Goal: Information Seeking & Learning: Learn about a topic

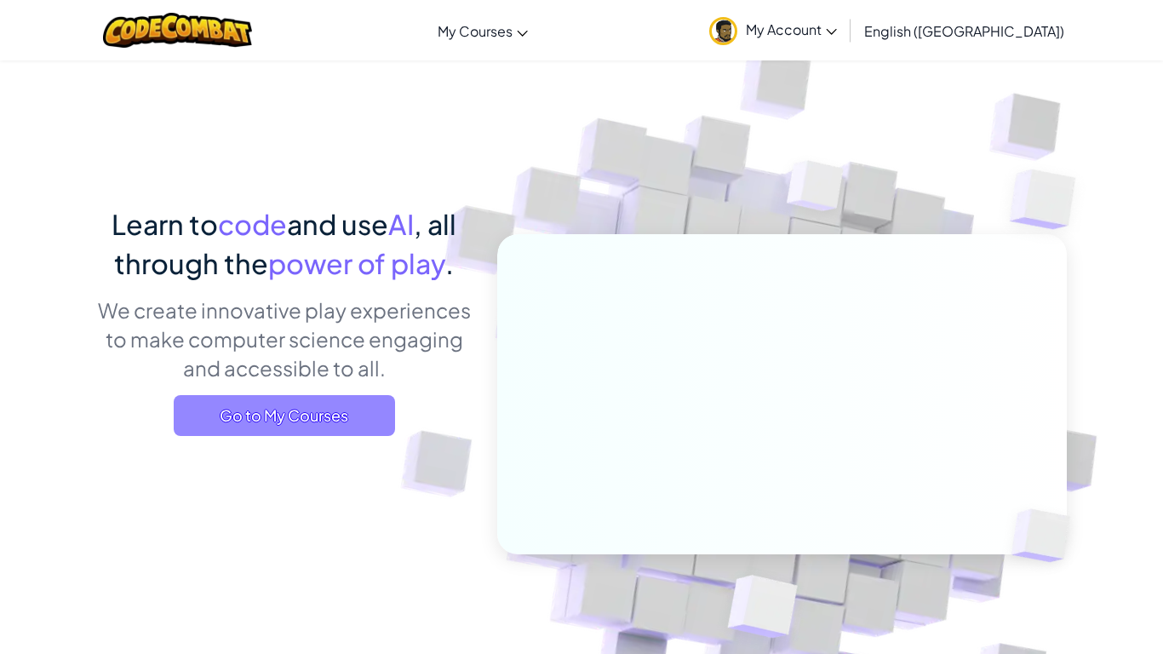
click at [372, 399] on span "Go to My Courses" at bounding box center [284, 415] width 221 height 41
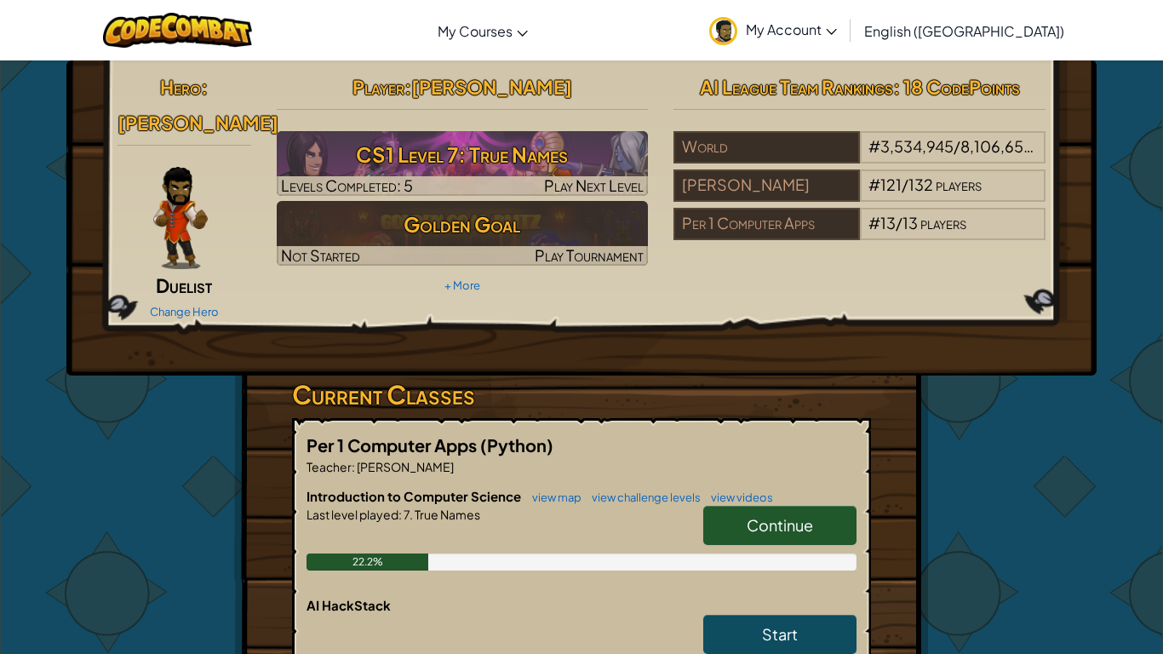
click at [718, 506] on link "Continue" at bounding box center [780, 525] width 153 height 39
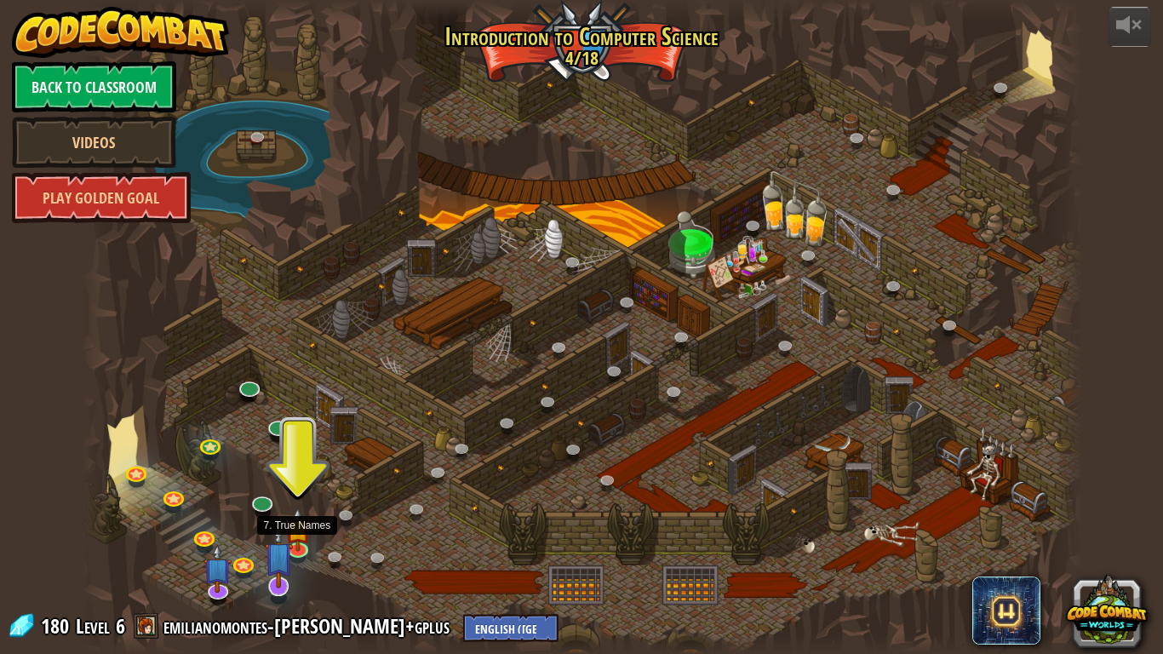
click at [292, 542] on img at bounding box center [279, 556] width 28 height 65
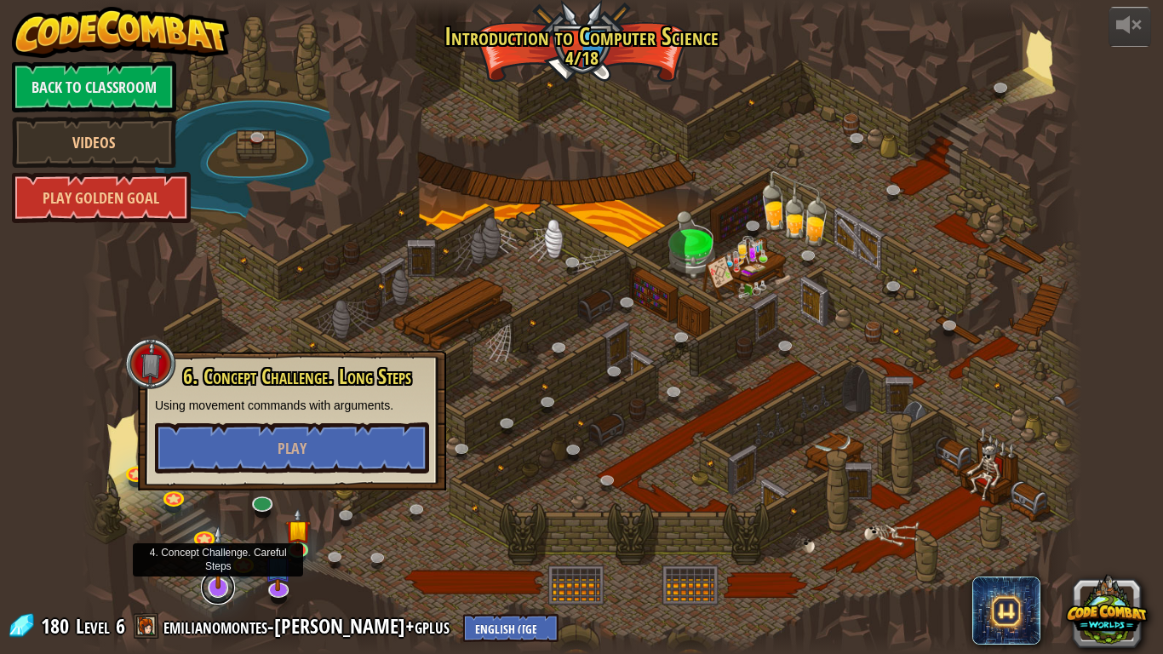
click at [212, 589] on link at bounding box center [218, 588] width 34 height 34
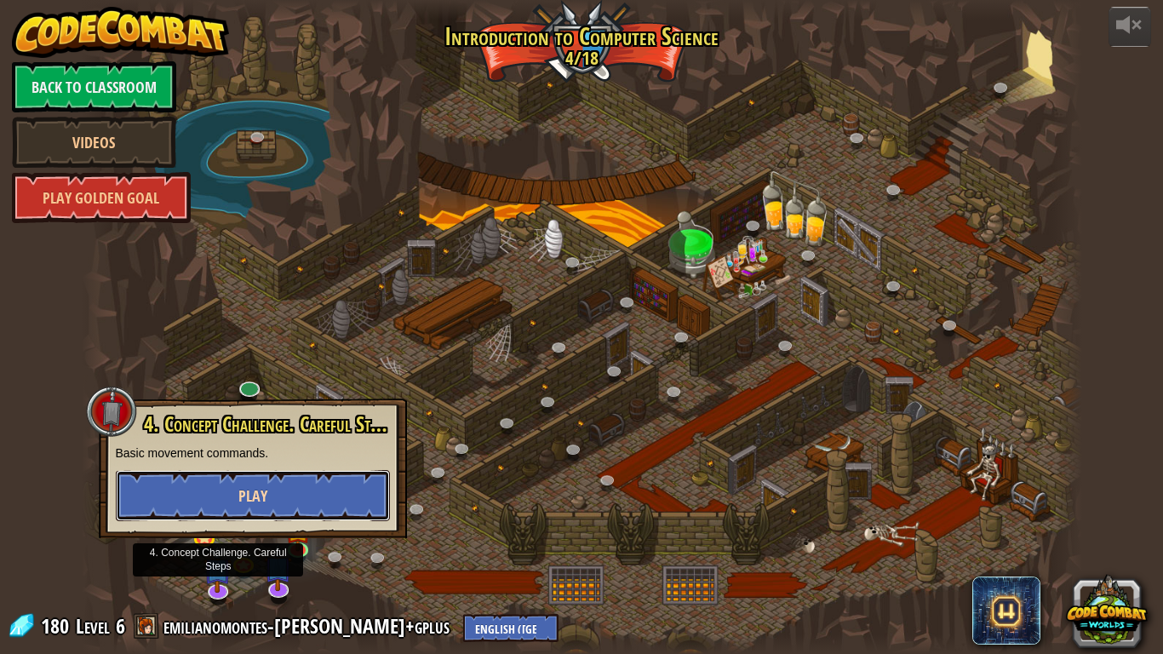
click at [309, 484] on button "Play" at bounding box center [253, 495] width 274 height 51
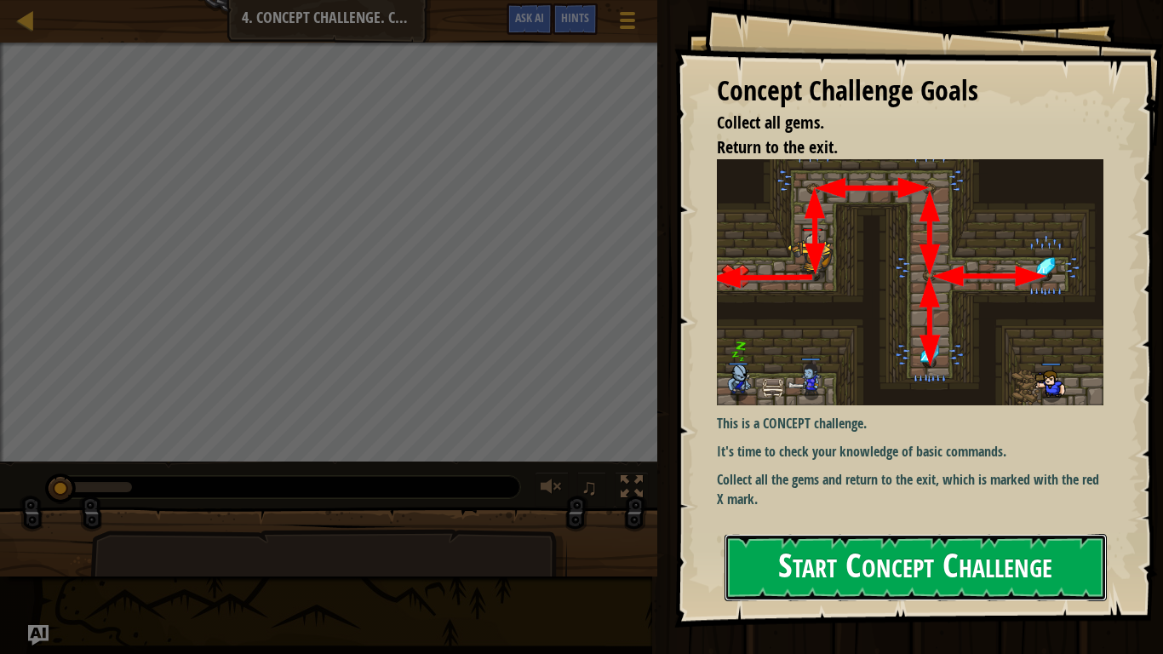
click at [890, 549] on button "Start Concept Challenge" at bounding box center [916, 567] width 382 height 67
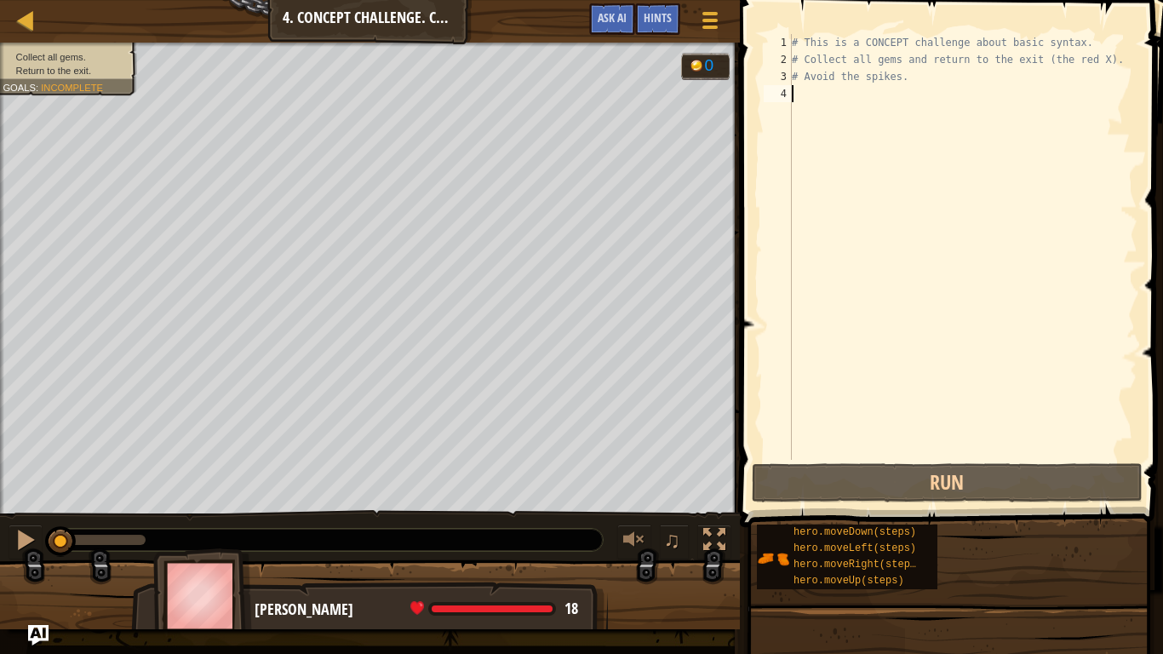
type textarea "h"
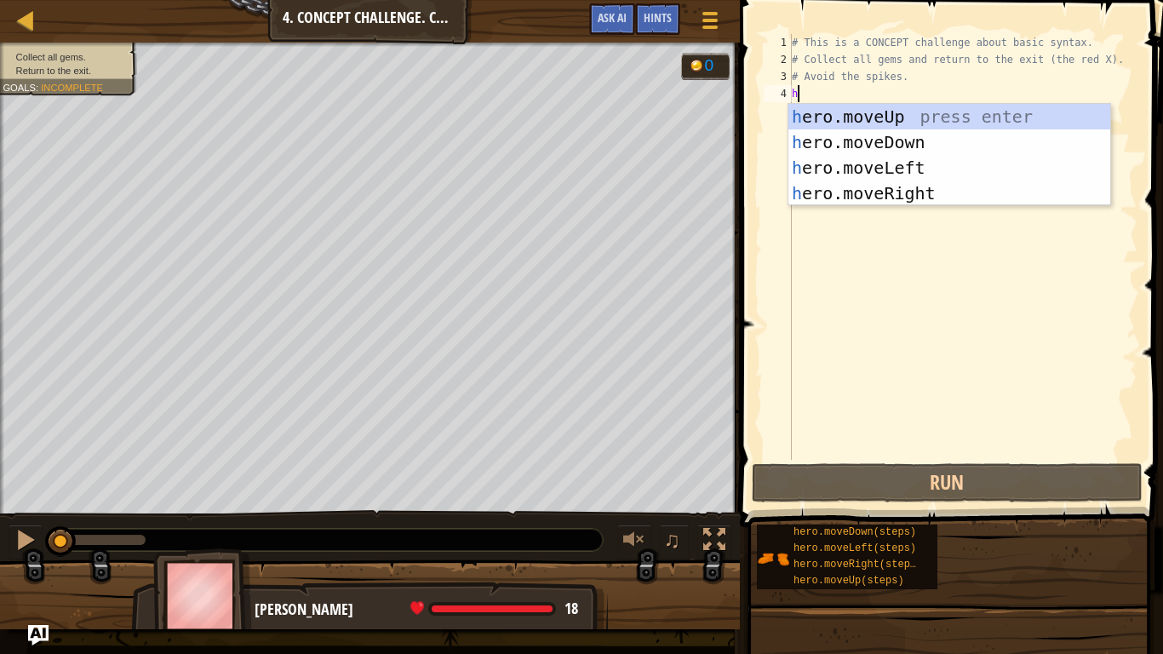
scroll to position [8, 0]
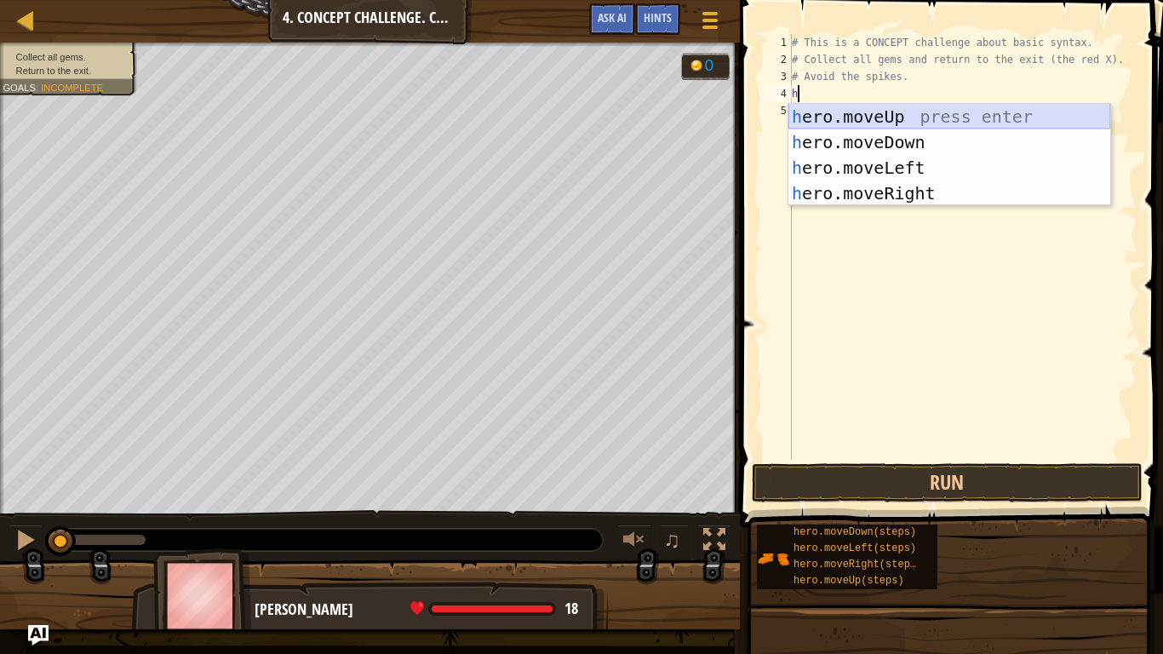
click at [862, 119] on div "h ero.moveUp press enter h ero.moveDown press enter h ero.moveLeft press enter …" at bounding box center [950, 180] width 322 height 153
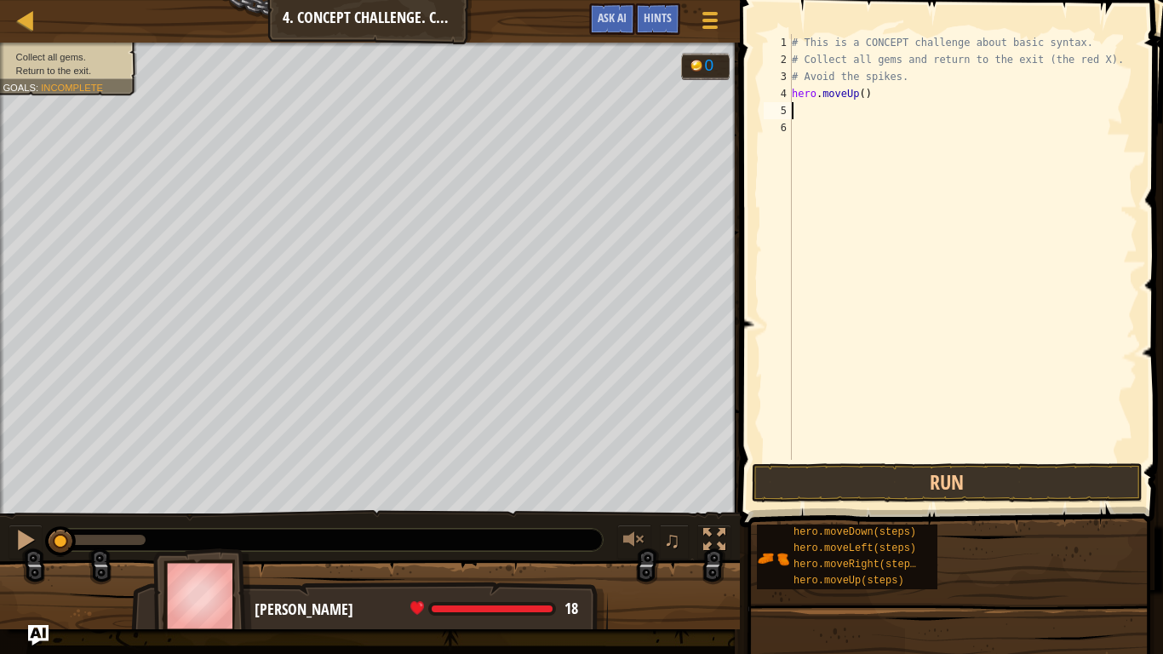
type textarea "h"
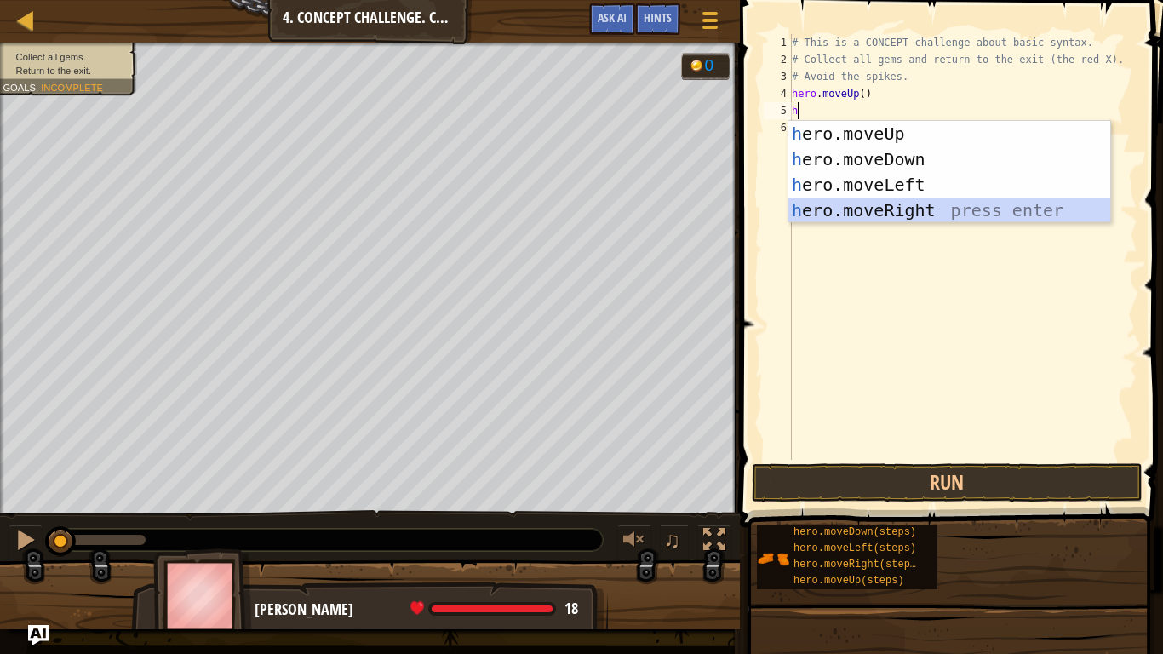
click at [866, 208] on div "h ero.moveUp press enter h ero.moveDown press enter h ero.moveLeft press enter …" at bounding box center [950, 197] width 322 height 153
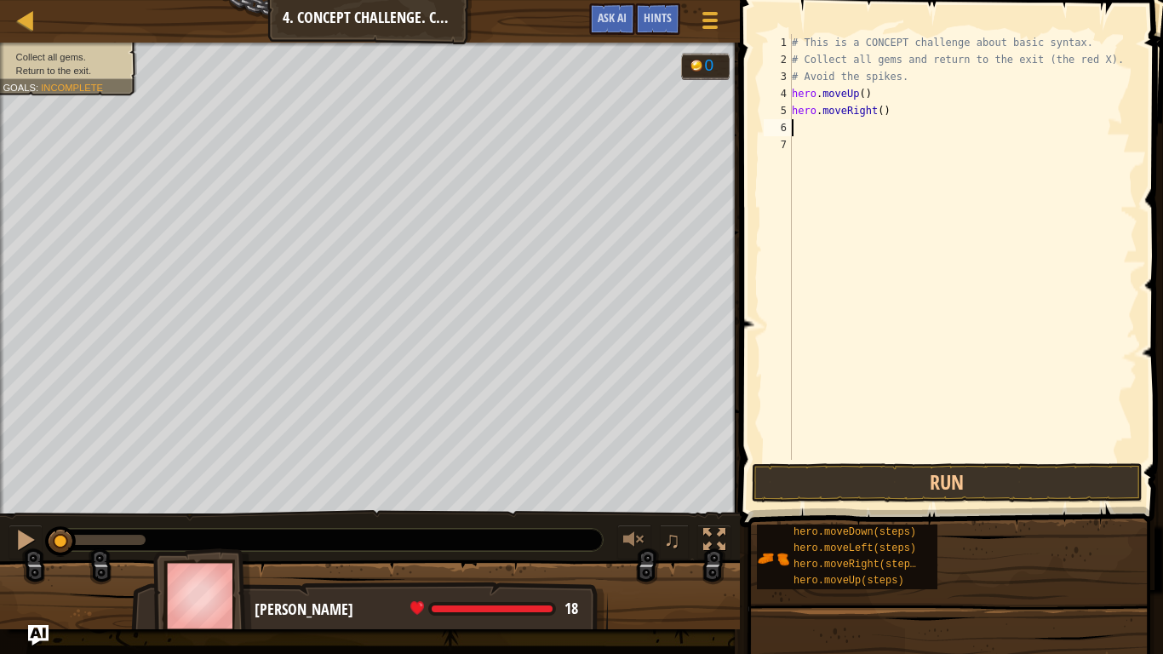
type textarea "h"
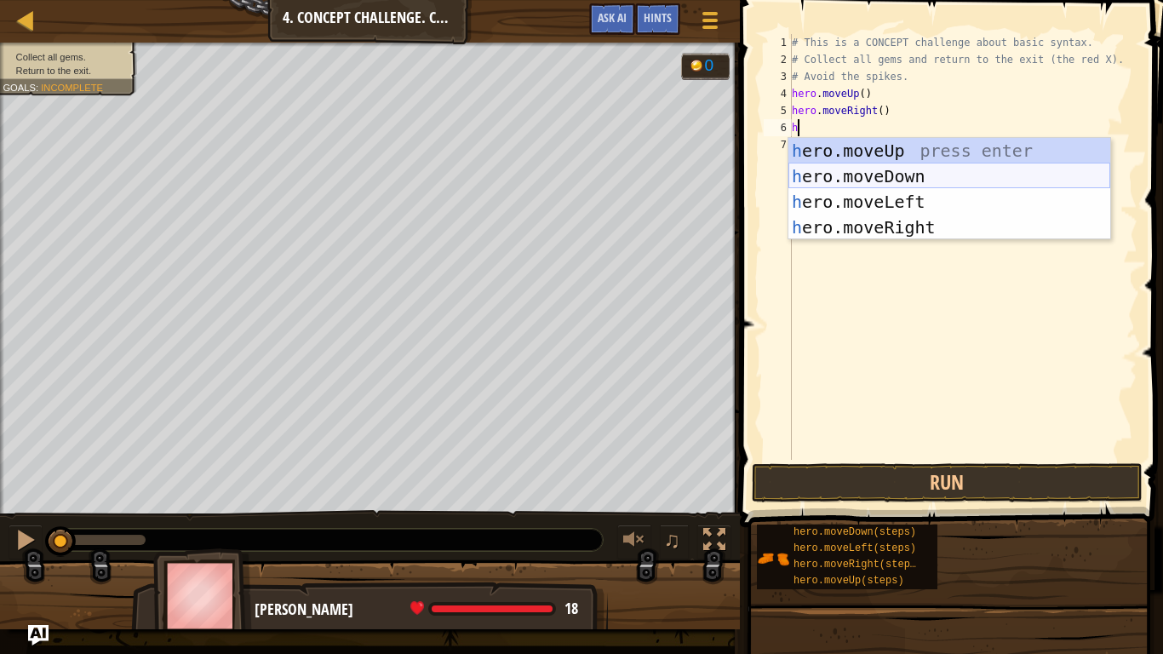
click at [841, 176] on div "h ero.moveUp press enter h ero.moveDown press enter h ero.moveLeft press enter …" at bounding box center [950, 214] width 322 height 153
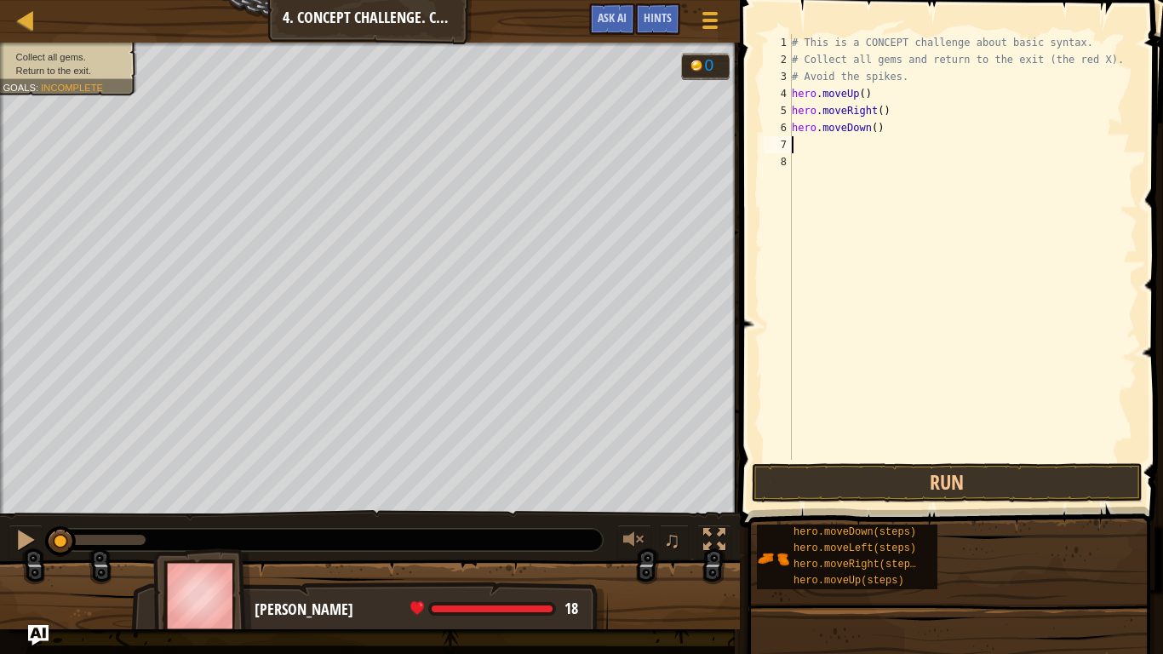
click at [876, 131] on div "# This is a CONCEPT challenge about basic syntax. # Collect all gems and return…" at bounding box center [963, 264] width 349 height 460
type textarea "hero.moveDown(2)"
click at [790, 141] on div "7" at bounding box center [778, 144] width 28 height 17
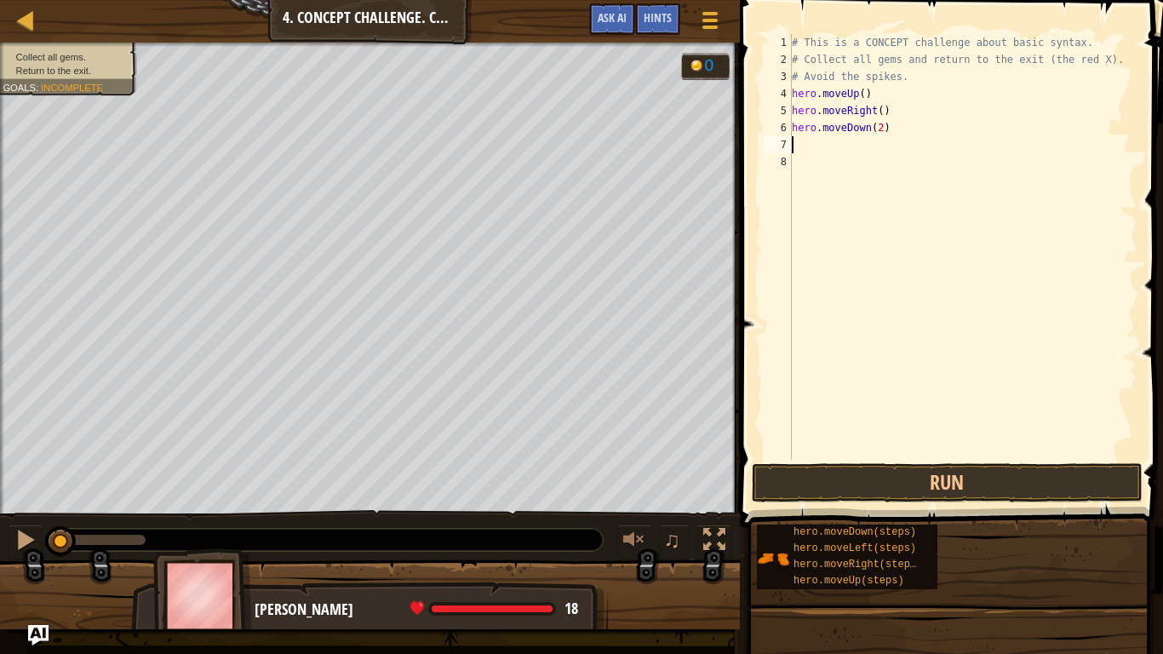
type textarea "h"
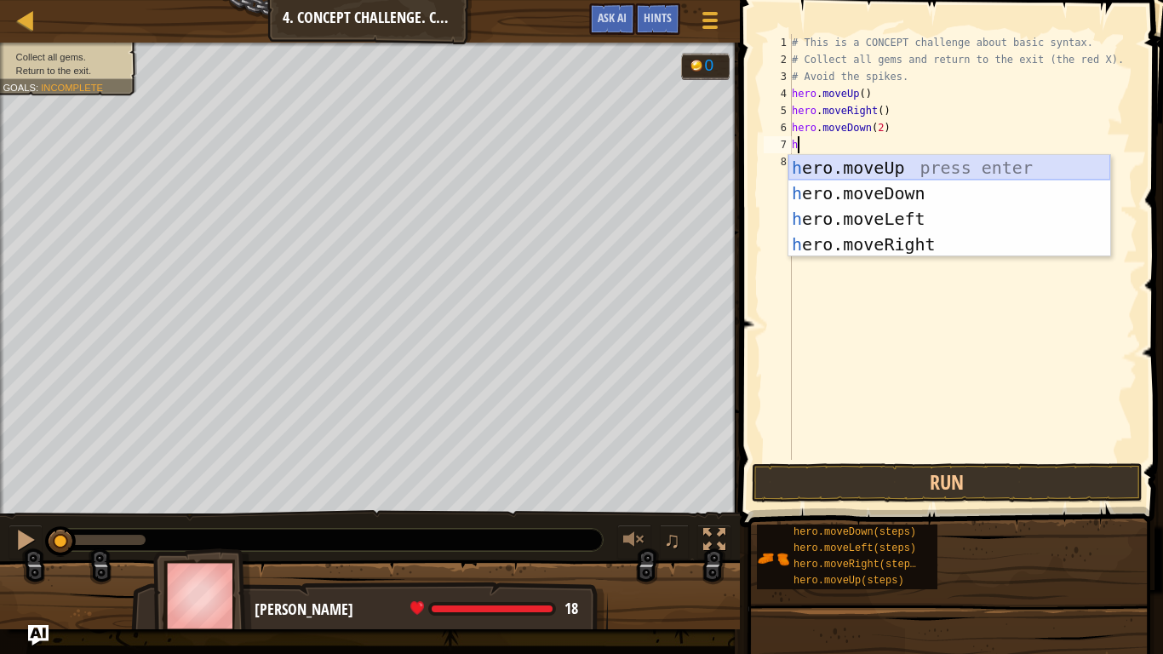
click at [852, 162] on div "h ero.moveUp press enter h ero.moveDown press enter h ero.moveLeft press enter …" at bounding box center [950, 231] width 322 height 153
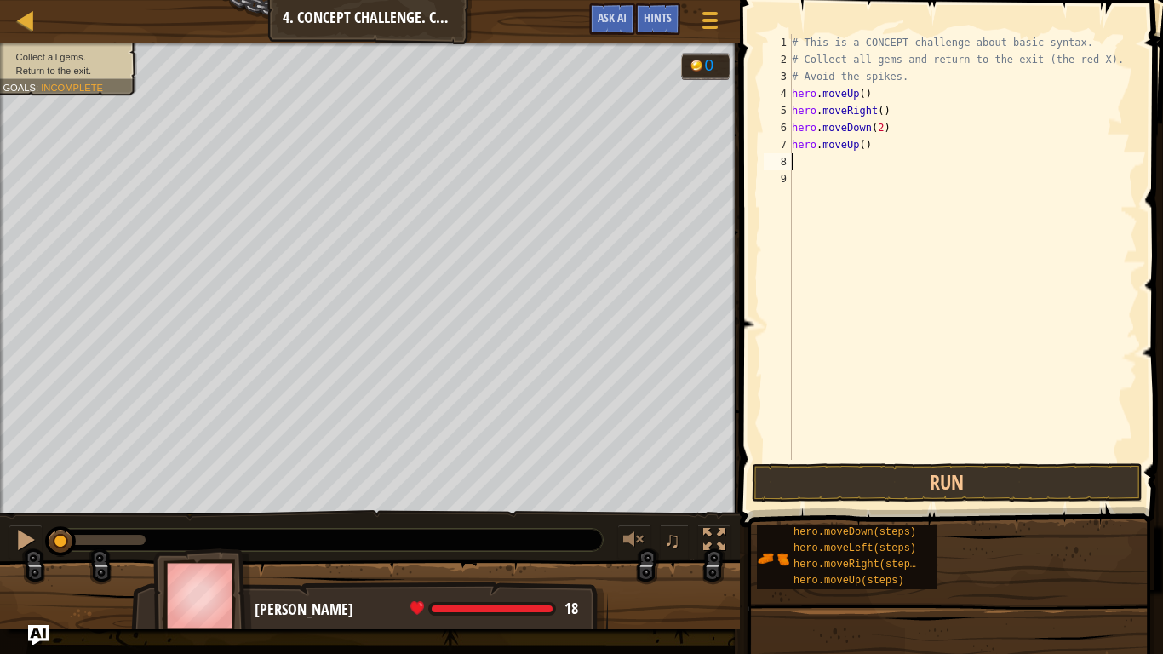
type textarea "h"
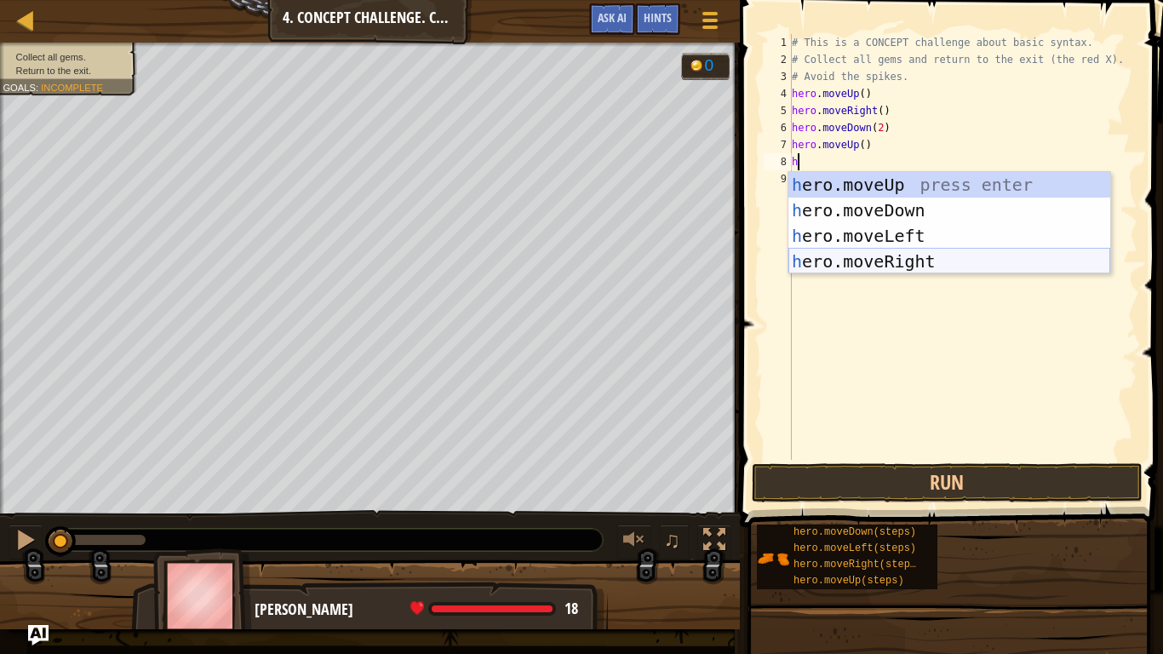
click at [840, 261] on div "h ero.moveUp press enter h ero.moveDown press enter h ero.moveLeft press enter …" at bounding box center [950, 248] width 322 height 153
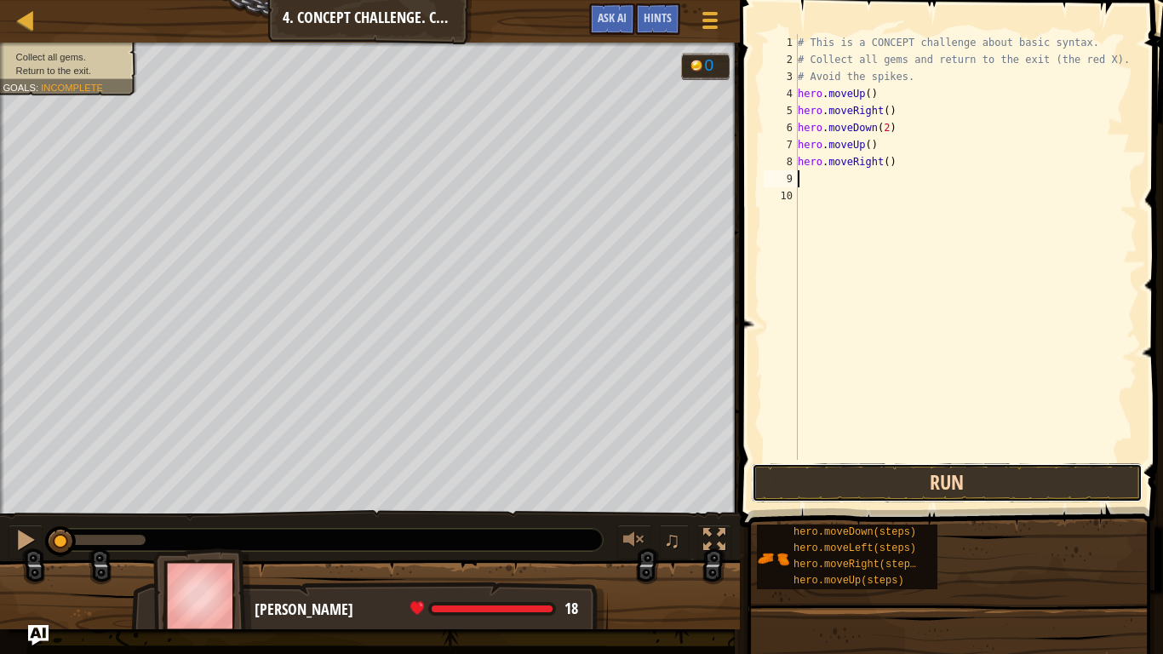
click at [855, 479] on button "Run" at bounding box center [947, 482] width 391 height 39
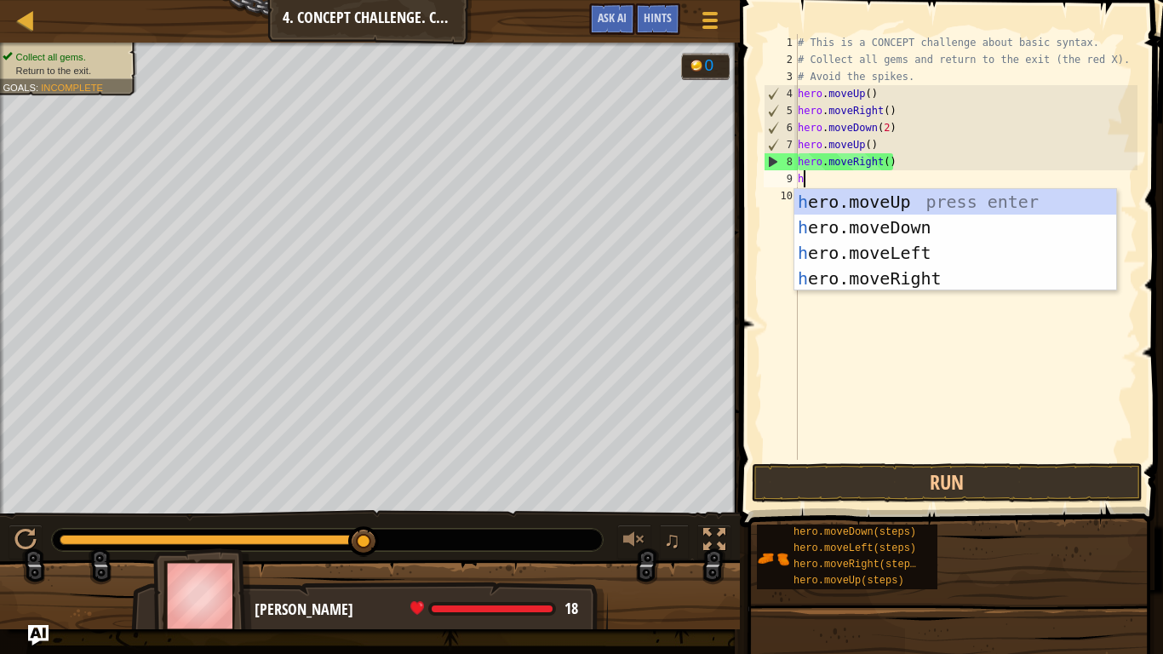
type textarea "her"
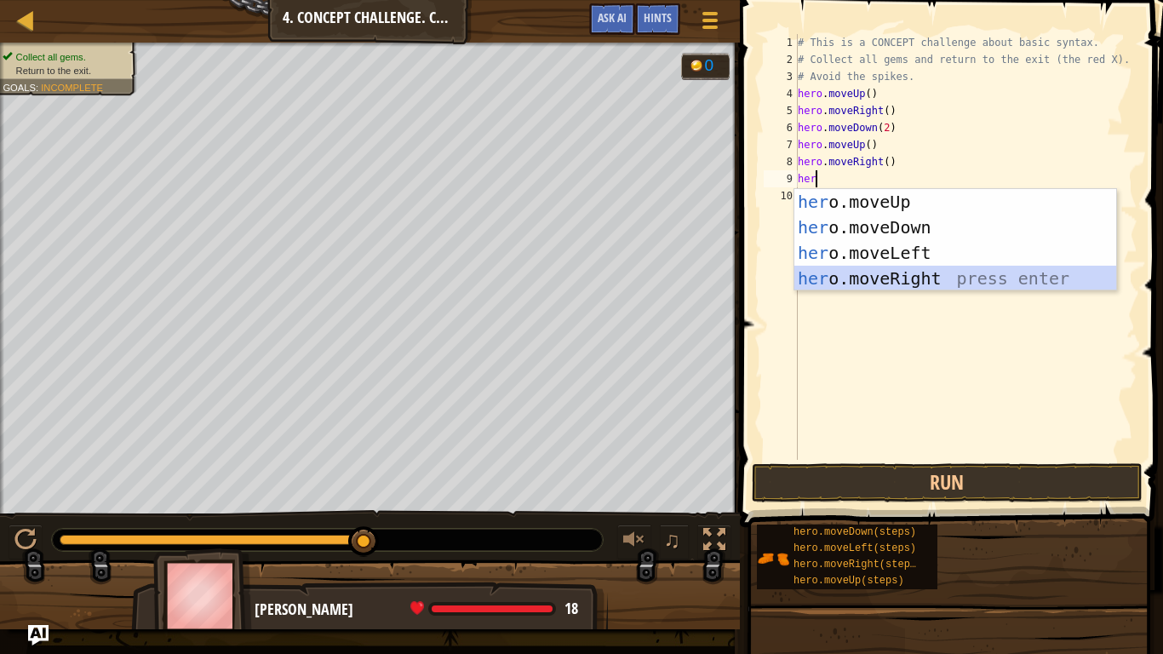
click at [873, 279] on div "her o.moveUp press enter her o.moveDown press enter her o.moveLeft press enter …" at bounding box center [956, 265] width 322 height 153
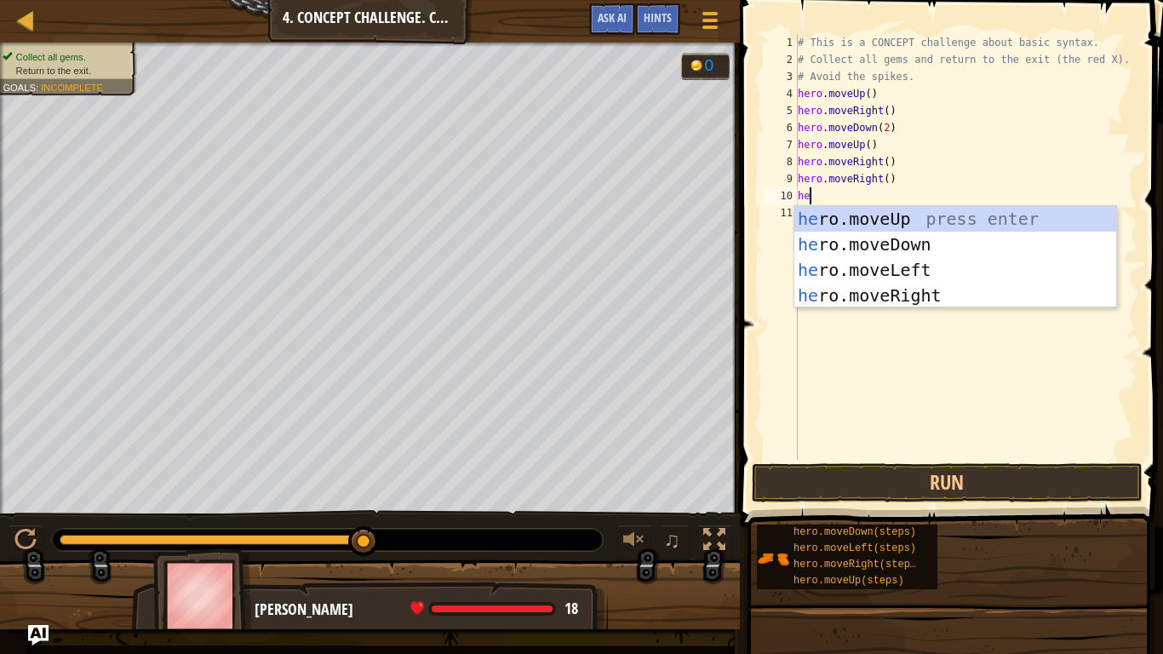
type textarea "her"
click at [870, 215] on div "her o.moveUp press enter her o.moveDown press enter her o.moveLeft press enter …" at bounding box center [956, 282] width 322 height 153
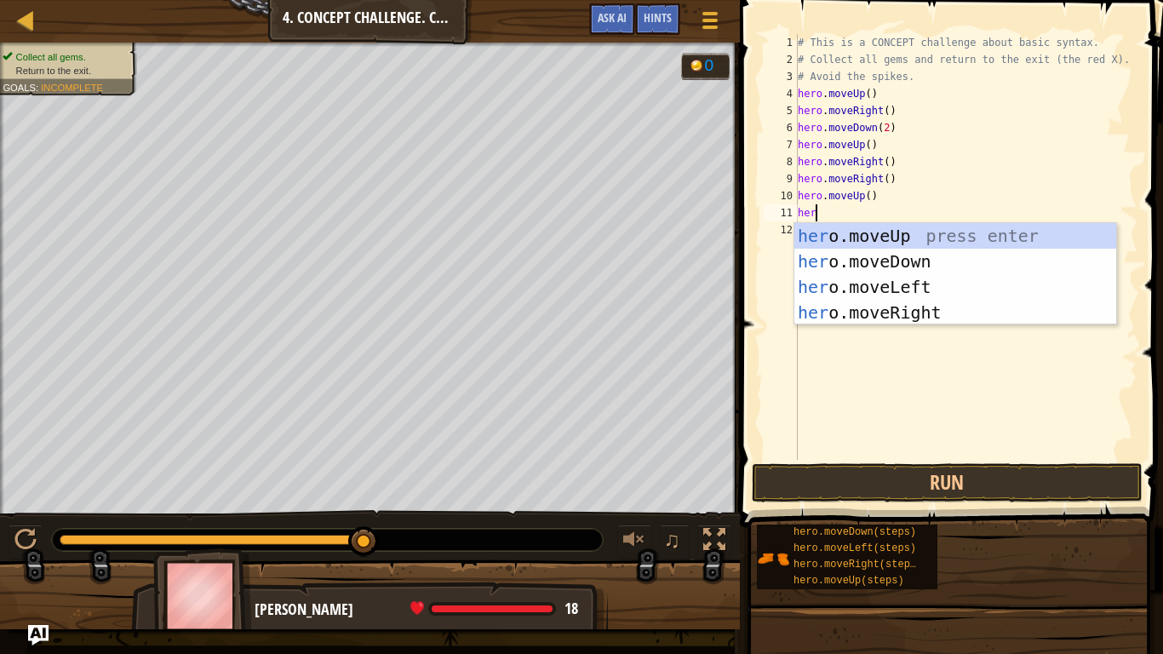
type textarea "here"
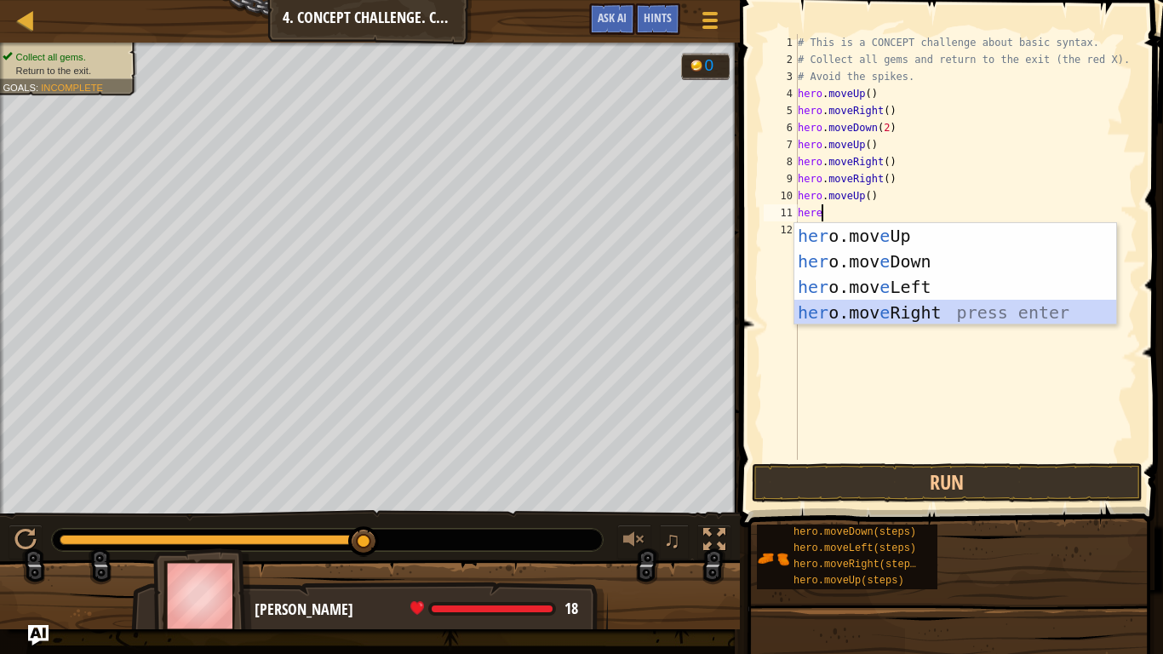
click at [897, 319] on div "her o.mov e Up press enter her o.mov e Down press enter her o.mov e Left press …" at bounding box center [956, 299] width 322 height 153
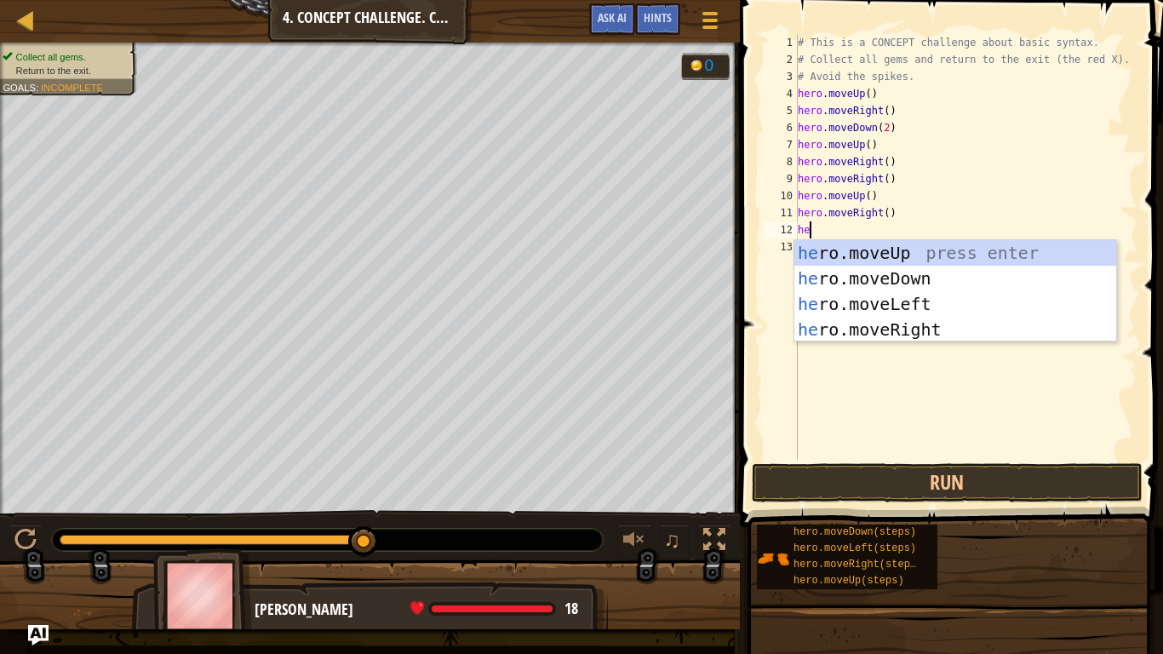
type textarea "her"
click at [899, 273] on div "her o.moveUp press enter her o.moveDown press enter her o.moveLeft press enter …" at bounding box center [956, 316] width 322 height 153
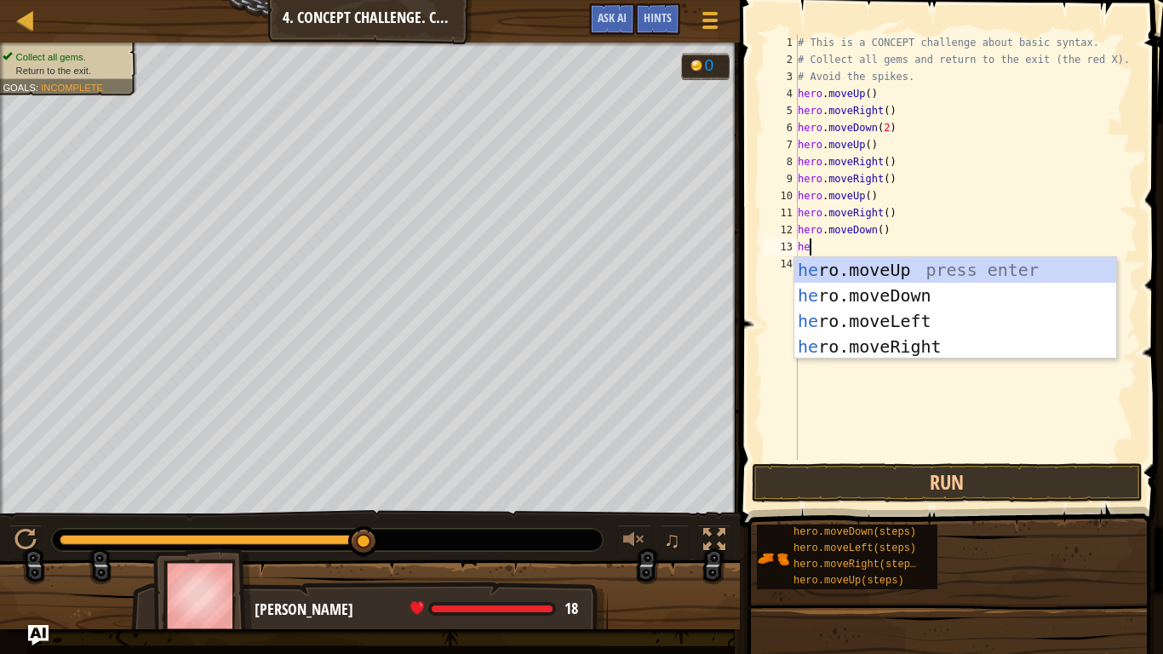
type textarea "her"
click at [924, 342] on div "her o.moveUp press enter her o.moveDown press enter her o.moveLeft press enter …" at bounding box center [956, 333] width 322 height 153
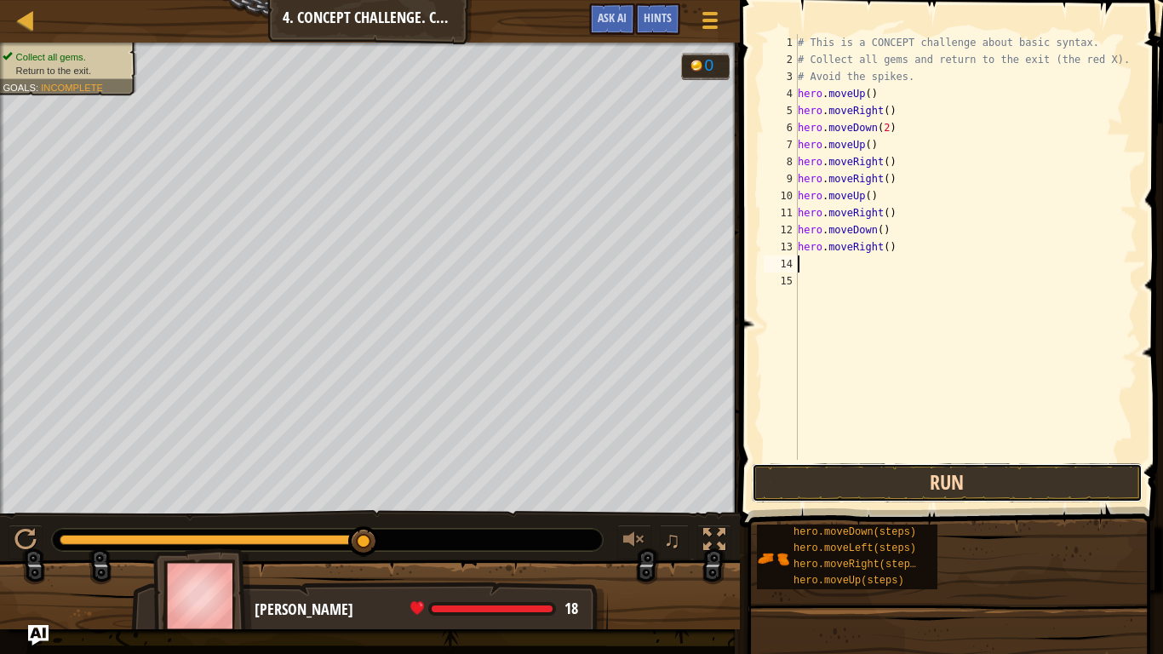
click at [806, 476] on button "Run" at bounding box center [947, 482] width 391 height 39
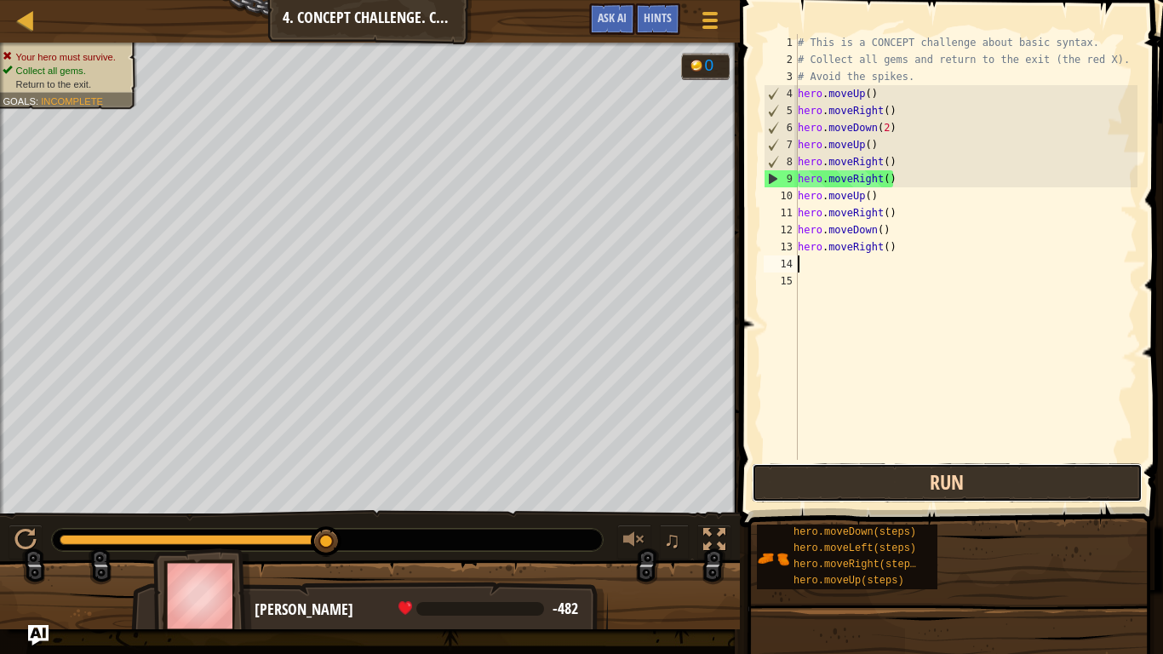
click at [835, 491] on button "Run" at bounding box center [947, 482] width 391 height 39
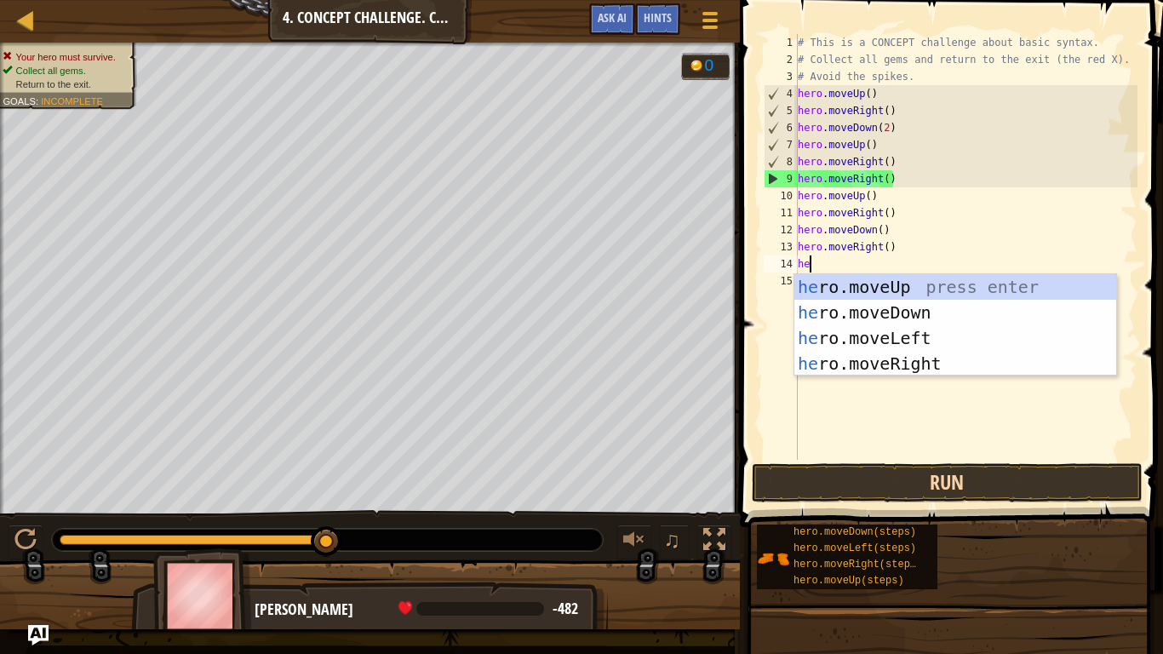
type textarea "hero"
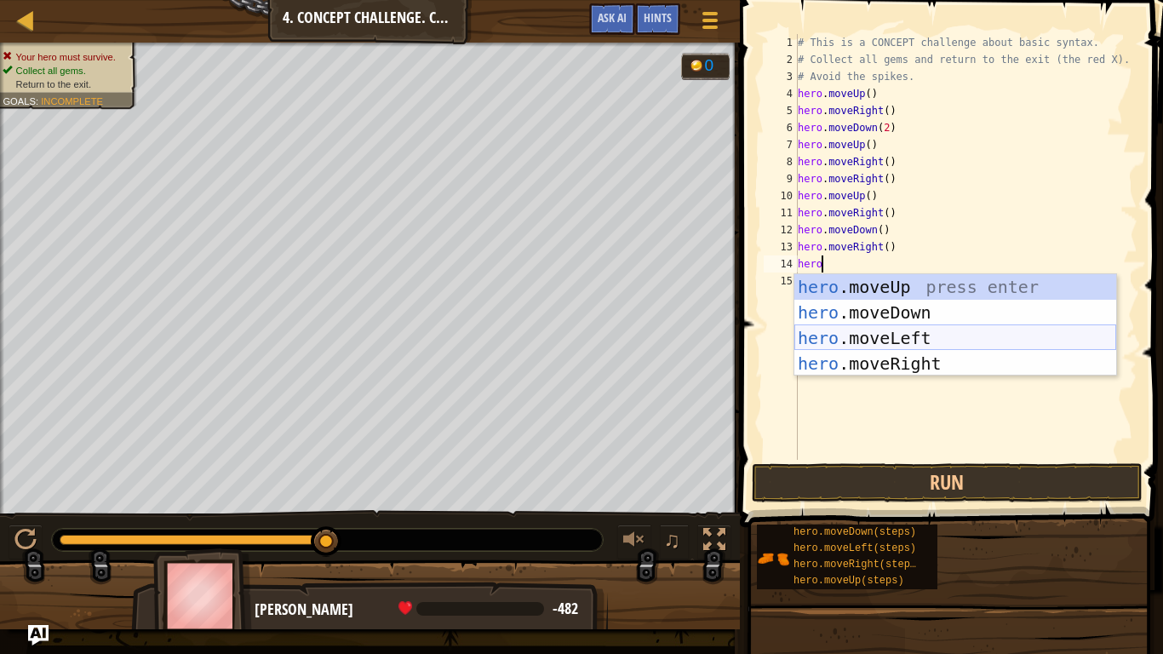
click at [842, 343] on div "hero .moveUp press enter hero .moveDown press enter hero .moveLeft press enter …" at bounding box center [956, 350] width 322 height 153
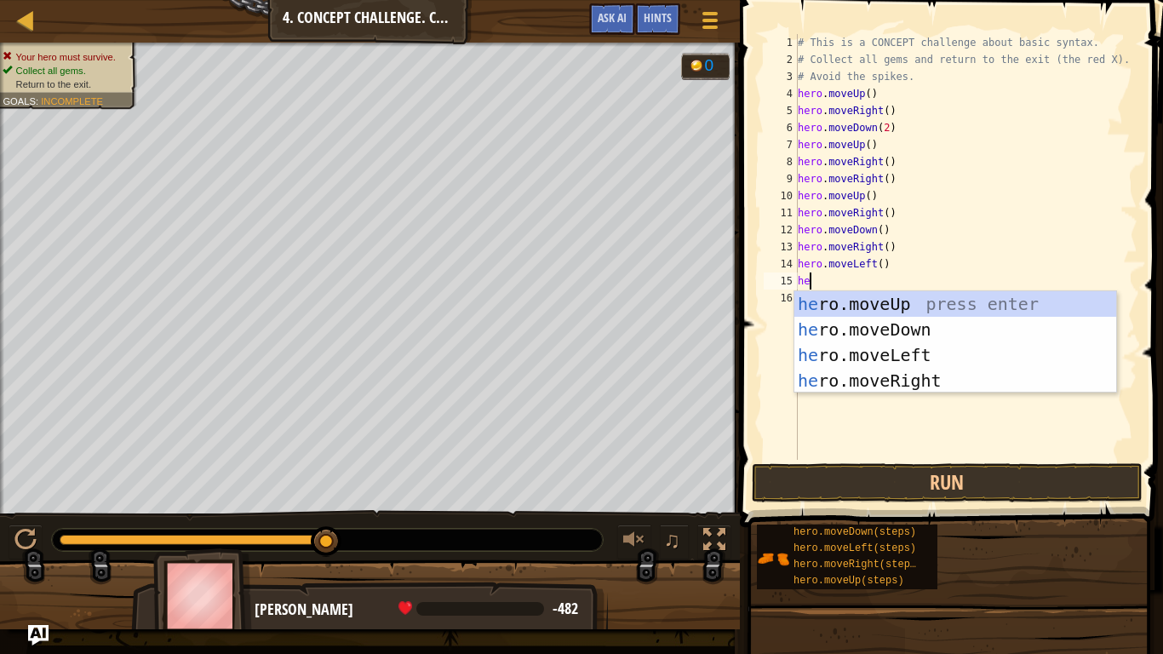
type textarea "hero"
click at [867, 312] on div "hero .moveUp press enter hero .moveDown press enter hero .moveLeft press enter …" at bounding box center [956, 367] width 322 height 153
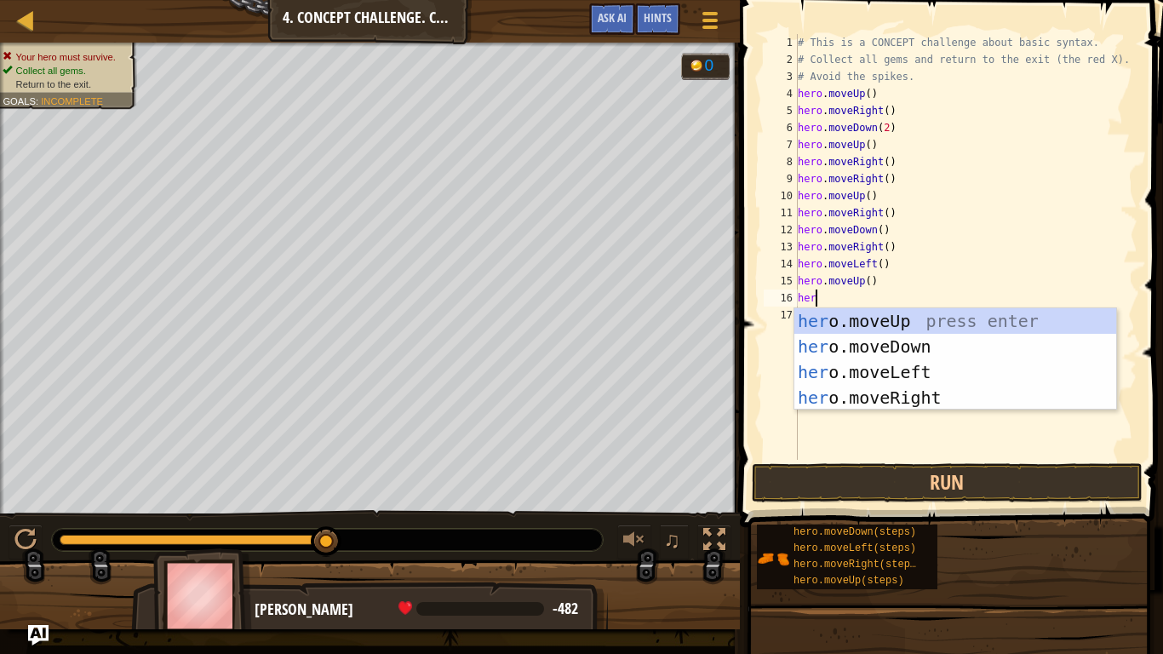
type textarea "hero"
click at [897, 368] on div "hero .moveUp press enter hero .moveDown press enter hero .moveLeft press enter …" at bounding box center [956, 384] width 322 height 153
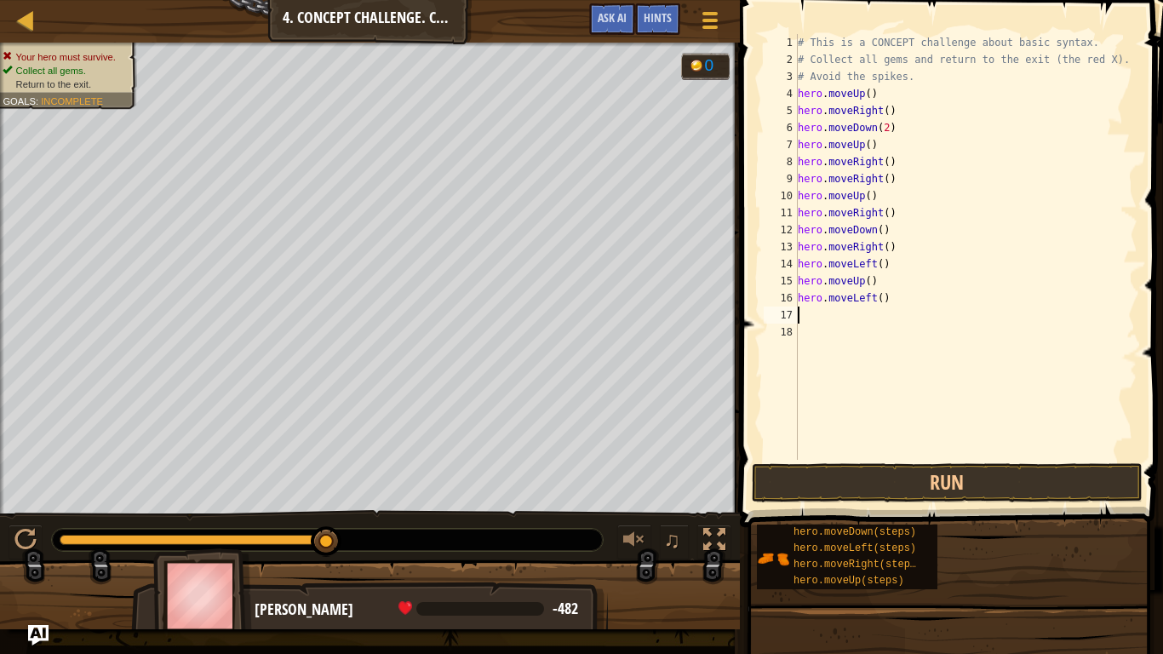
scroll to position [8, 0]
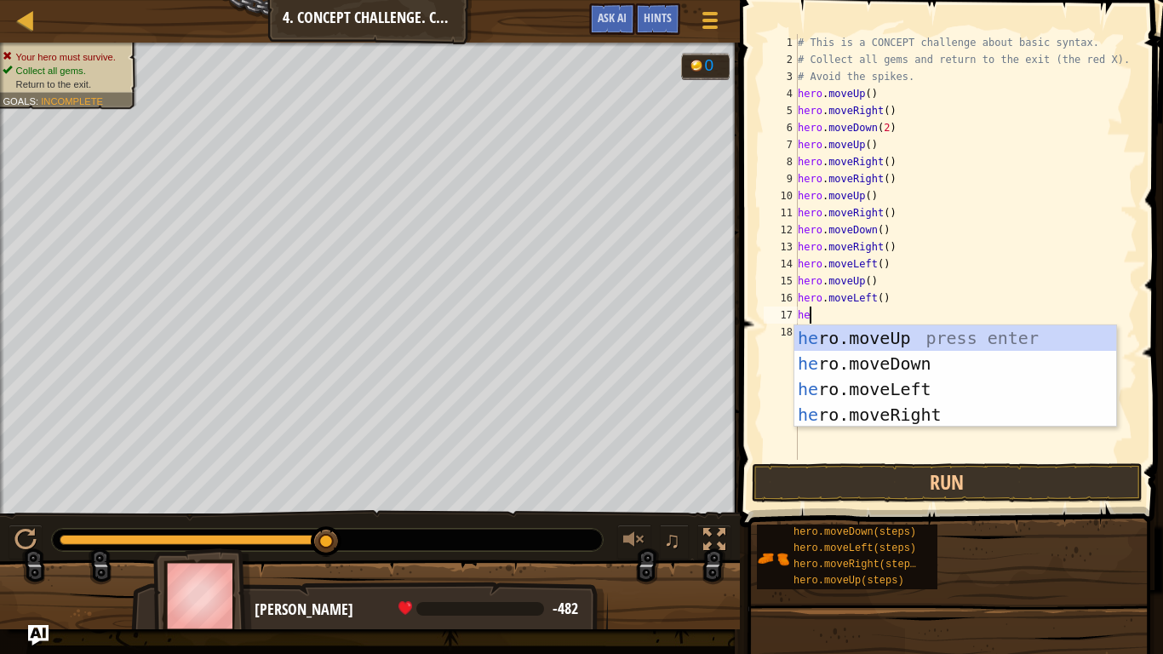
type textarea "hero"
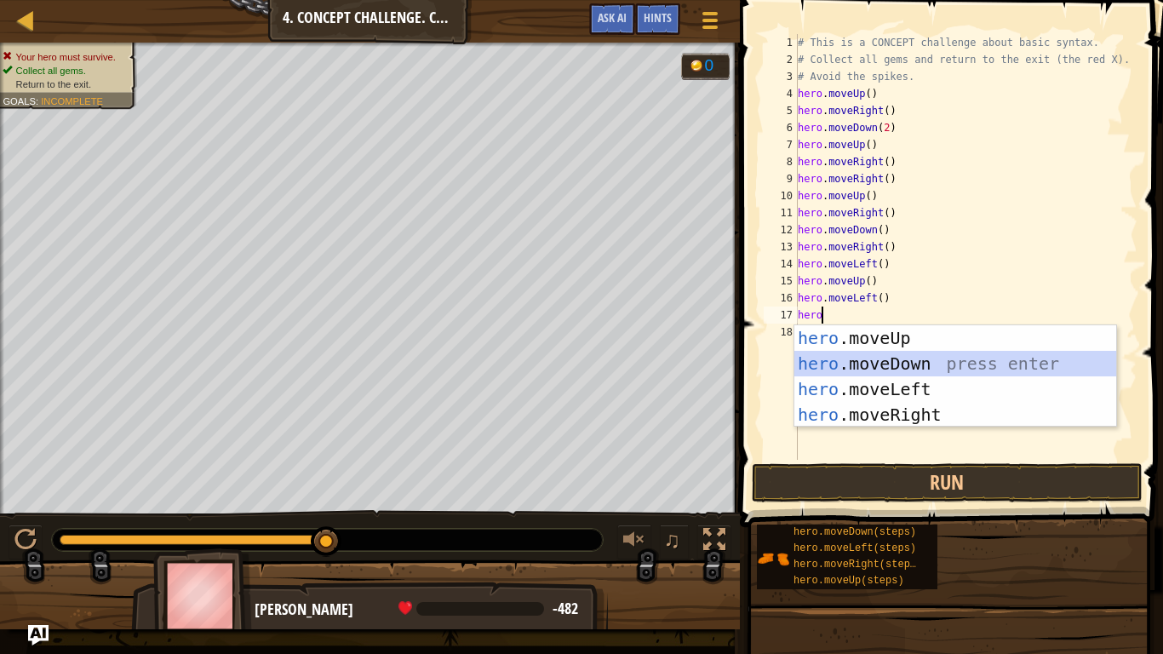
click at [897, 357] on div "hero .moveUp press enter hero .moveDown press enter hero .moveLeft press enter …" at bounding box center [956, 401] width 322 height 153
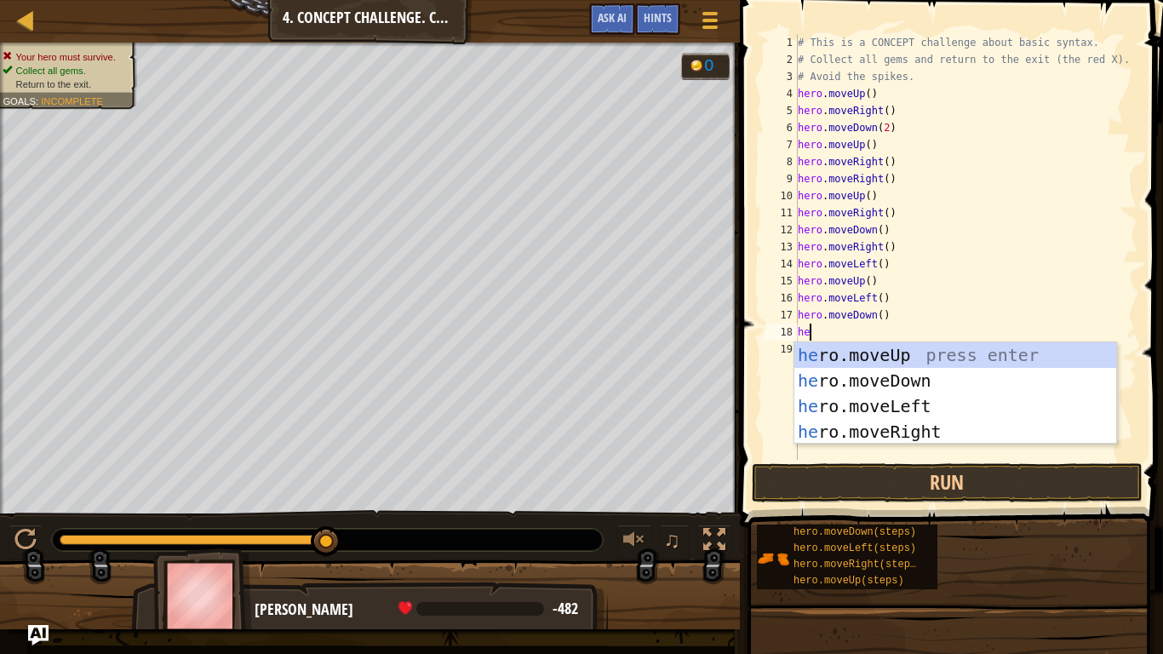
type textarea "hero"
click at [899, 405] on div "hero .moveUp press enter hero .moveDown press enter hero .moveLeft press enter …" at bounding box center [956, 418] width 322 height 153
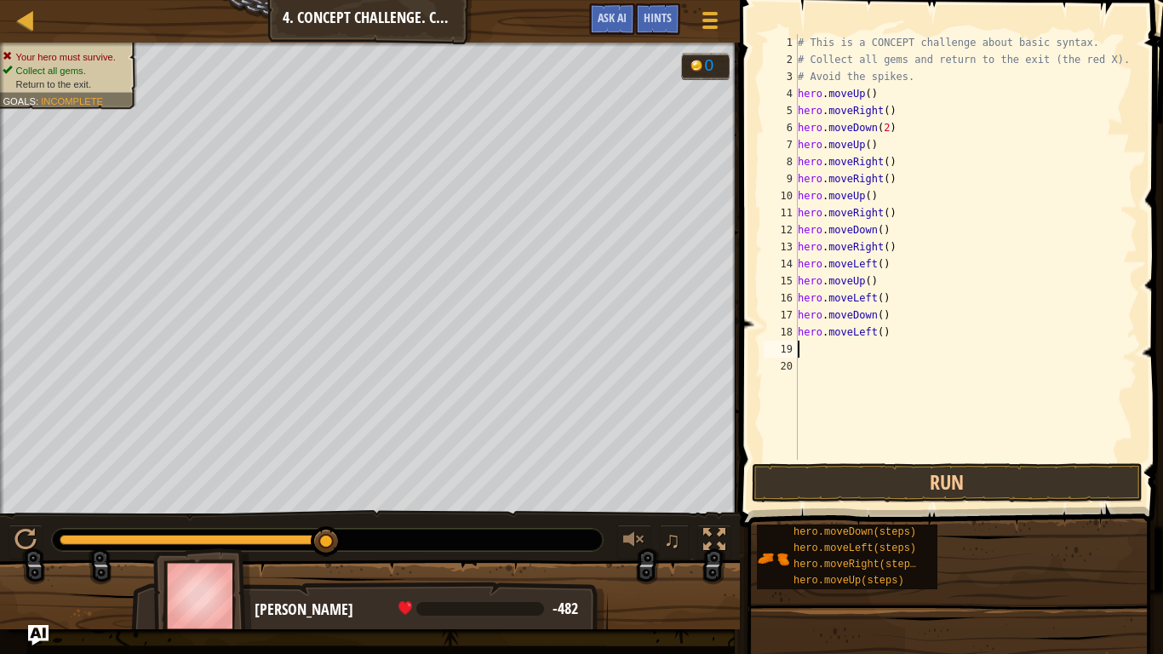
scroll to position [8, 0]
click at [895, 469] on button "Run" at bounding box center [947, 482] width 391 height 39
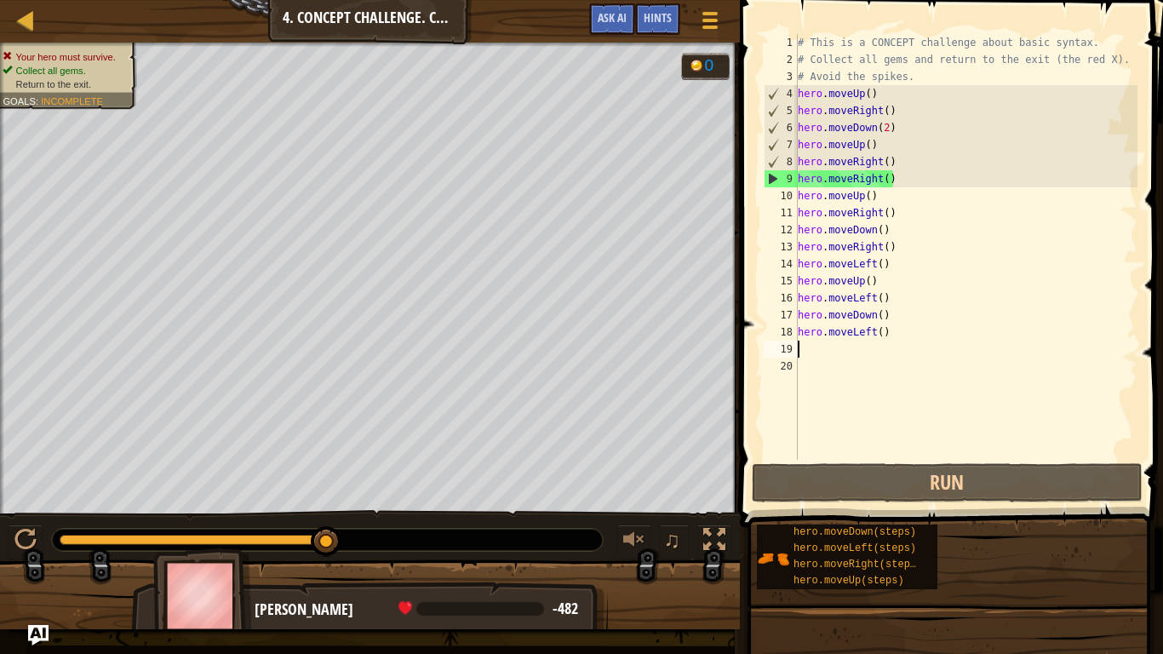
click at [893, 343] on div "# This is a CONCEPT challenge about basic syntax. # Collect all gems and return…" at bounding box center [966, 264] width 343 height 460
click at [896, 324] on div "# This is a CONCEPT challenge about basic syntax. # Collect all gems and return…" at bounding box center [966, 264] width 343 height 460
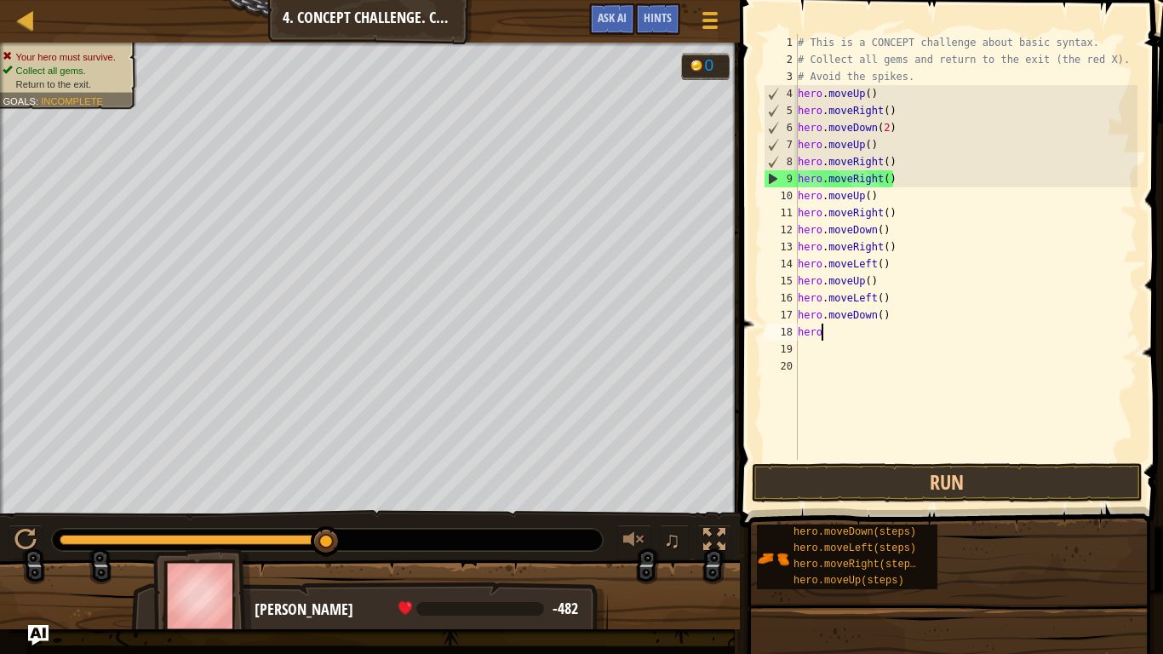
type textarea "h"
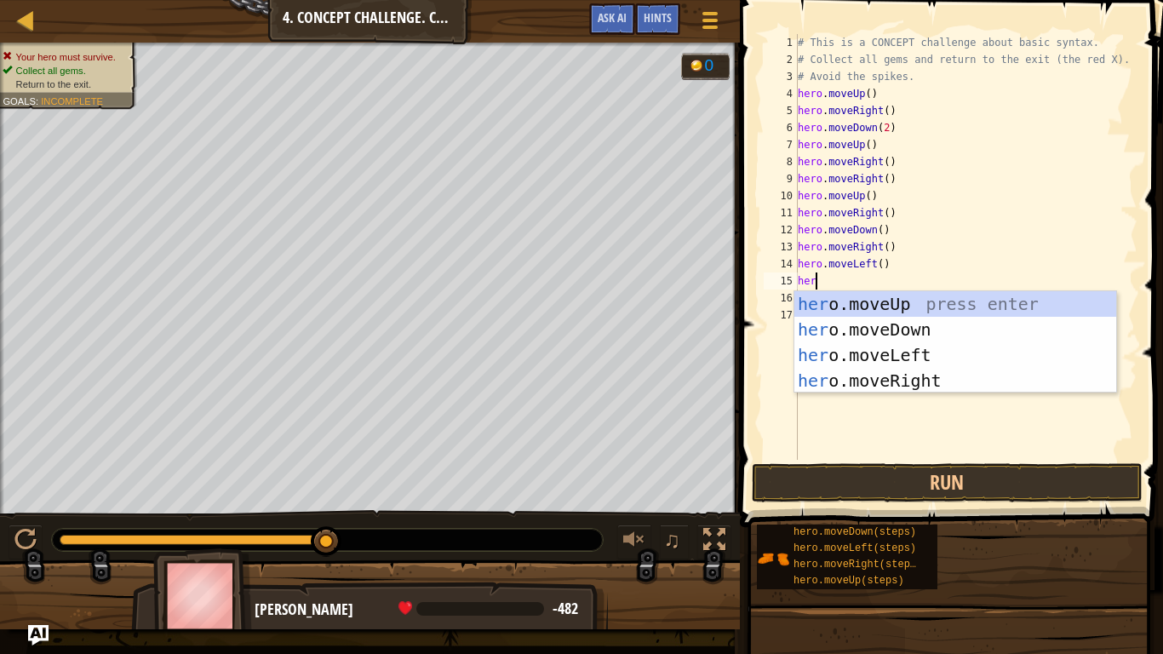
type textarea "hero"
click at [885, 359] on div "hero .moveUp press enter hero .moveDown press enter hero .moveLeft press enter …" at bounding box center [956, 367] width 322 height 153
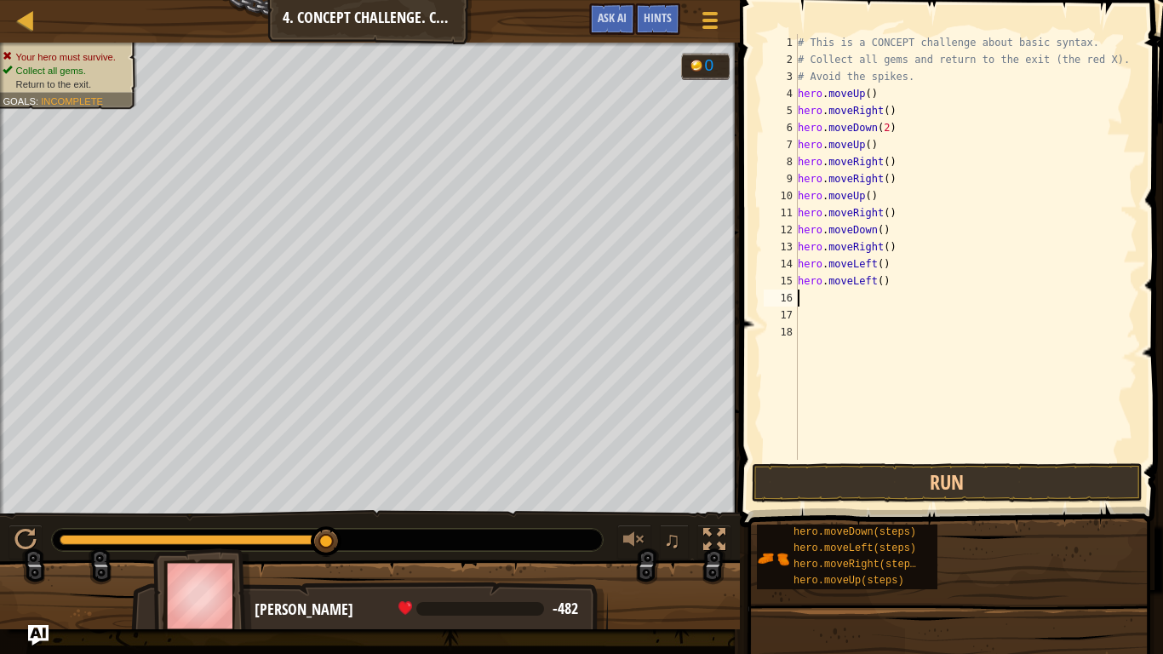
scroll to position [8, 0]
click at [889, 496] on button "Run" at bounding box center [947, 482] width 391 height 39
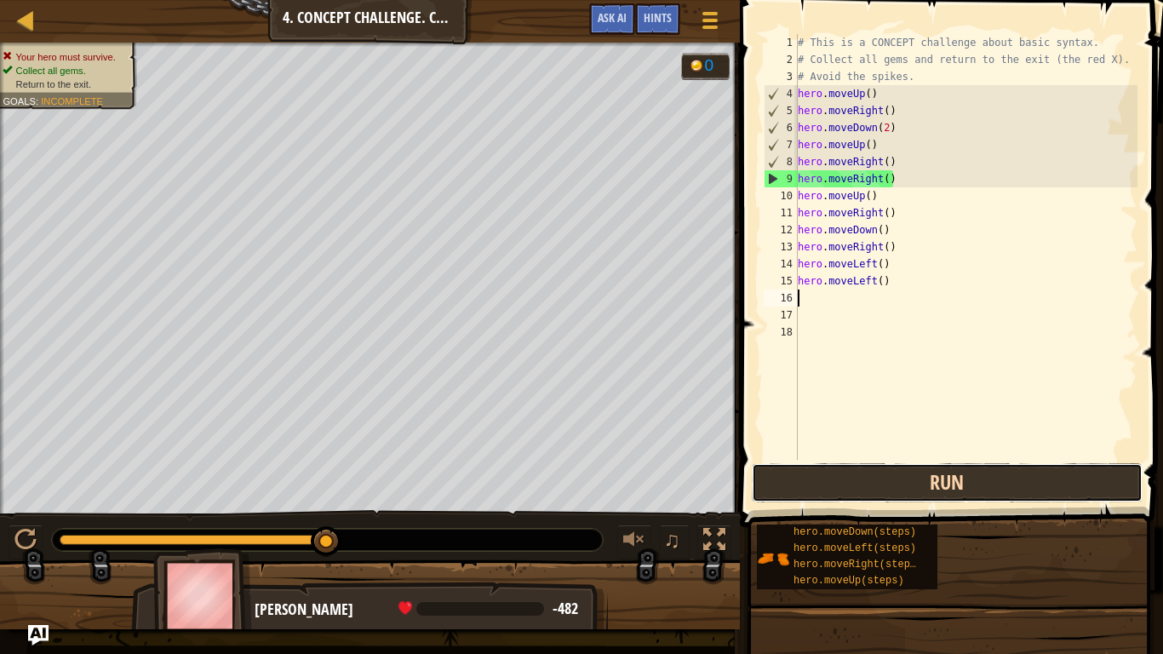
click at [889, 496] on button "Run" at bounding box center [947, 482] width 391 height 39
type textarea "h"
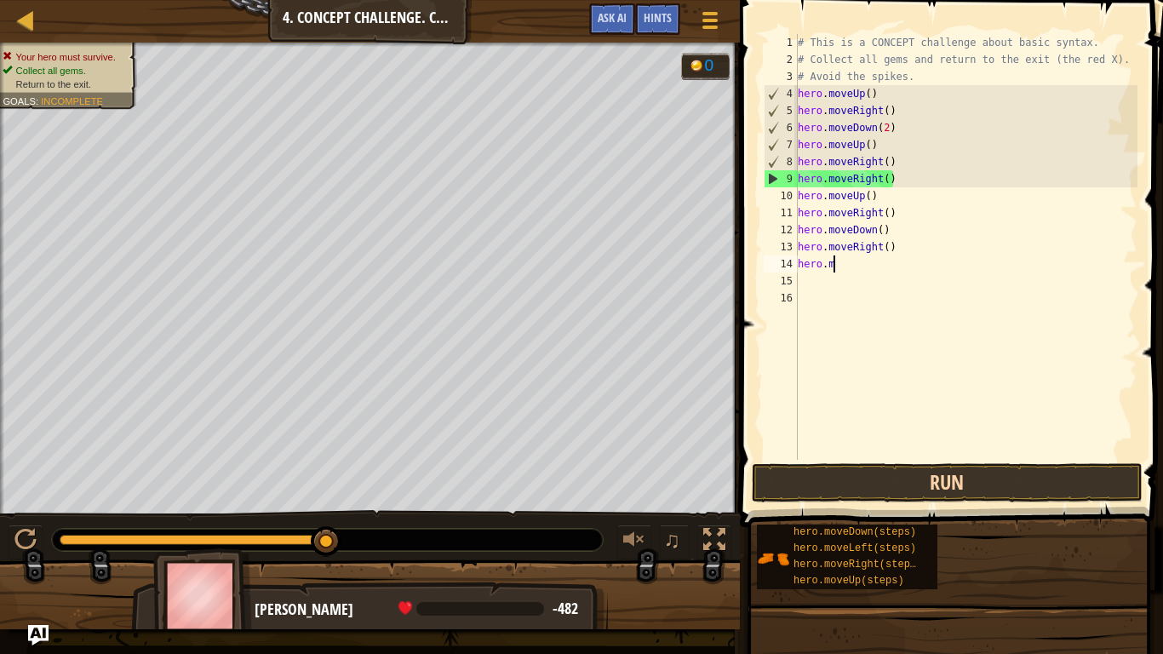
type textarea "h"
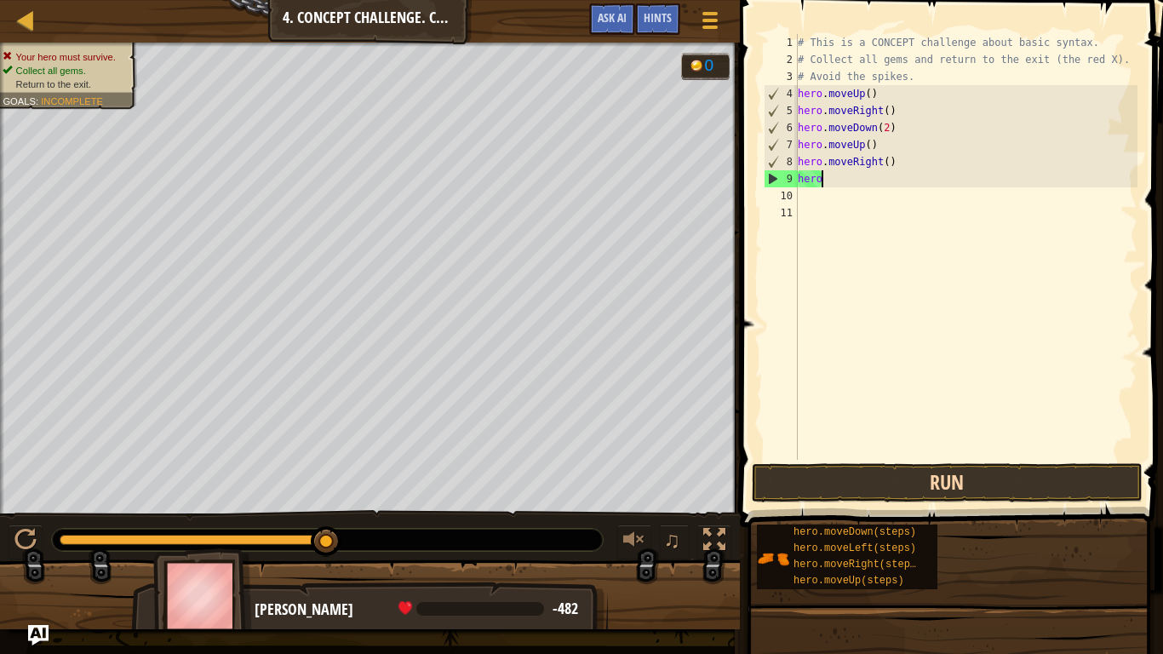
type textarea "h"
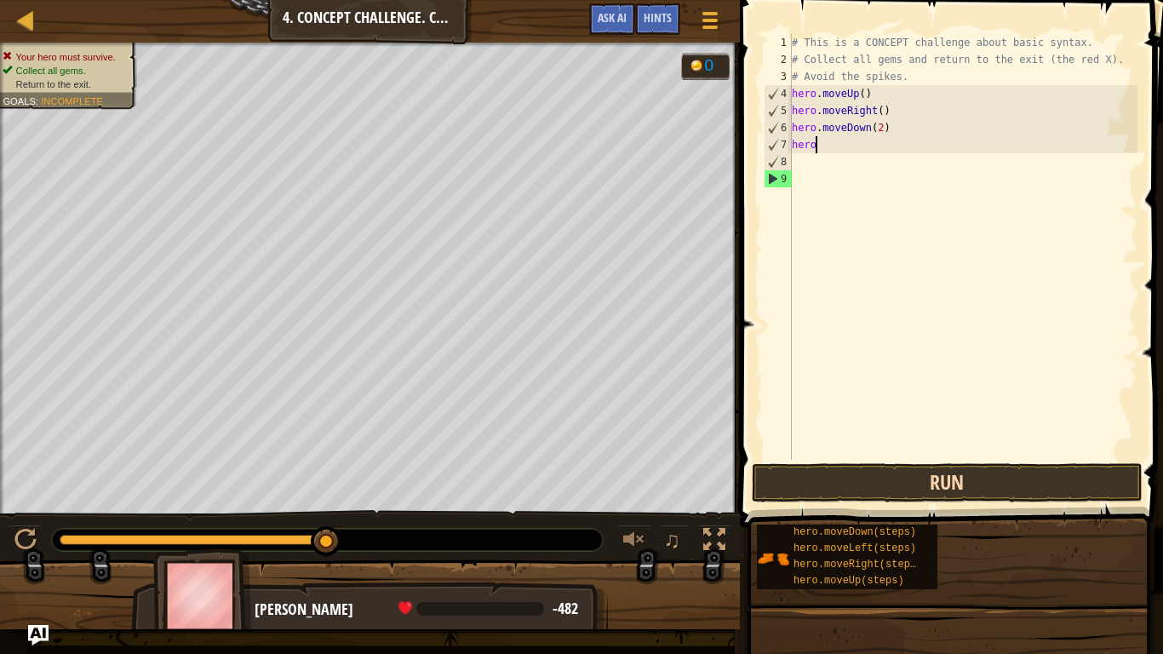
type textarea "h"
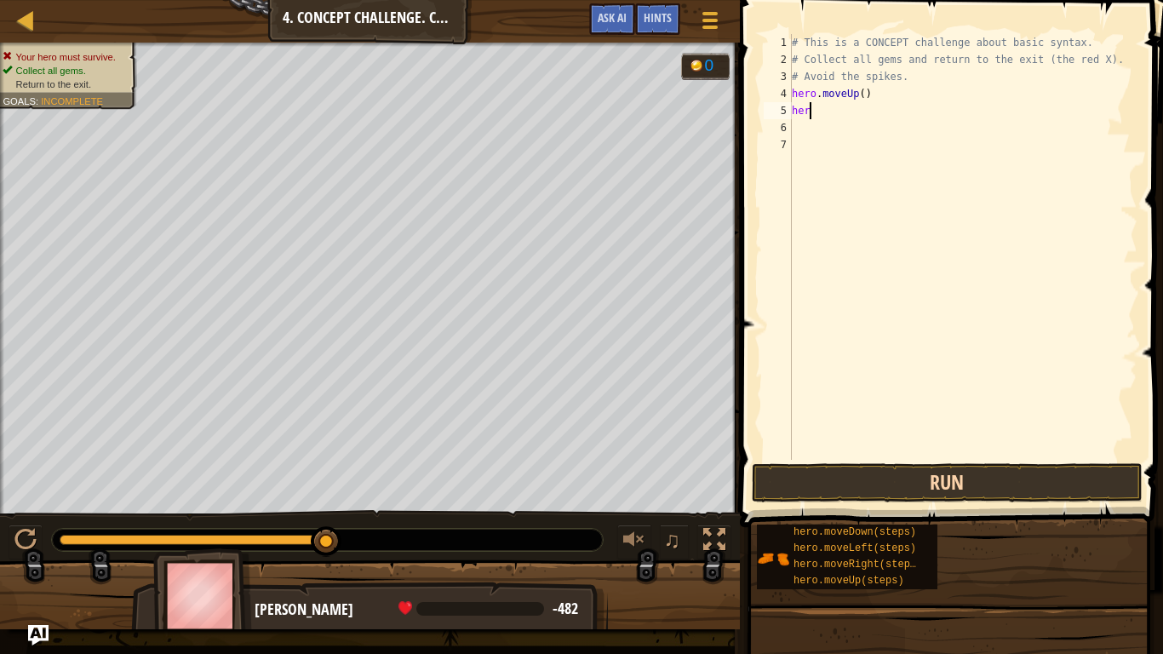
type textarea "h"
click at [898, 488] on button "Run" at bounding box center [947, 482] width 391 height 39
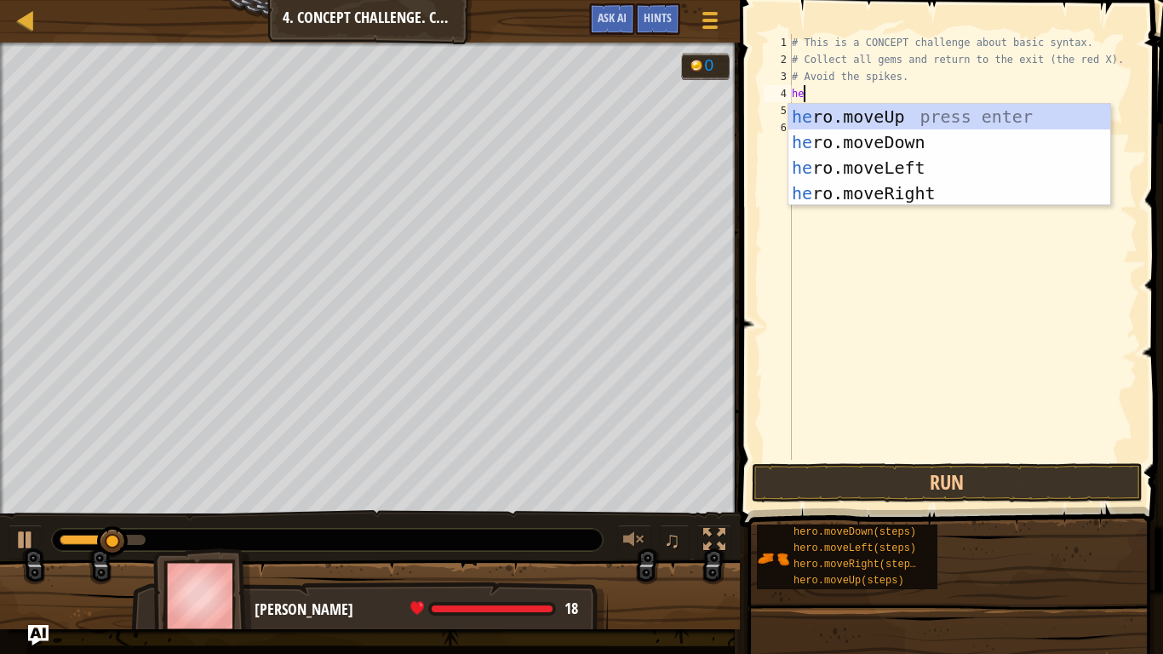
type textarea "her"
click at [855, 112] on div "her o.moveUp press enter her o.moveDown press enter her o.moveLeft press enter …" at bounding box center [950, 180] width 322 height 153
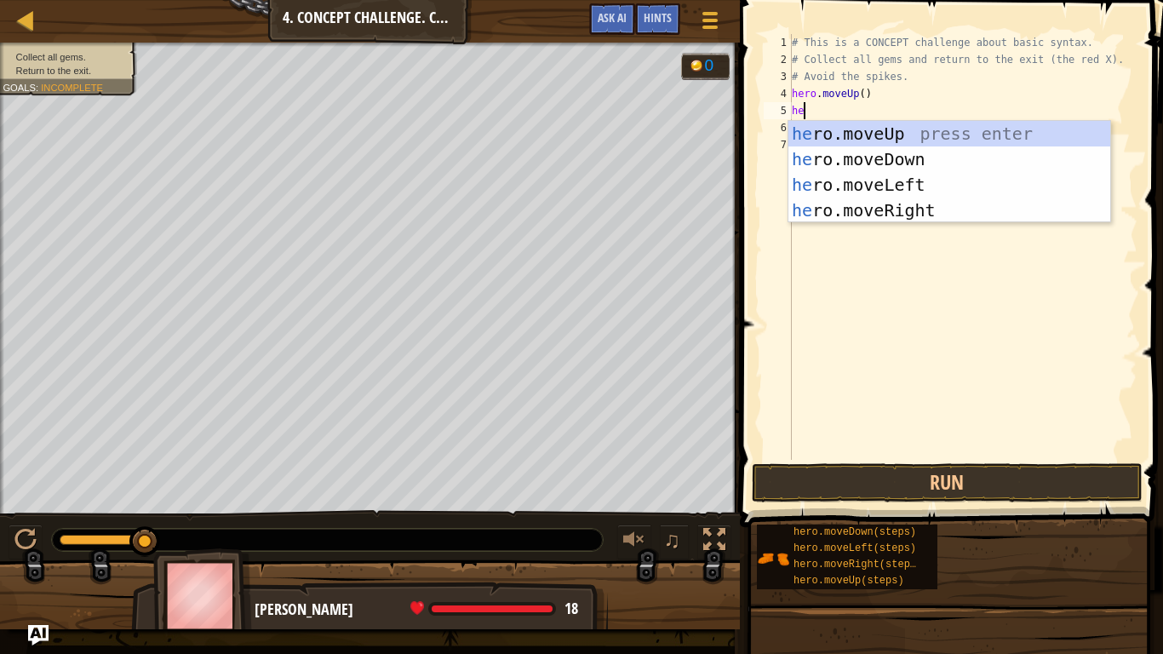
type textarea "her"
click at [871, 208] on div "her o.moveUp press enter her o.moveDown press enter her o.moveLeft press enter …" at bounding box center [950, 197] width 322 height 153
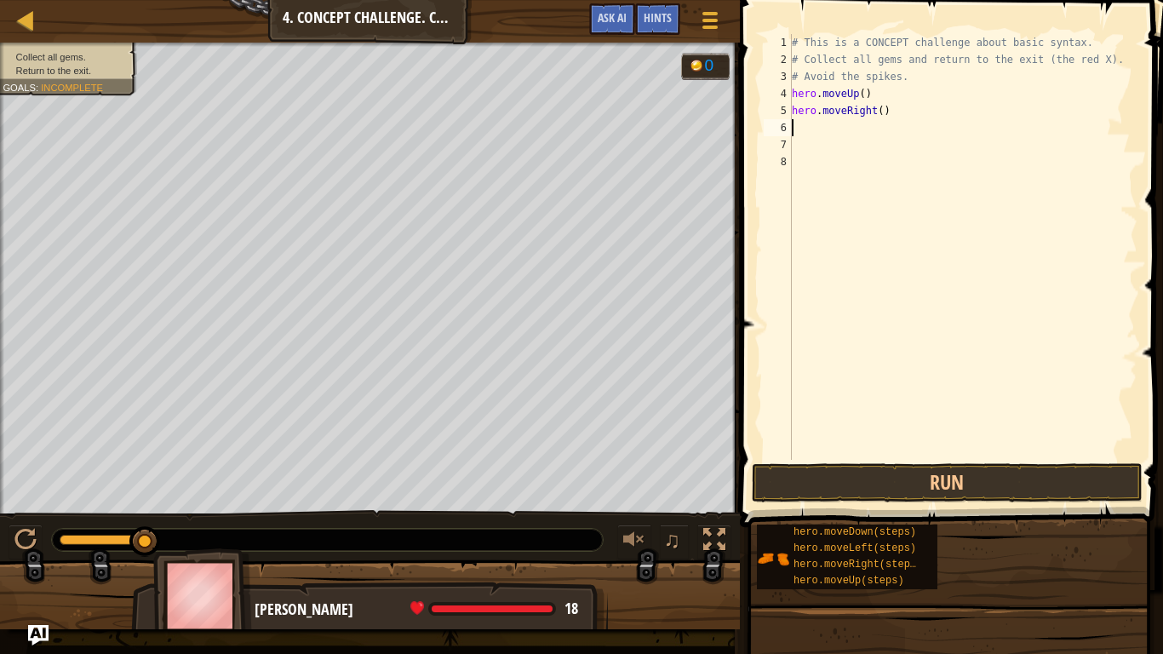
scroll to position [8, 0]
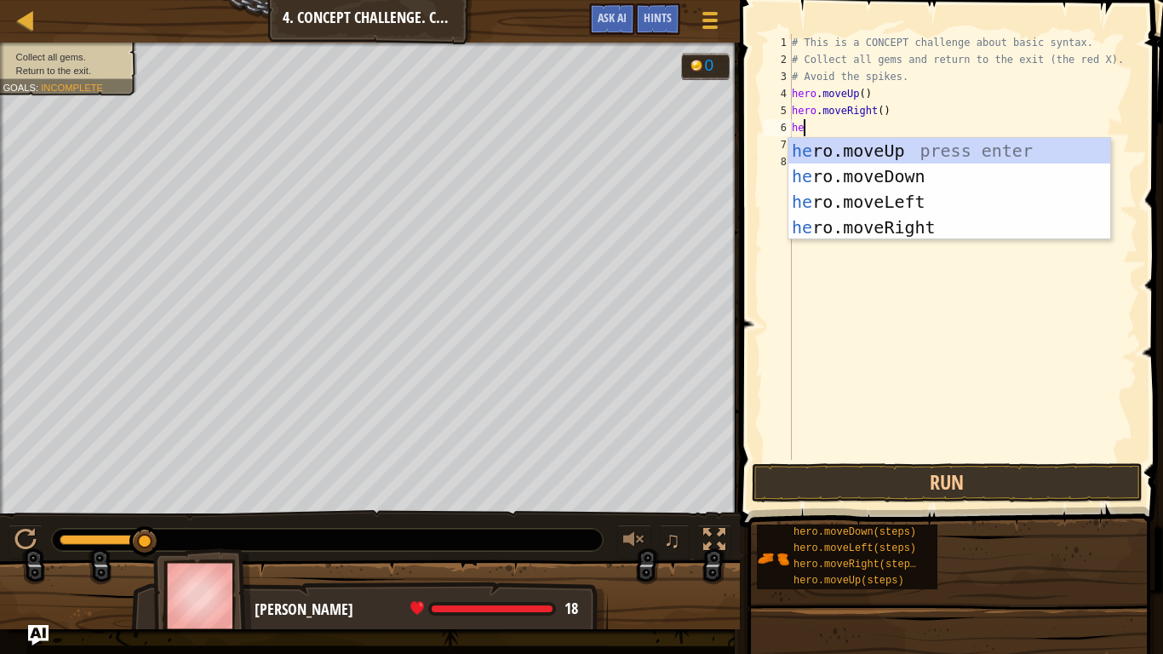
type textarea "her"
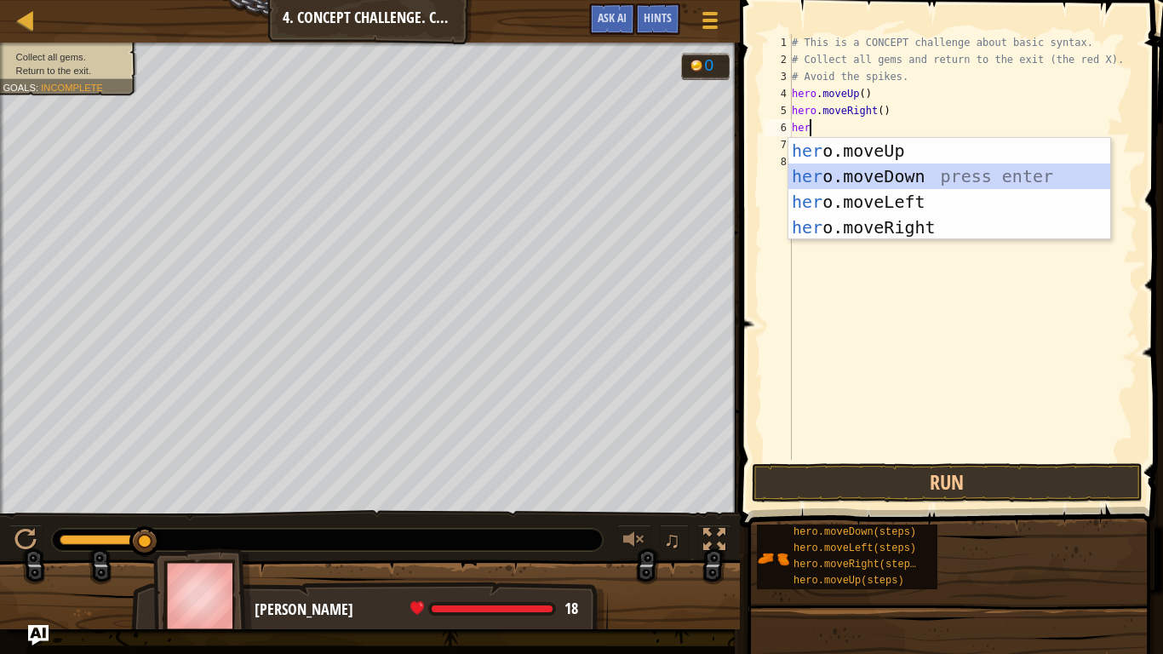
click at [914, 177] on div "her o.moveUp press enter her o.moveDown press enter her o.moveLeft press enter …" at bounding box center [950, 214] width 322 height 153
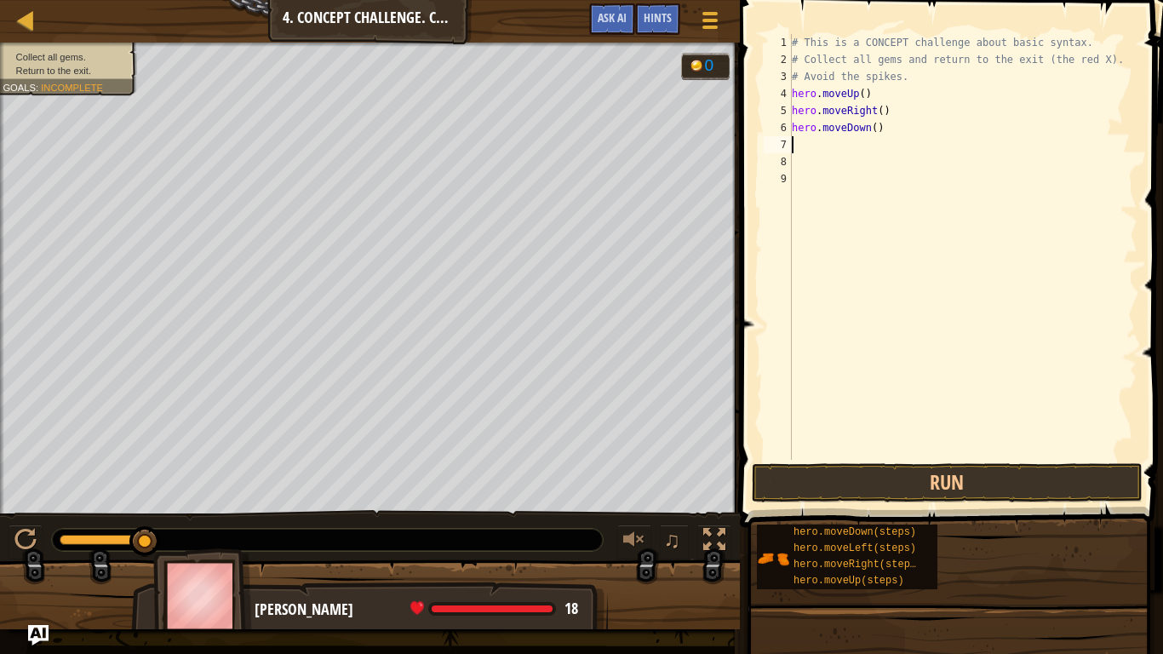
click at [876, 124] on div "# This is a CONCEPT challenge about basic syntax. # Collect all gems and return…" at bounding box center [963, 264] width 349 height 460
type textarea "hero.moveDown(2)"
click at [817, 147] on div "# This is a CONCEPT challenge about basic syntax. # Collect all gems and return…" at bounding box center [963, 264] width 349 height 460
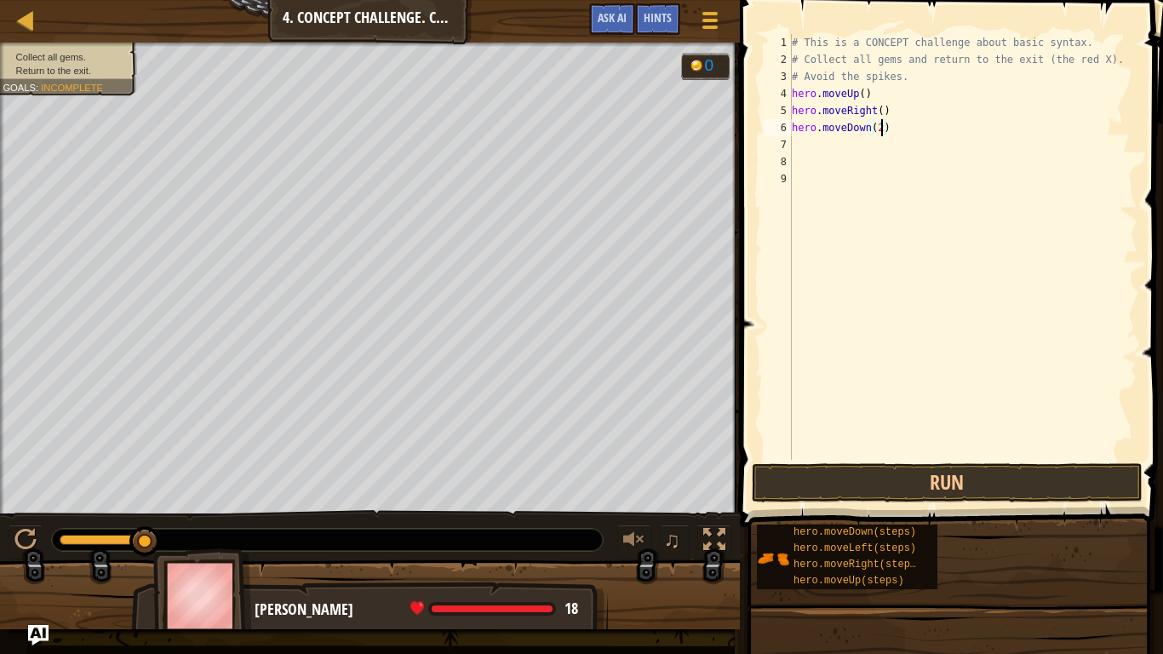
scroll to position [8, 0]
type textarea "h"
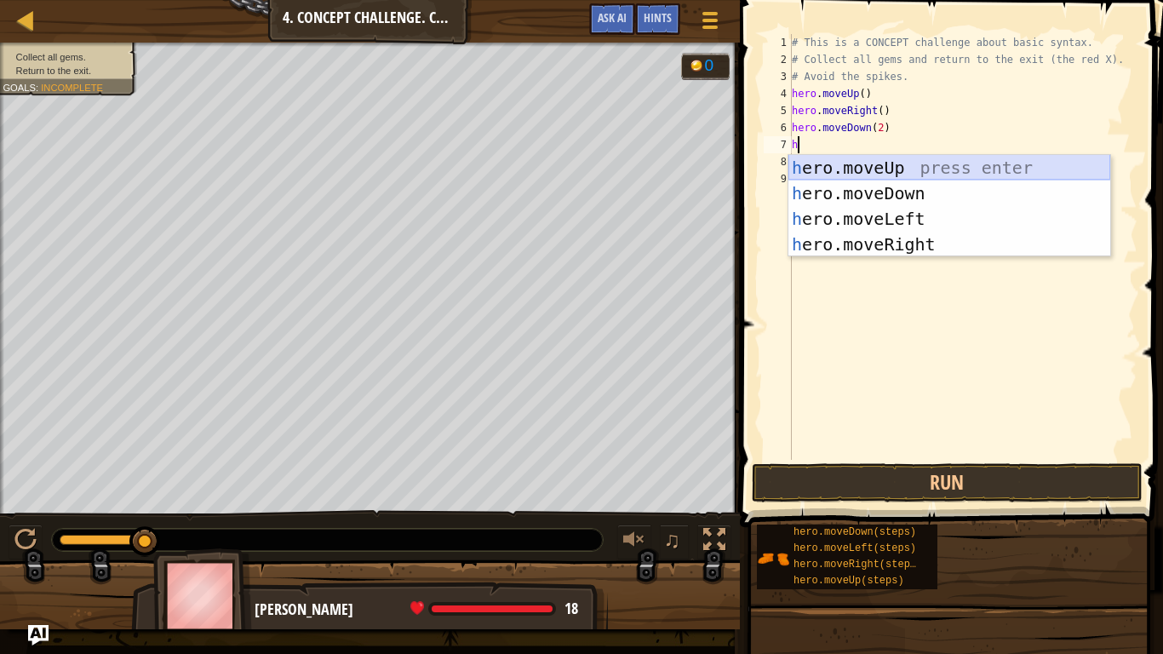
click at [845, 160] on div "h ero.moveUp press enter h ero.moveDown press enter h ero.moveLeft press enter …" at bounding box center [950, 231] width 322 height 153
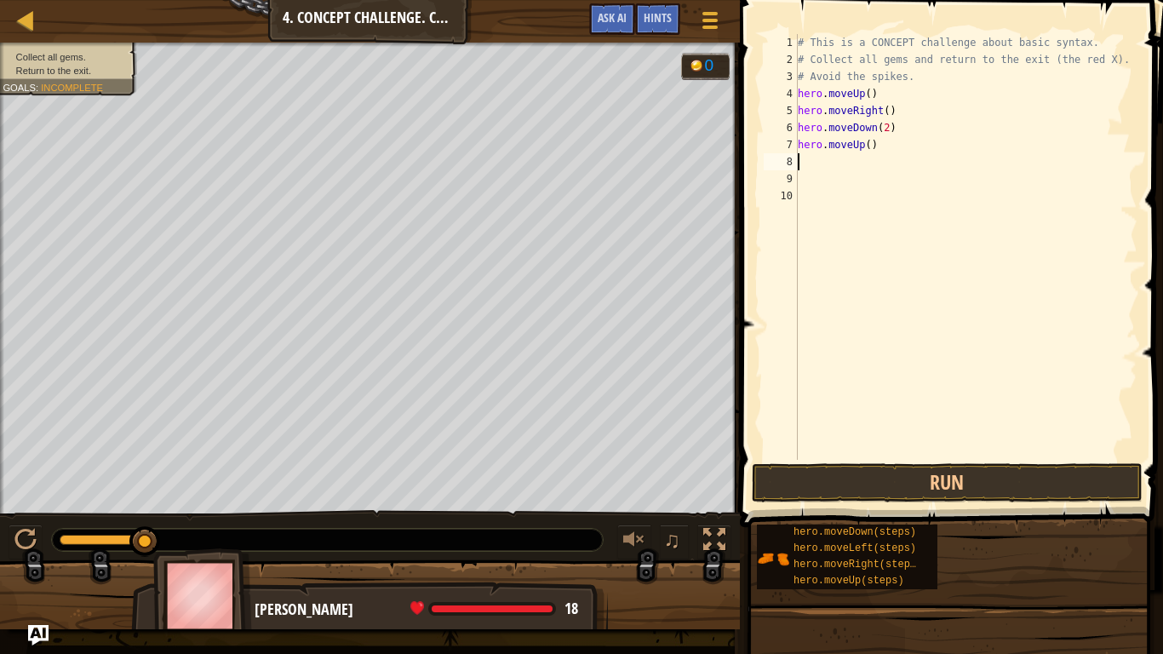
type textarea "h"
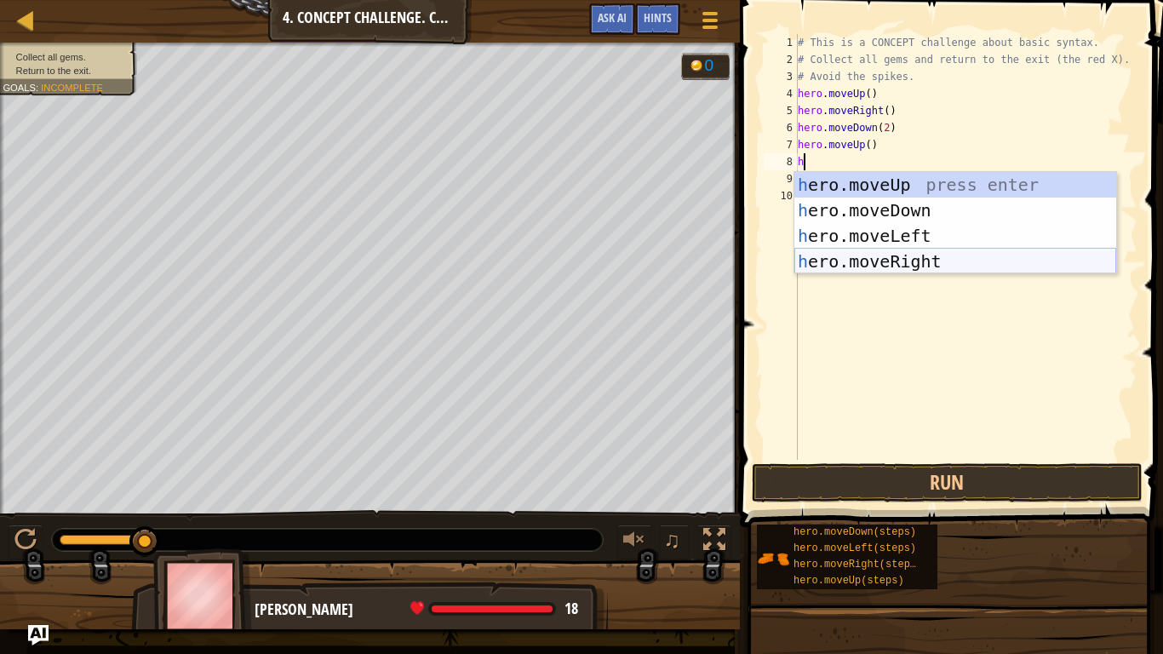
click at [882, 260] on div "h ero.moveUp press enter h ero.moveDown press enter h ero.moveLeft press enter …" at bounding box center [956, 248] width 322 height 153
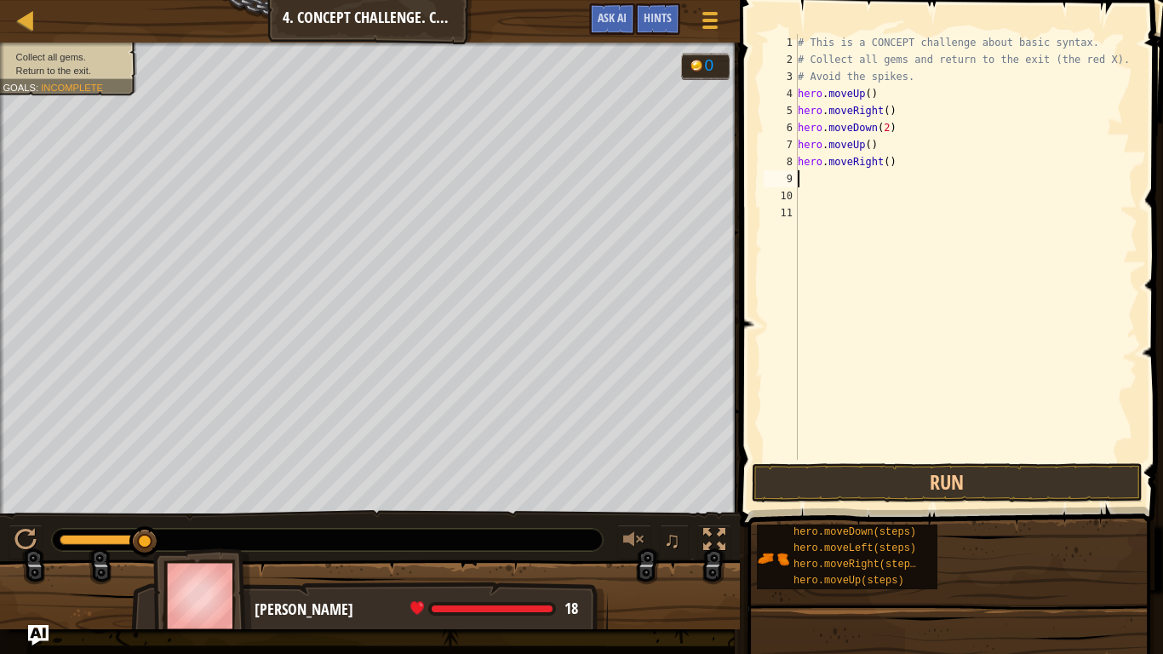
type textarea "h"
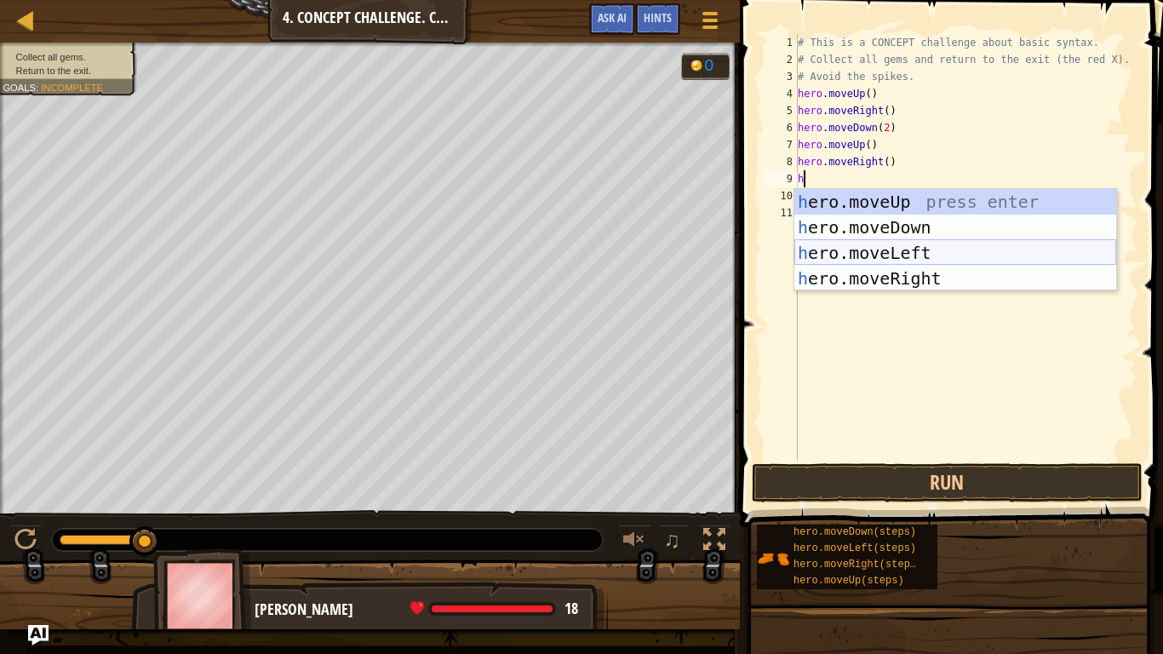
click at [881, 245] on div "h ero.moveUp press enter h ero.moveDown press enter h ero.moveLeft press enter …" at bounding box center [956, 265] width 322 height 153
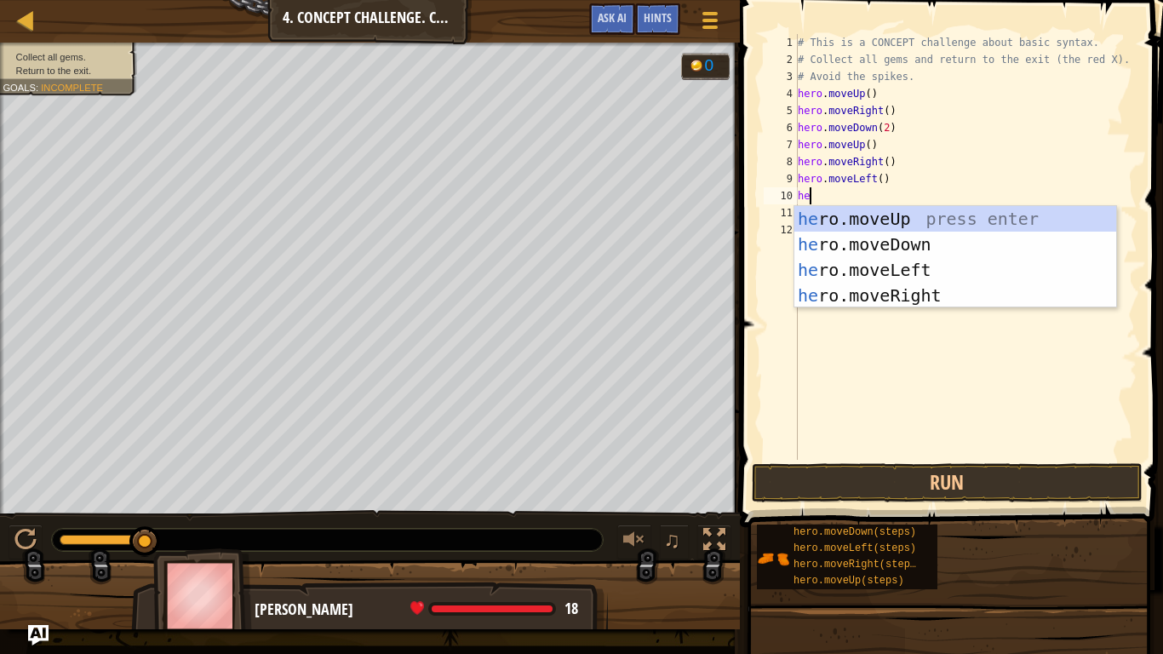
type textarea "her"
click at [865, 214] on div "her o.moveUp press enter her o.moveDown press enter her o.moveLeft press enter …" at bounding box center [956, 282] width 322 height 153
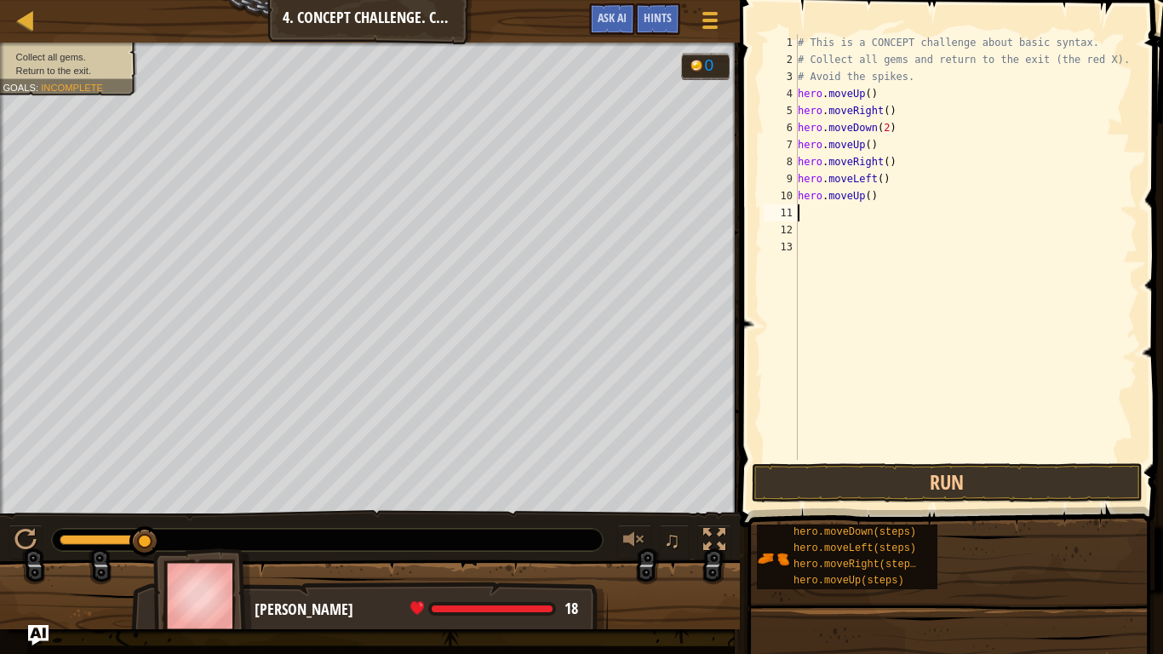
scroll to position [8, 0]
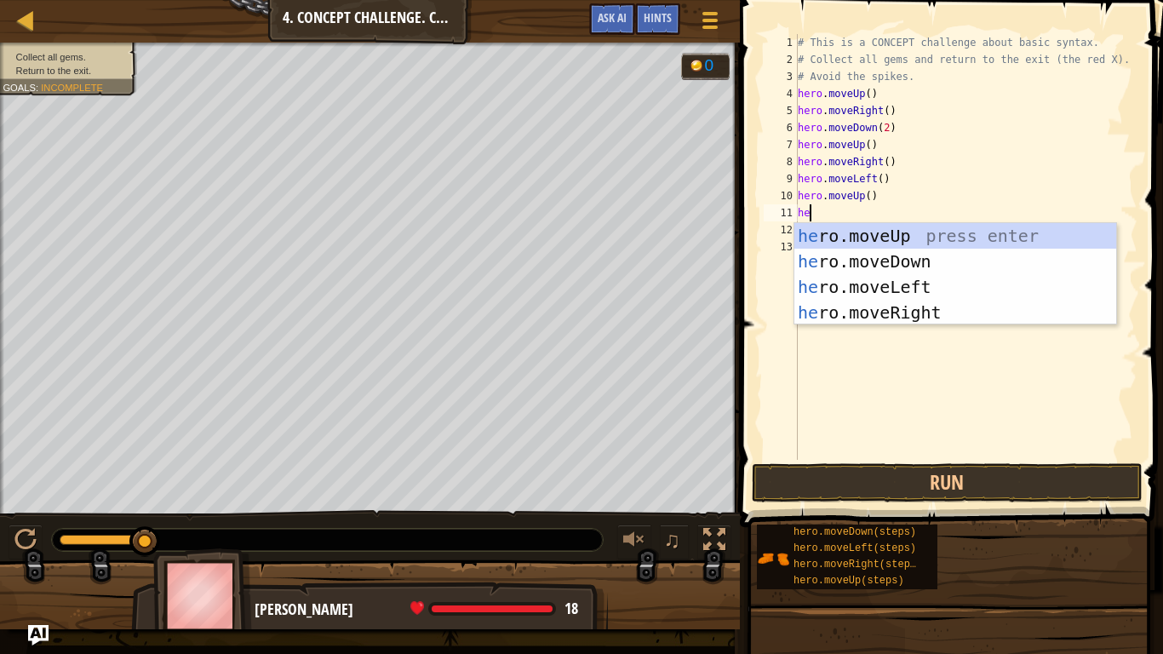
type textarea "her"
click at [902, 232] on div "her o.moveUp press enter her o.moveDown press enter her o.moveLeft press enter …" at bounding box center [956, 299] width 322 height 153
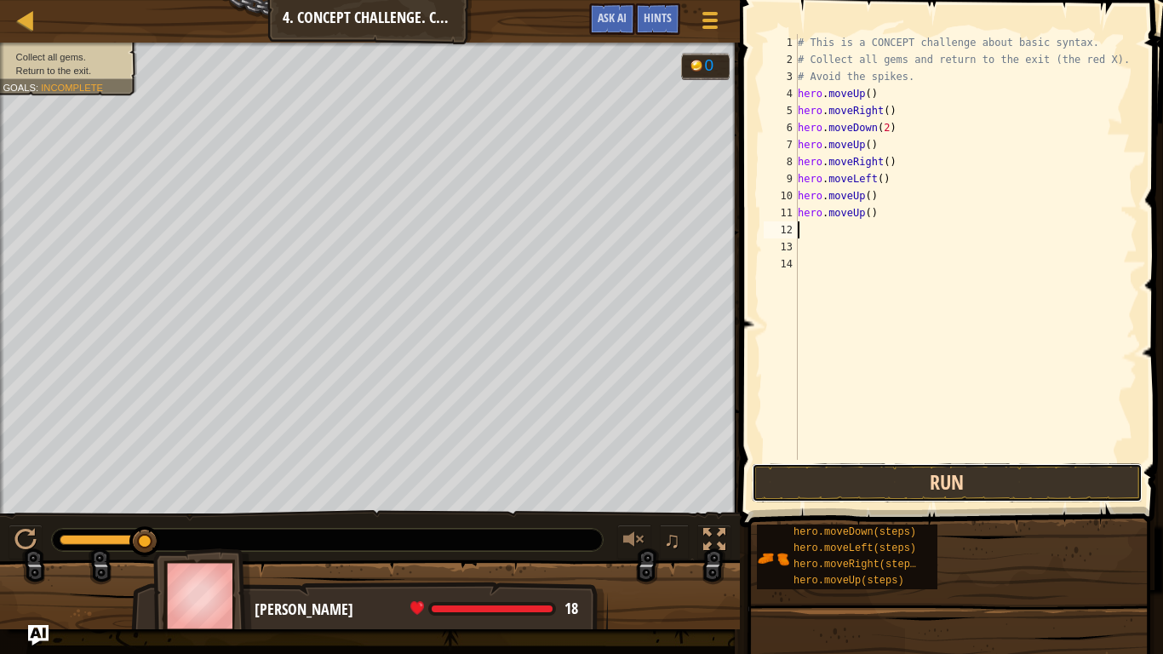
click at [886, 468] on button "Run" at bounding box center [947, 482] width 391 height 39
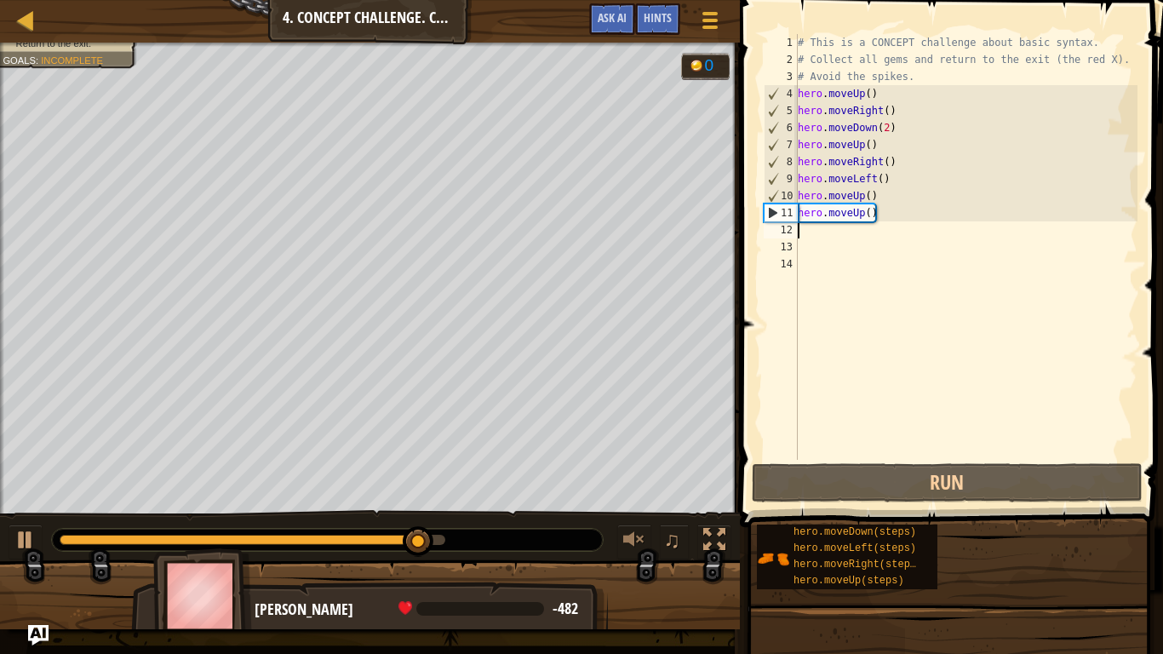
click at [875, 217] on div "# This is a CONCEPT challenge about basic syntax. # Collect all gems and return…" at bounding box center [966, 264] width 343 height 460
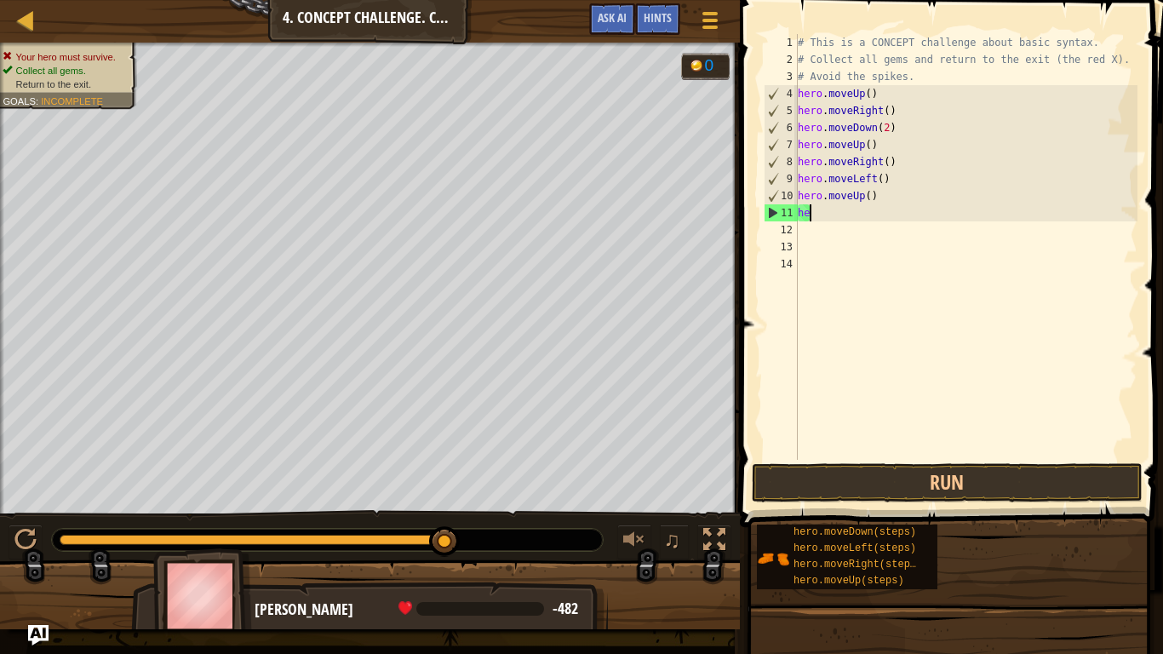
type textarea "h"
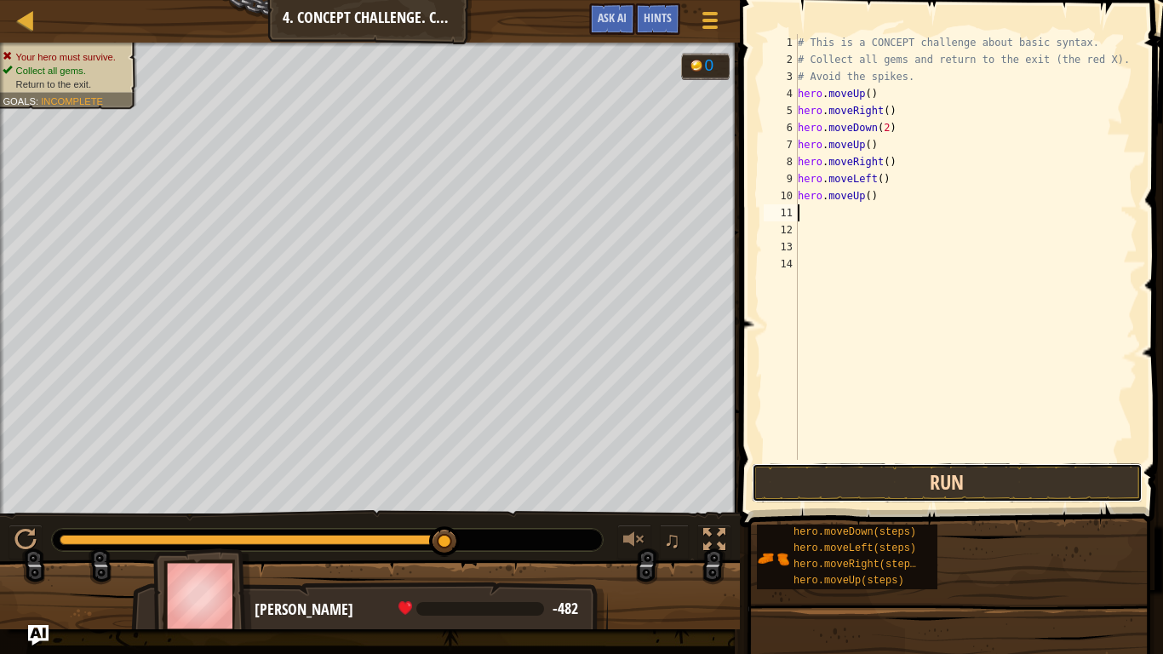
click at [972, 491] on button "Run" at bounding box center [947, 482] width 391 height 39
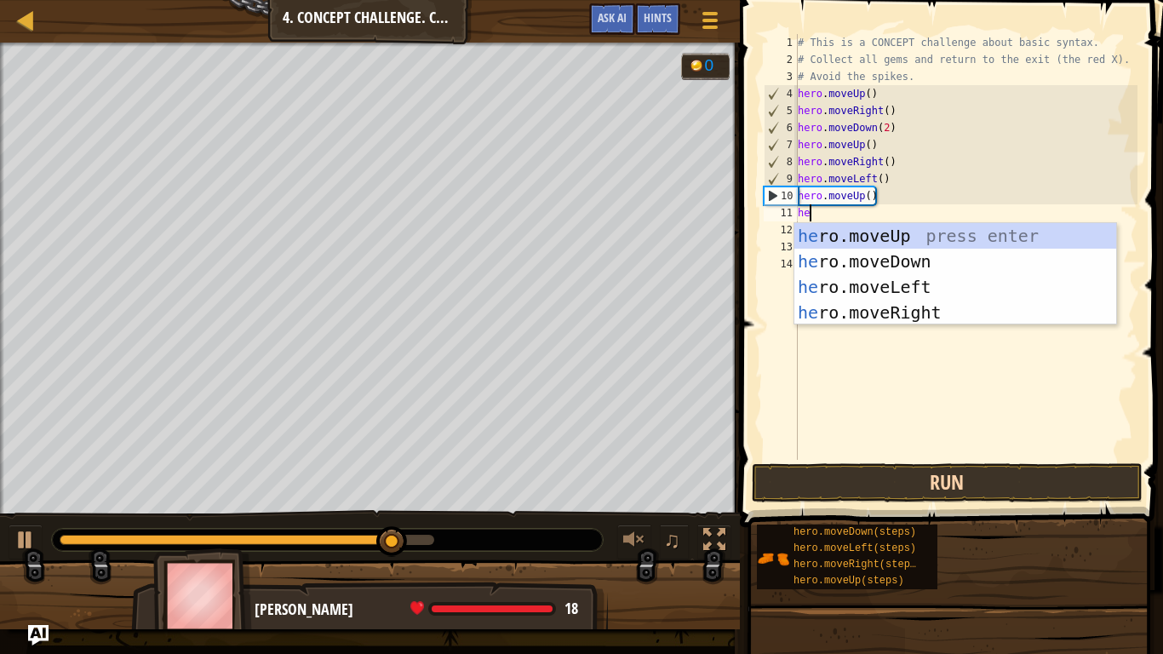
type textarea "her"
click at [873, 288] on div "her o.moveUp press enter her o.moveDown press enter her o.moveLeft press enter …" at bounding box center [956, 299] width 322 height 153
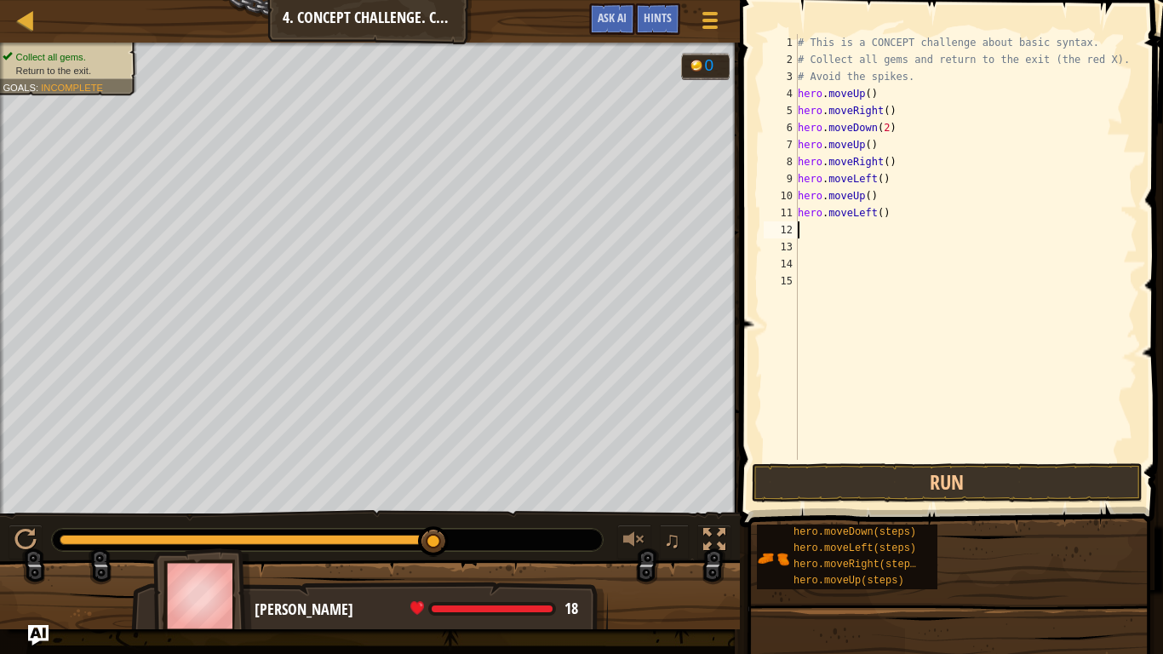
click at [875, 213] on div "# This is a CONCEPT challenge about basic syntax. # Collect all gems and return…" at bounding box center [966, 264] width 343 height 460
click at [877, 470] on button "Run" at bounding box center [947, 482] width 391 height 39
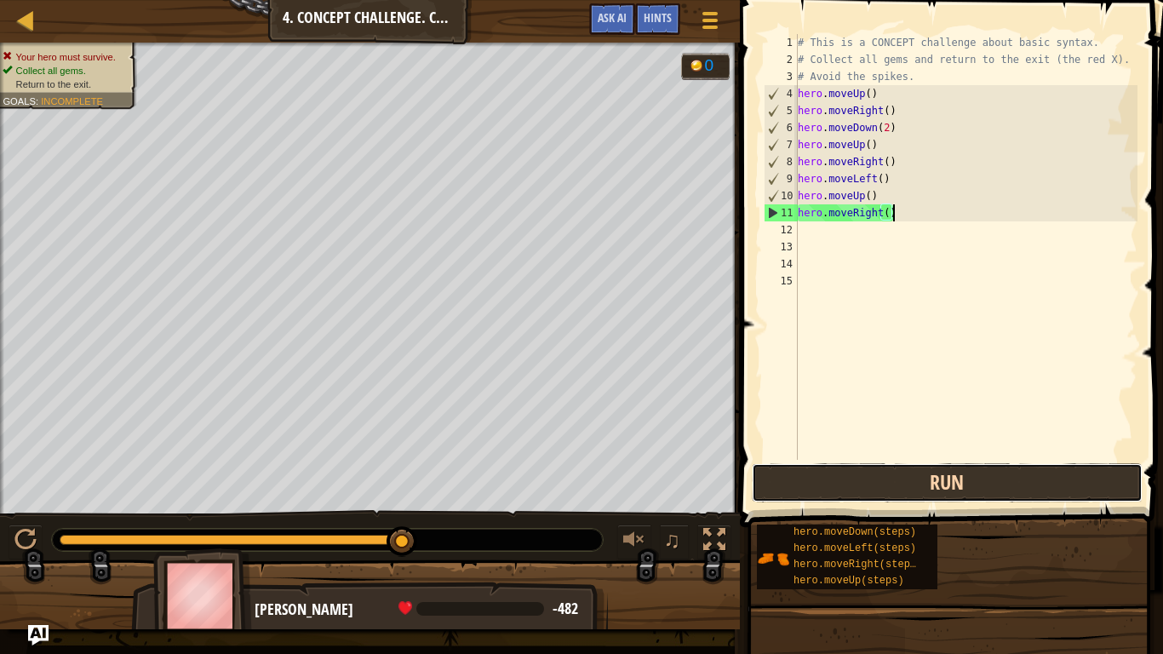
click at [830, 480] on button "Run" at bounding box center [947, 482] width 391 height 39
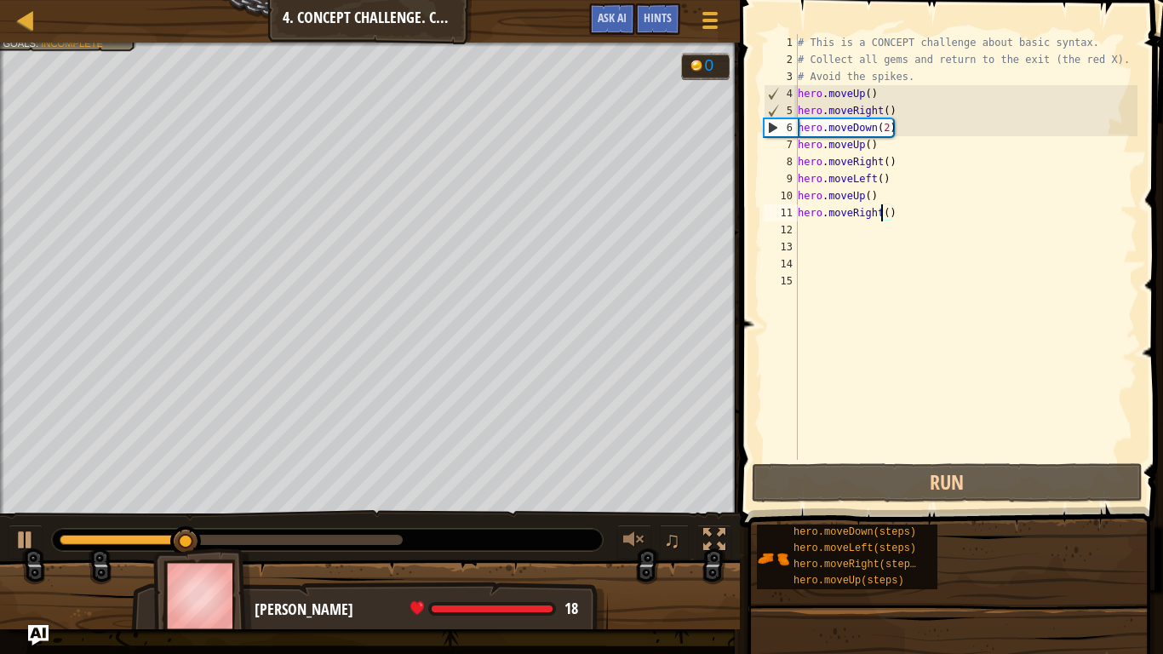
click at [881, 212] on div "# This is a CONCEPT challenge about basic syntax. # Collect all gems and return…" at bounding box center [966, 264] width 343 height 460
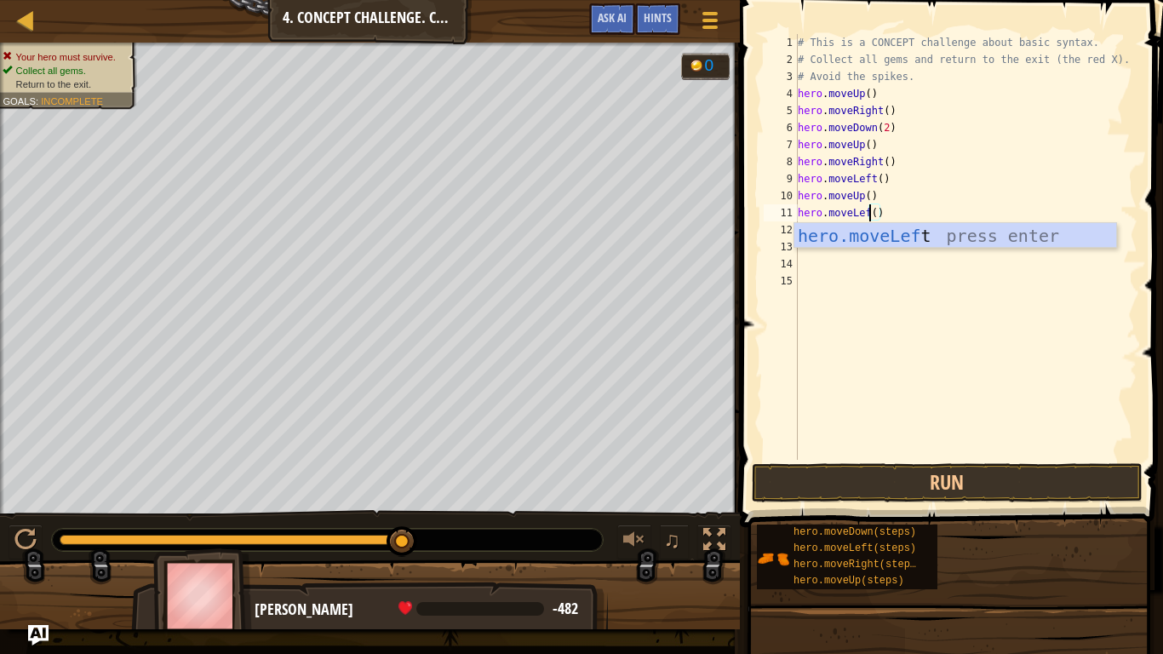
scroll to position [8, 11]
click at [858, 233] on div "hero.moveLeft press enter" at bounding box center [956, 261] width 322 height 77
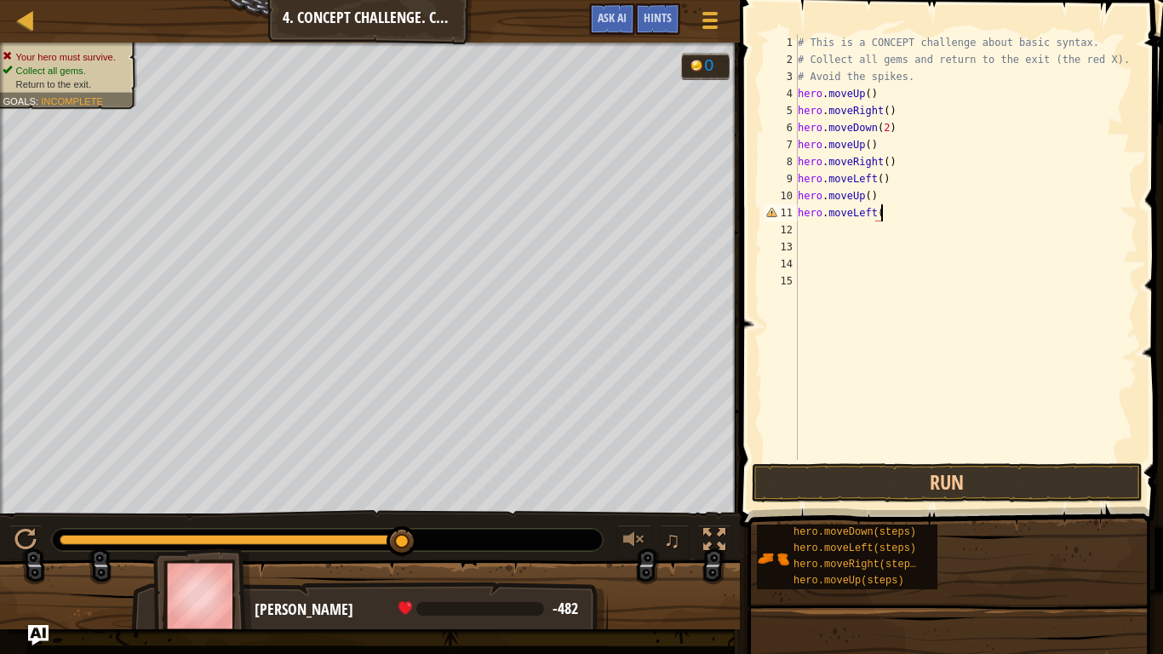
scroll to position [8, 12]
type textarea "hero.moveLeft()"
click at [817, 481] on button "Run" at bounding box center [947, 482] width 391 height 39
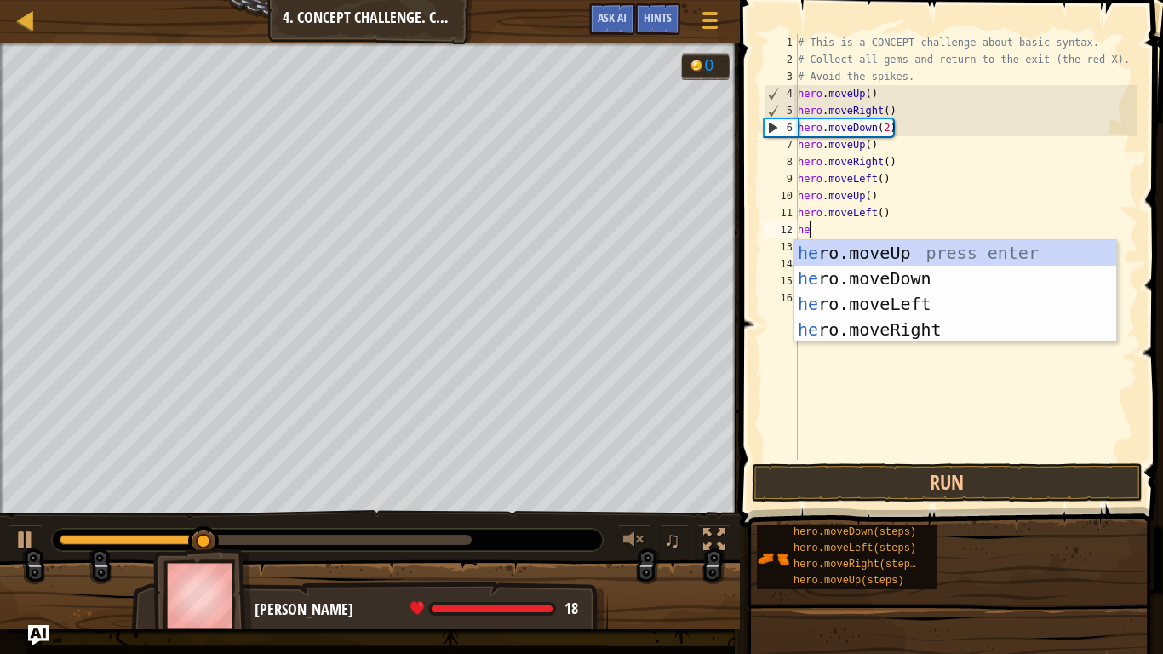
type textarea "her"
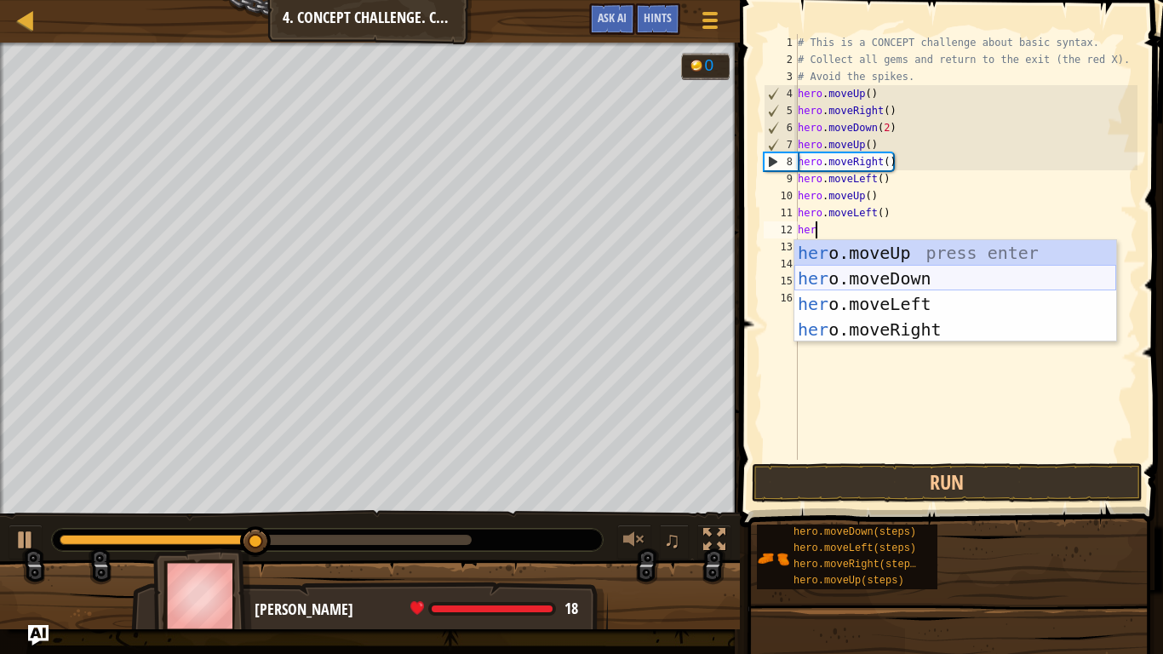
click at [899, 279] on div "her o.moveUp press enter her o.moveDown press enter her o.moveLeft press enter …" at bounding box center [956, 316] width 322 height 153
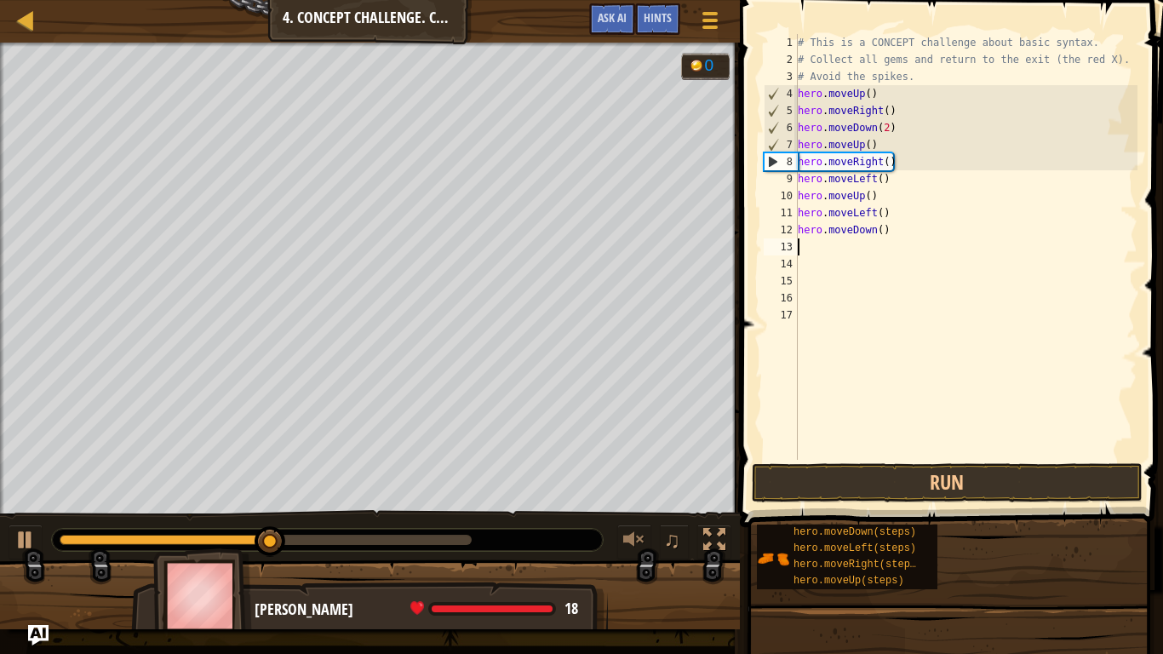
scroll to position [8, 0]
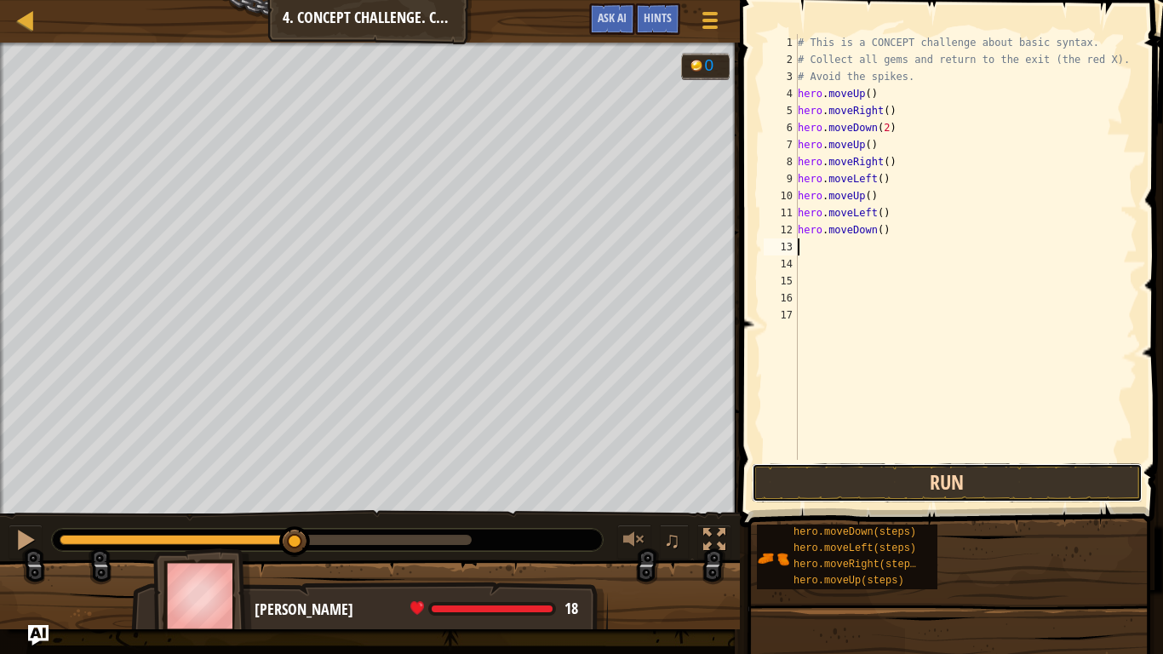
click at [903, 496] on button "Run" at bounding box center [947, 482] width 391 height 39
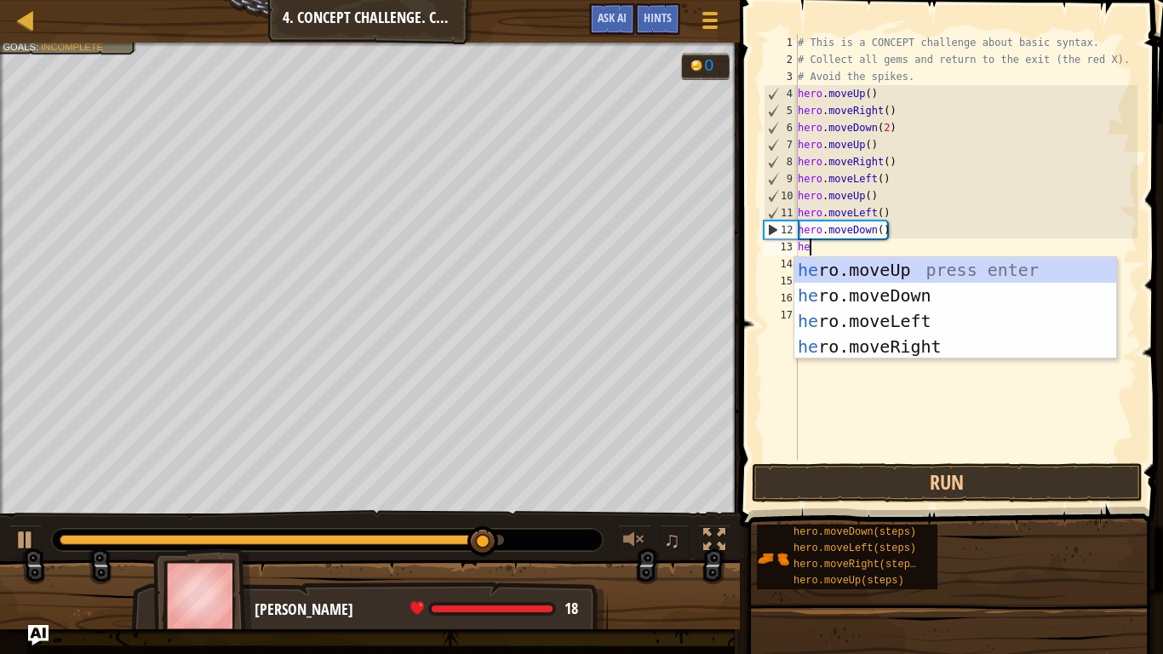
type textarea "her"
click at [843, 351] on div "her o.moveUp press enter her o.moveDown press enter her o.moveLeft press enter …" at bounding box center [956, 333] width 322 height 153
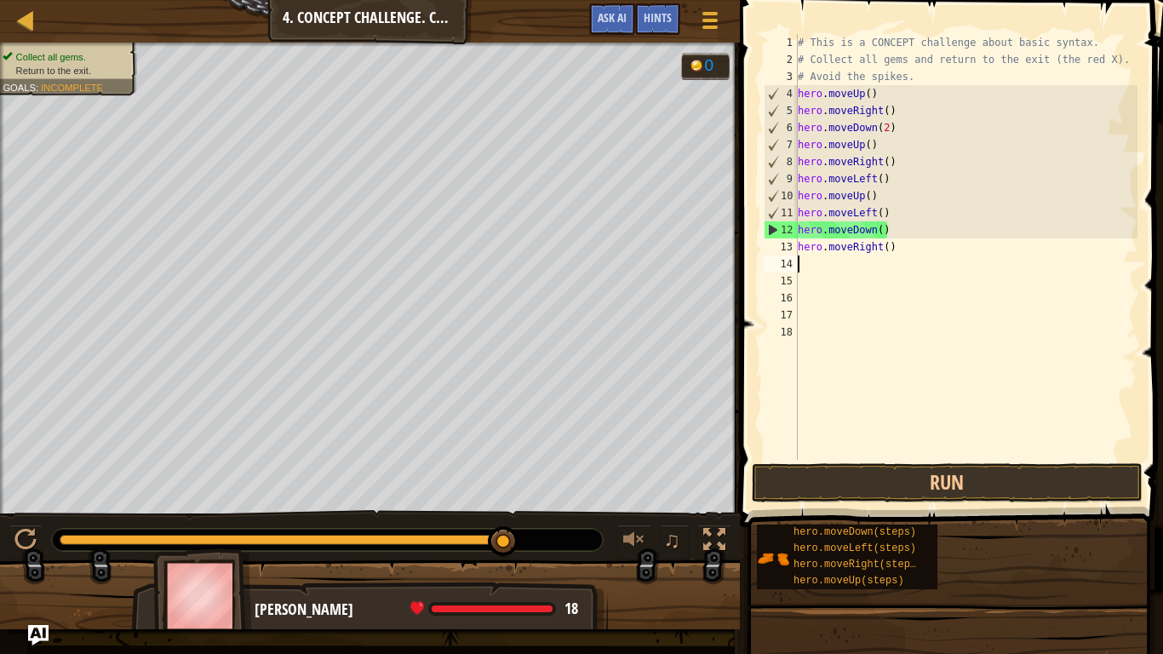
scroll to position [8, 0]
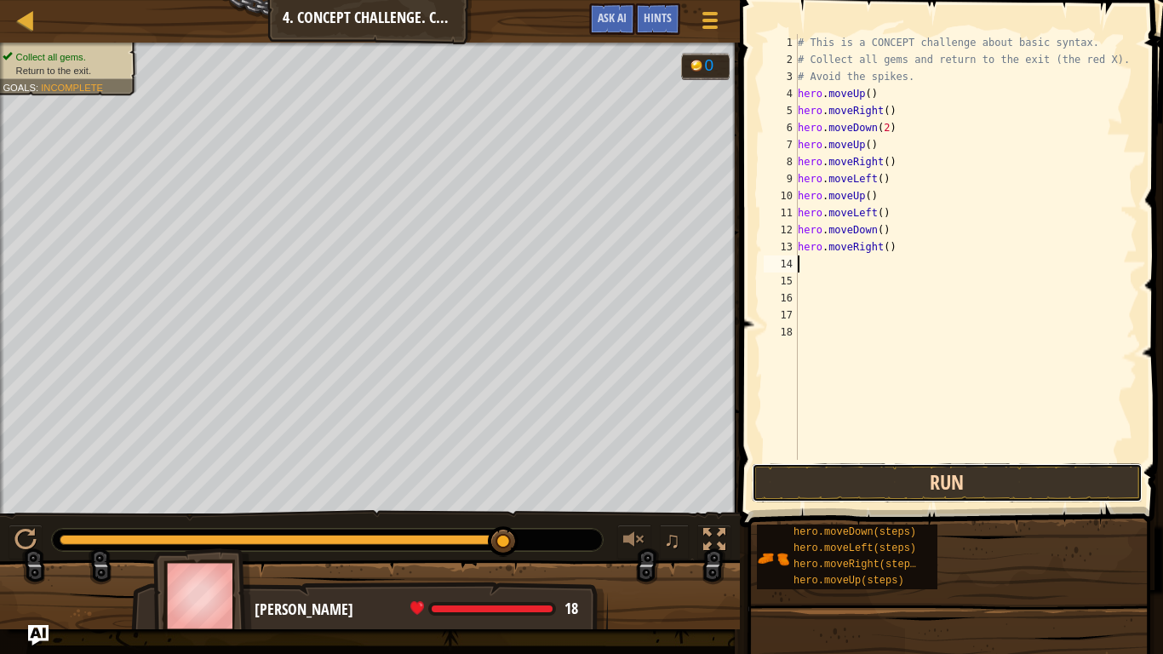
click at [830, 488] on button "Run" at bounding box center [947, 482] width 391 height 39
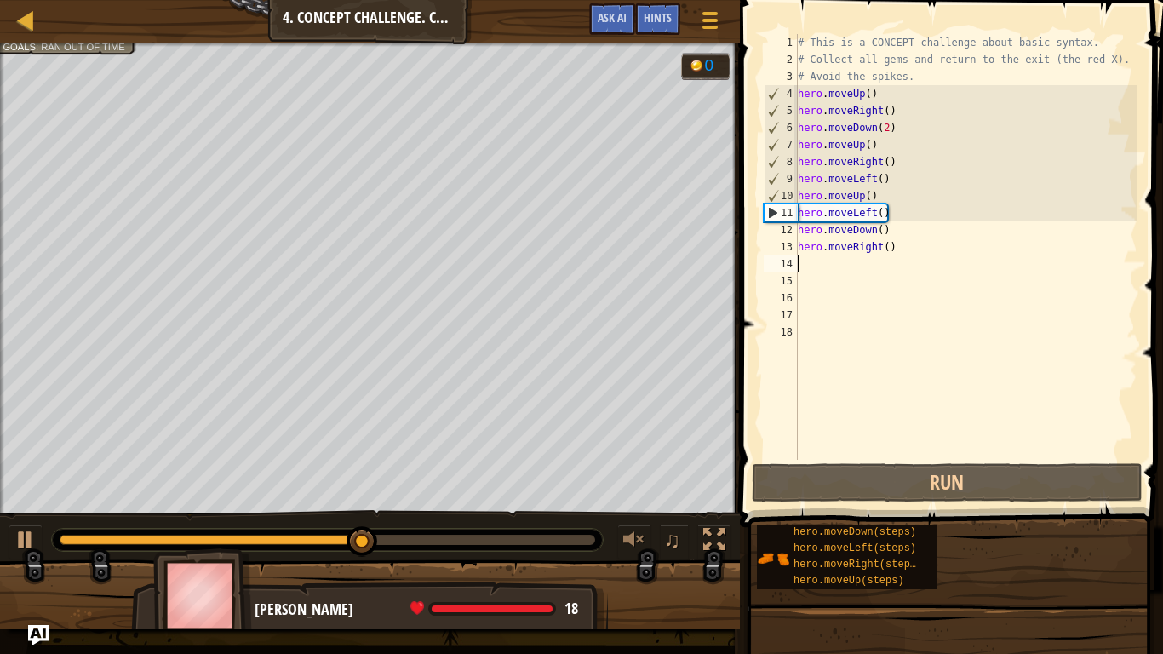
click at [898, 247] on div "# This is a CONCEPT challenge about basic syntax. # Collect all gems and return…" at bounding box center [966, 264] width 343 height 460
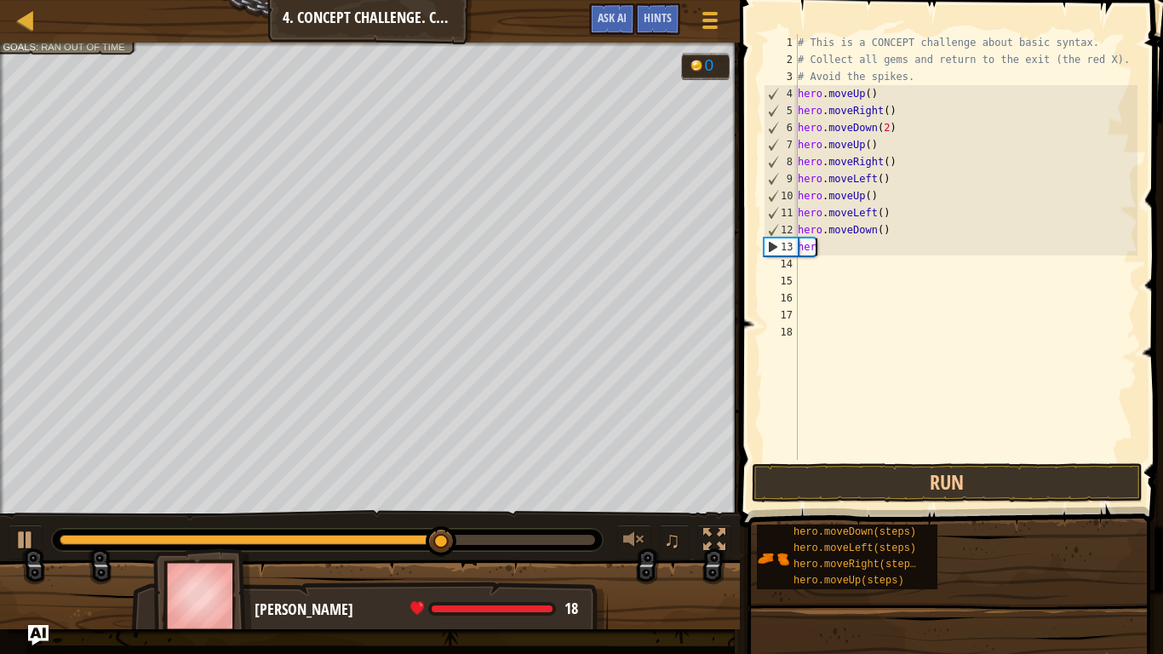
type textarea "h"
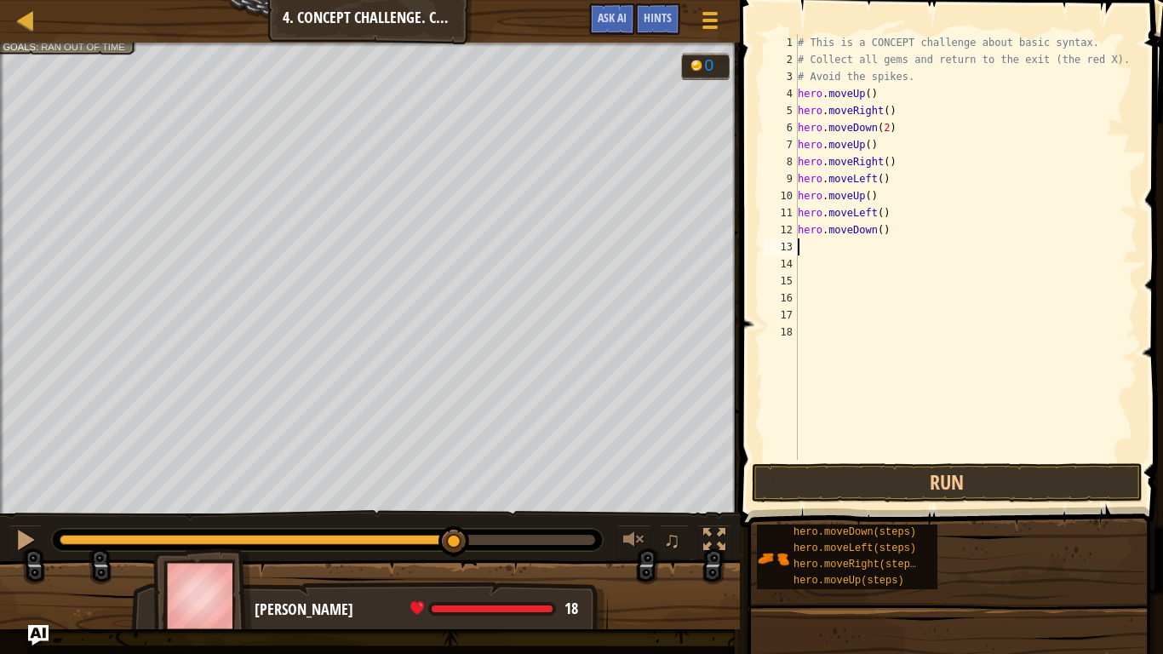
type textarea "h"
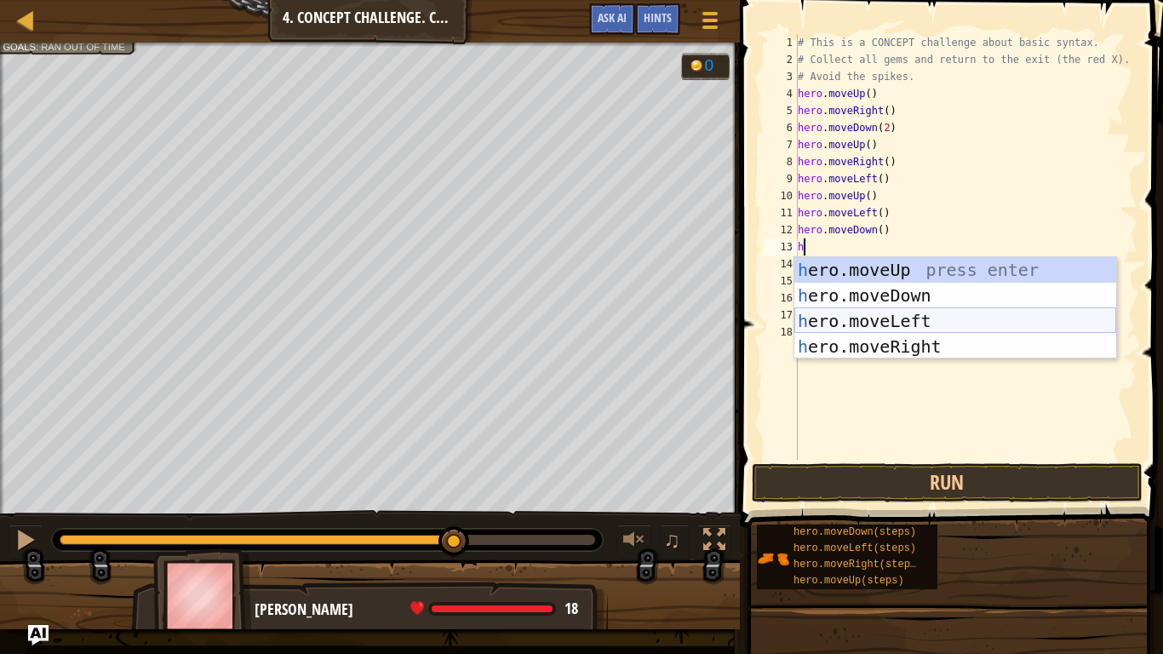
click at [900, 329] on div "h ero.moveUp press enter h ero.moveDown press enter h ero.moveLeft press enter …" at bounding box center [956, 333] width 322 height 153
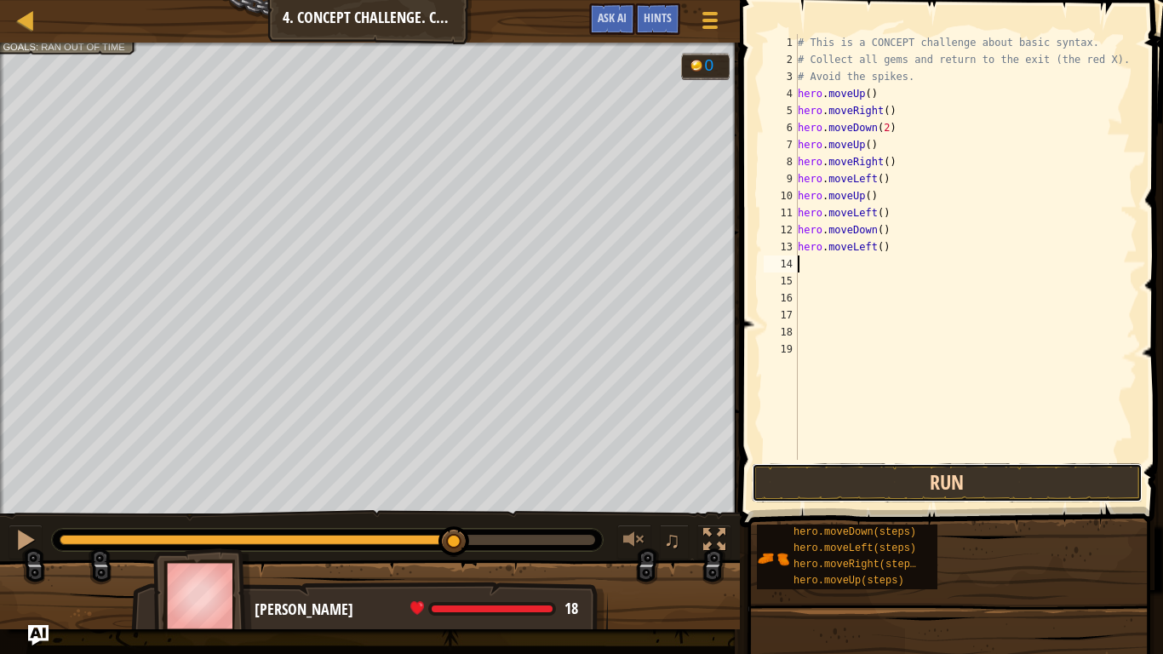
click at [929, 474] on button "Run" at bounding box center [947, 482] width 391 height 39
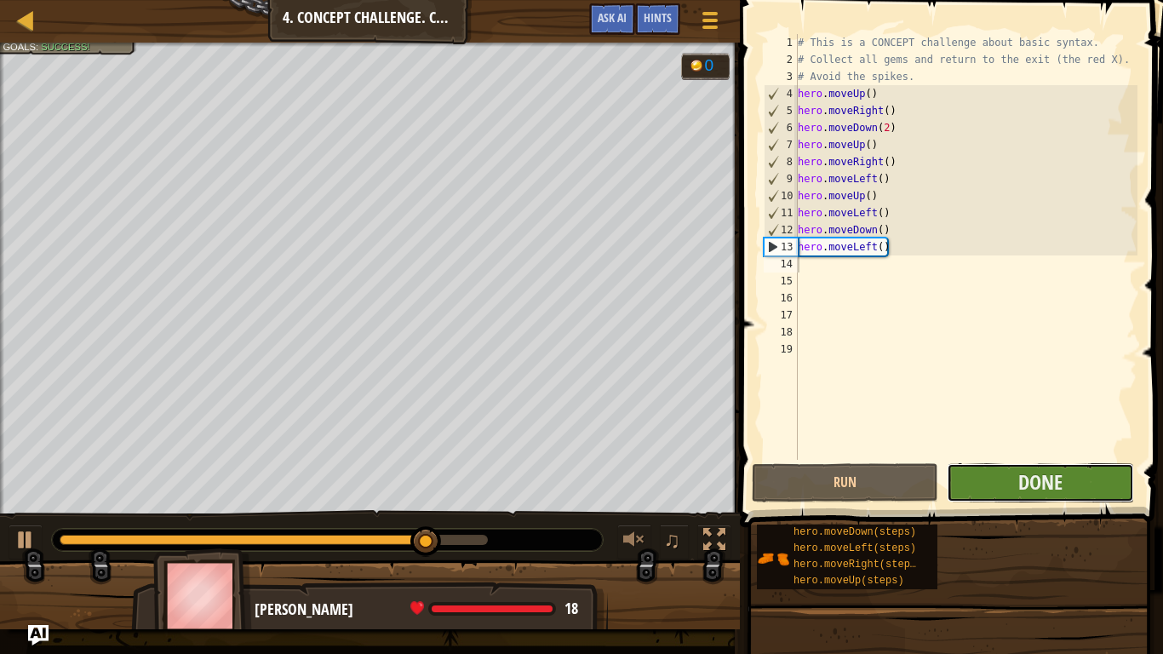
click at [985, 481] on button "Done" at bounding box center [1040, 482] width 187 height 39
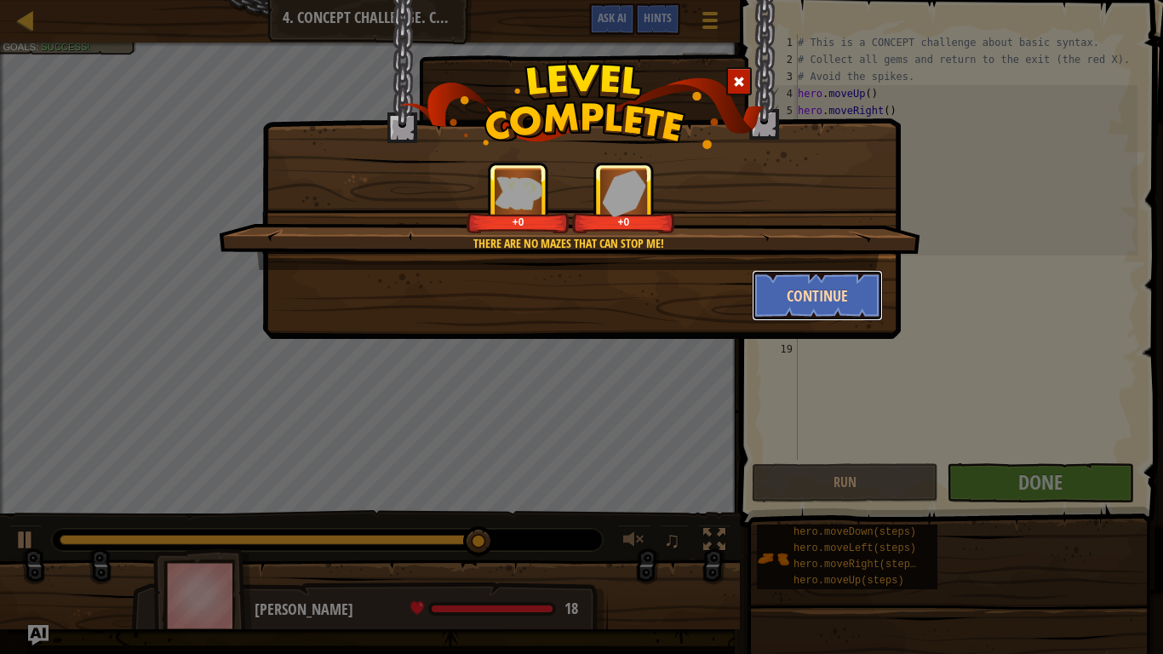
click at [836, 291] on button "Continue" at bounding box center [818, 295] width 132 height 51
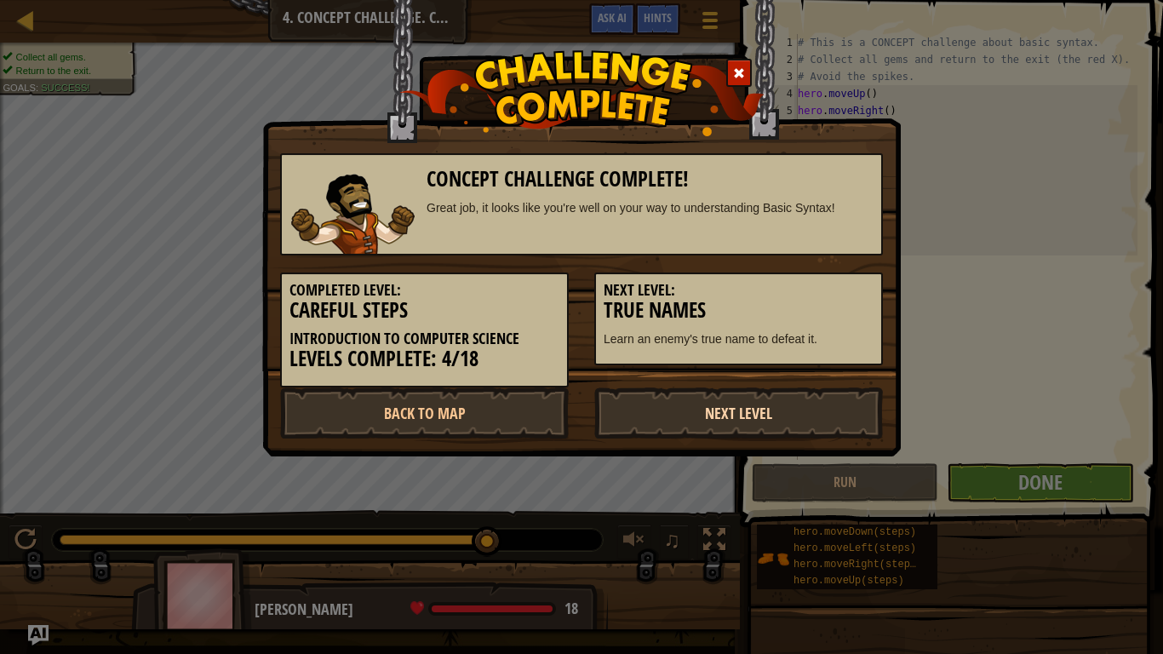
click at [712, 420] on link "Next Level" at bounding box center [738, 413] width 289 height 51
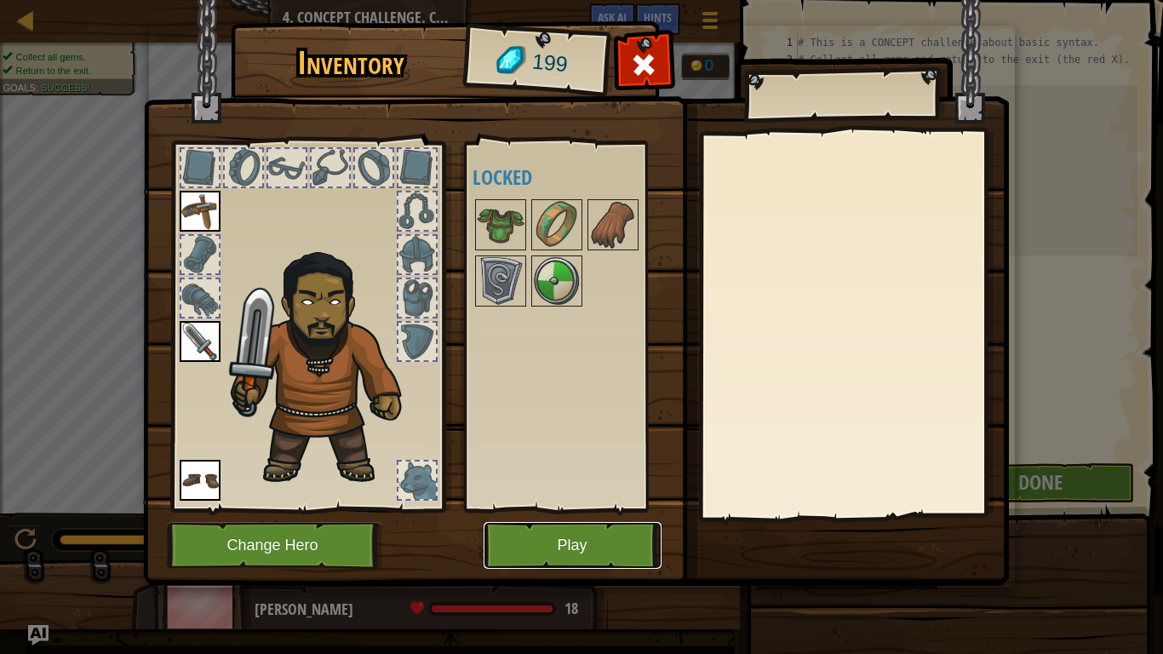
click at [643, 546] on button "Play" at bounding box center [573, 545] width 178 height 47
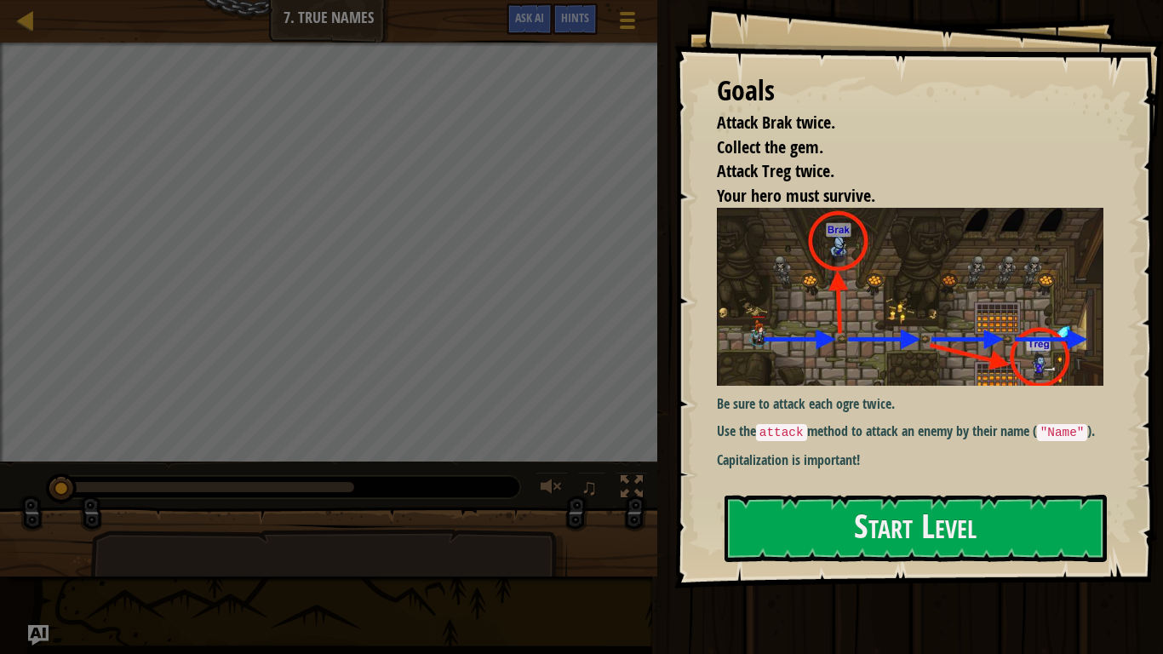
click at [963, 571] on div "Goals Attack Brak twice. Collect the gem. Attack Treg twice. Your hero must sur…" at bounding box center [919, 294] width 489 height 589
click at [872, 507] on button "Start Level" at bounding box center [916, 528] width 382 height 67
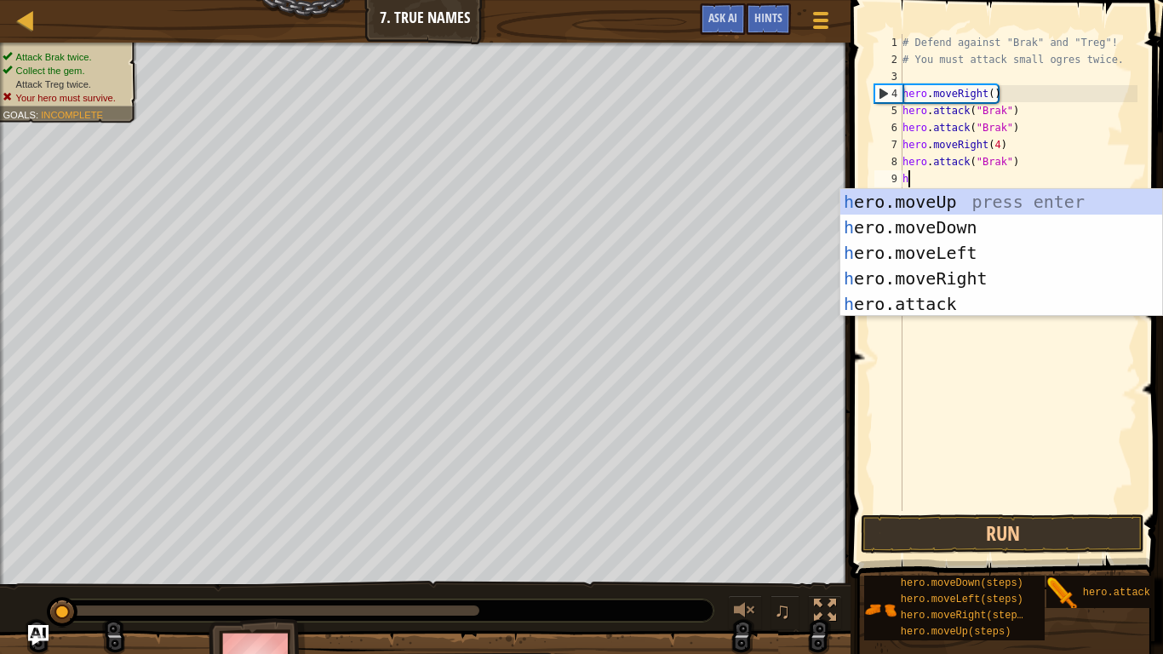
scroll to position [8, 0]
type textarea "her"
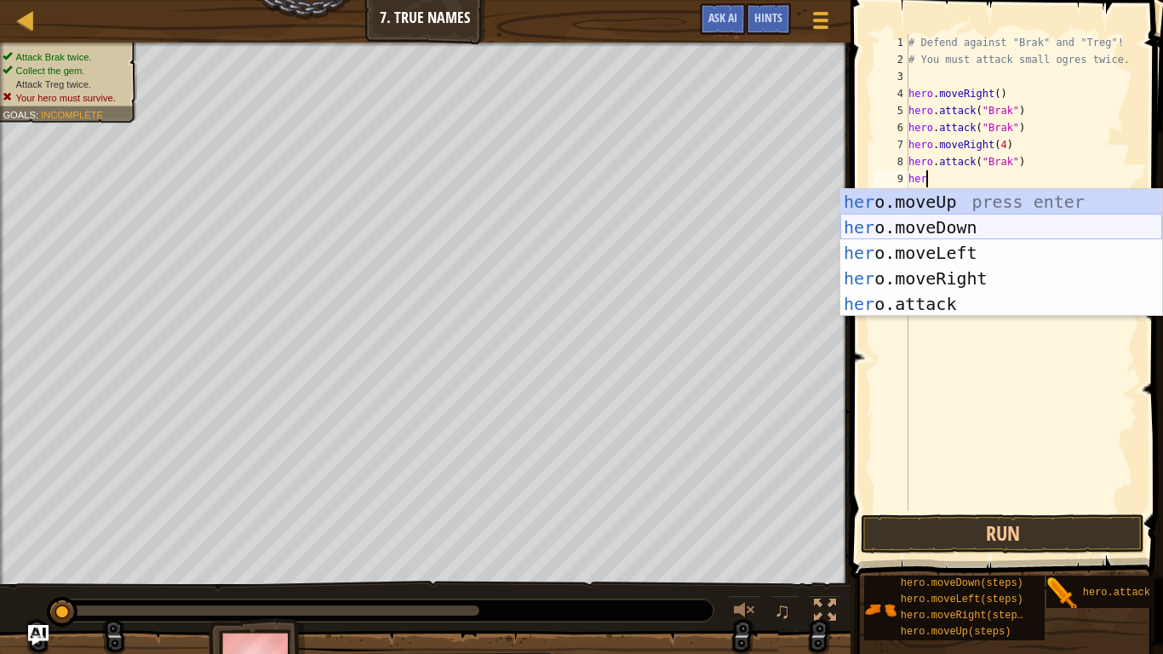
click at [960, 225] on div "her o.moveUp press enter her o.moveDown press enter her o.moveLeft press enter …" at bounding box center [1002, 278] width 322 height 179
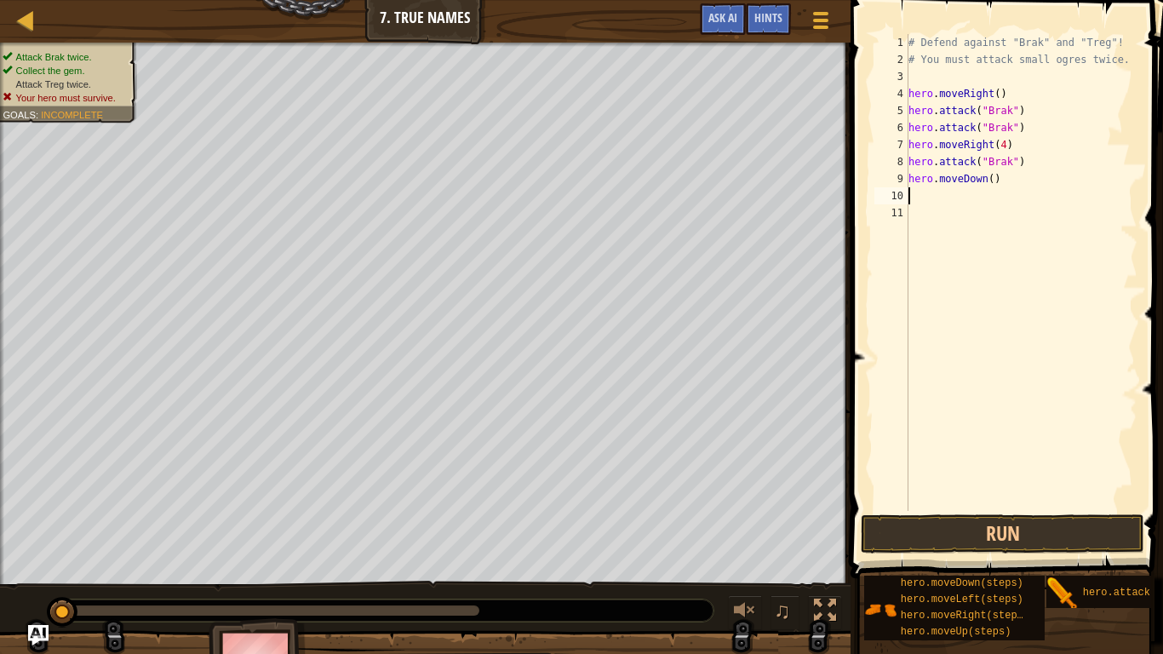
scroll to position [8, 0]
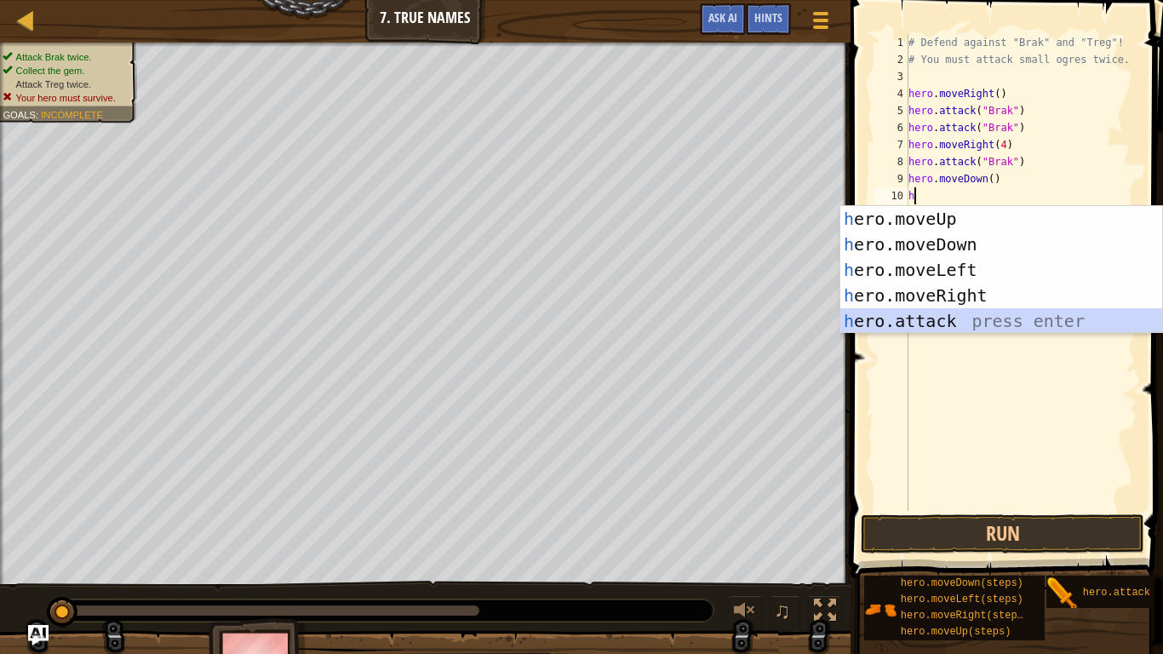
click at [959, 313] on div "h ero.moveUp press enter h ero.moveDown press enter h ero.moveLeft press enter …" at bounding box center [1002, 295] width 322 height 179
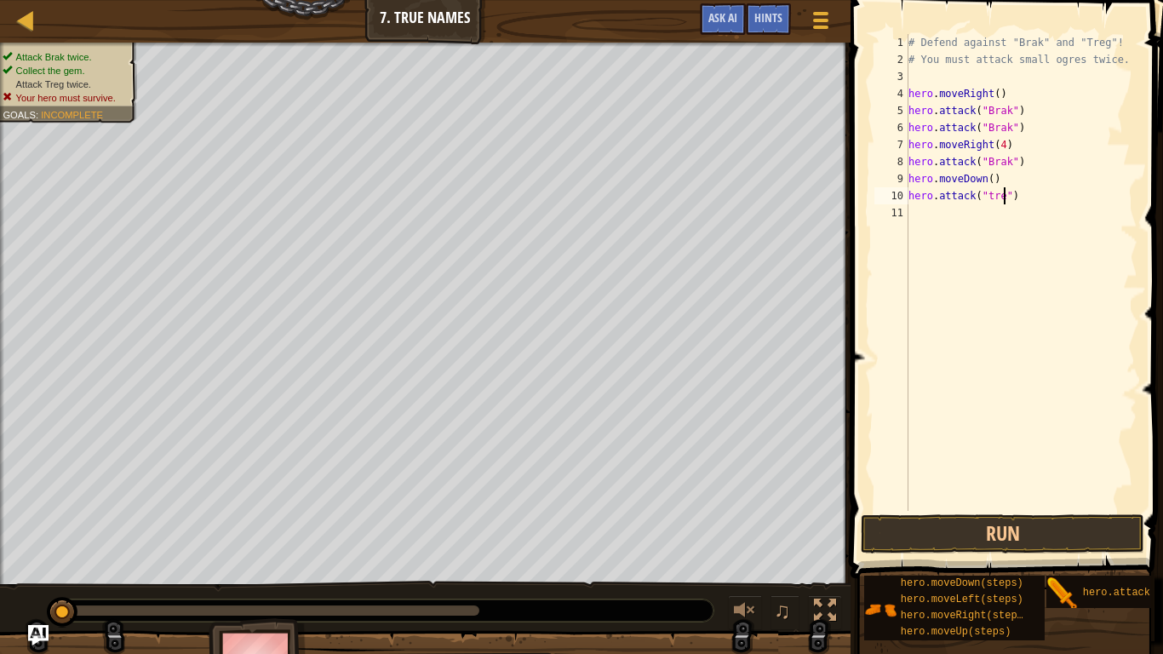
scroll to position [8, 14]
type textarea "hero.attack("treg")"
click at [1015, 538] on button "Run" at bounding box center [1003, 533] width 284 height 39
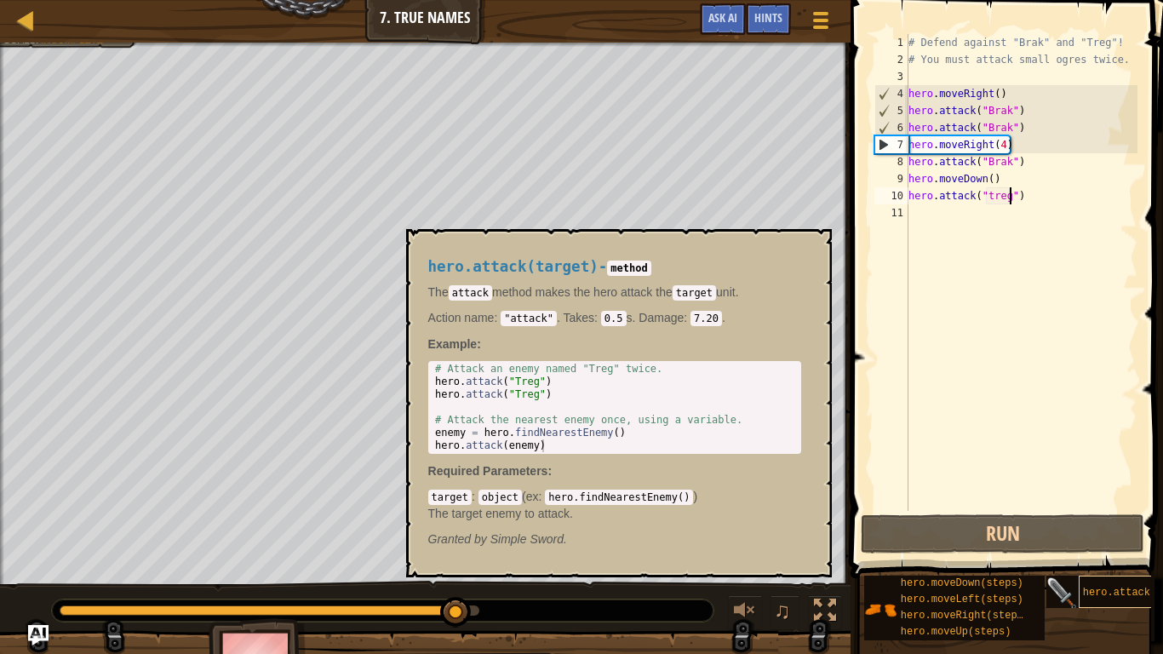
click at [1097, 594] on span "hero.attack(target)" at bounding box center [1141, 593] width 117 height 12
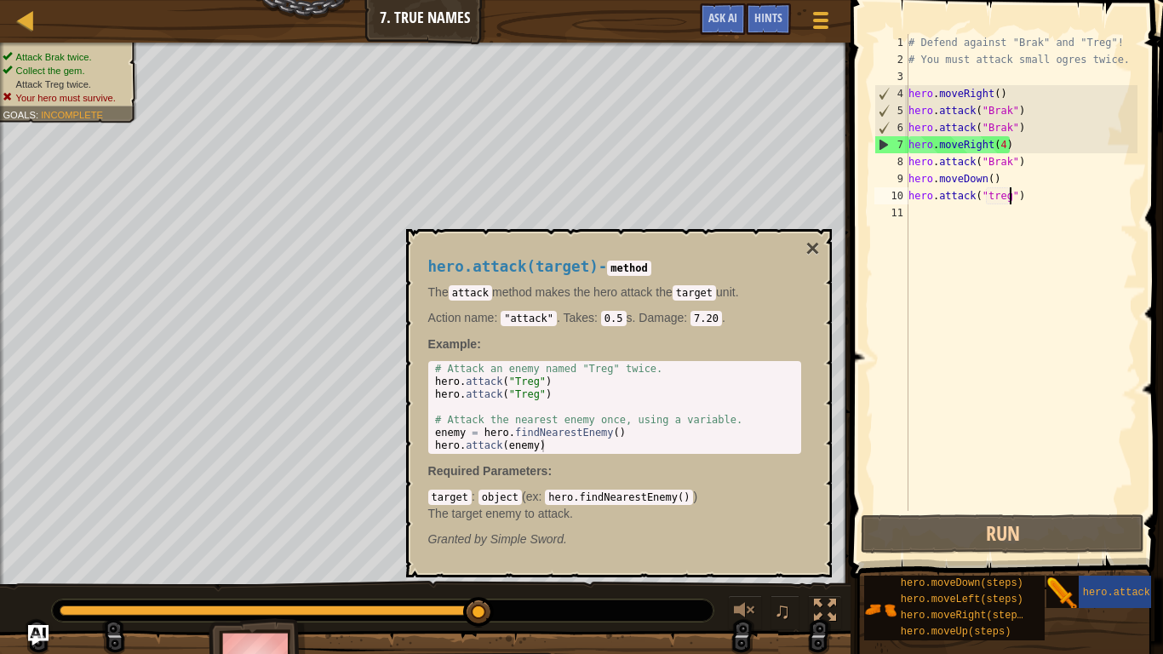
click at [933, 342] on div "# Defend against "Brak" and "Treg"! # You must attack small ogres twice. hero .…" at bounding box center [1021, 289] width 233 height 511
click at [1012, 190] on div "# Defend against "Brak" and "Treg"! # You must attack small ogres twice. hero .…" at bounding box center [1021, 289] width 233 height 511
click at [1153, 532] on div "Run Submit Done Statement / Call /" at bounding box center [1016, 533] width 284 height 38
click at [1130, 587] on span "hero.attack(target)" at bounding box center [1141, 593] width 117 height 12
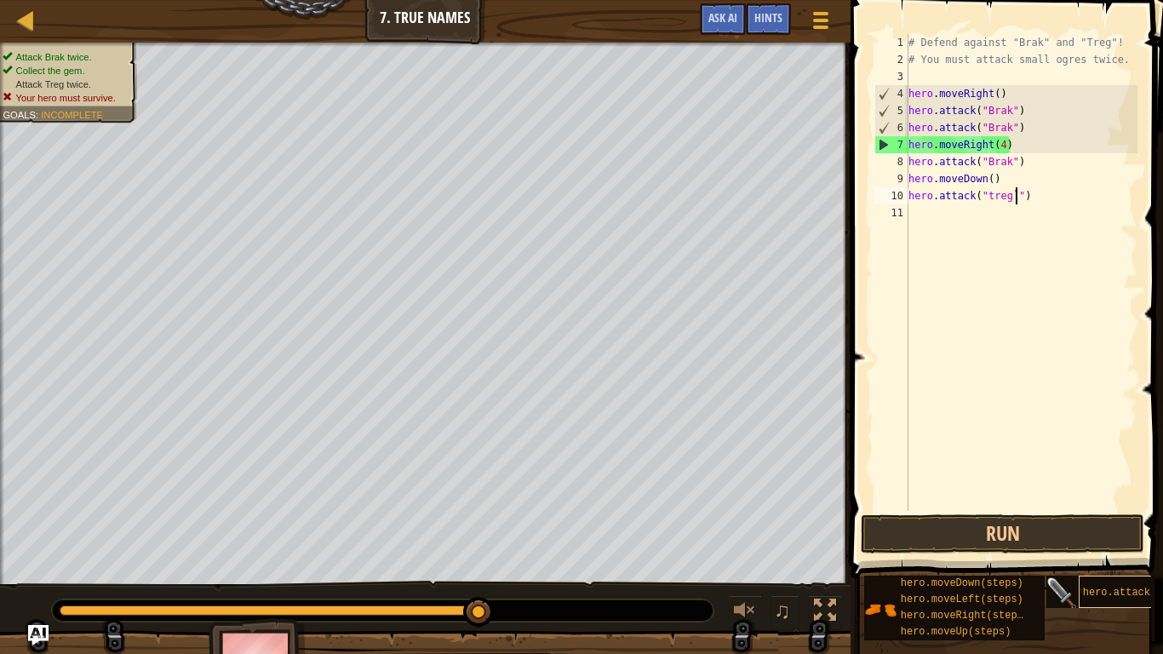
scroll to position [8, 15]
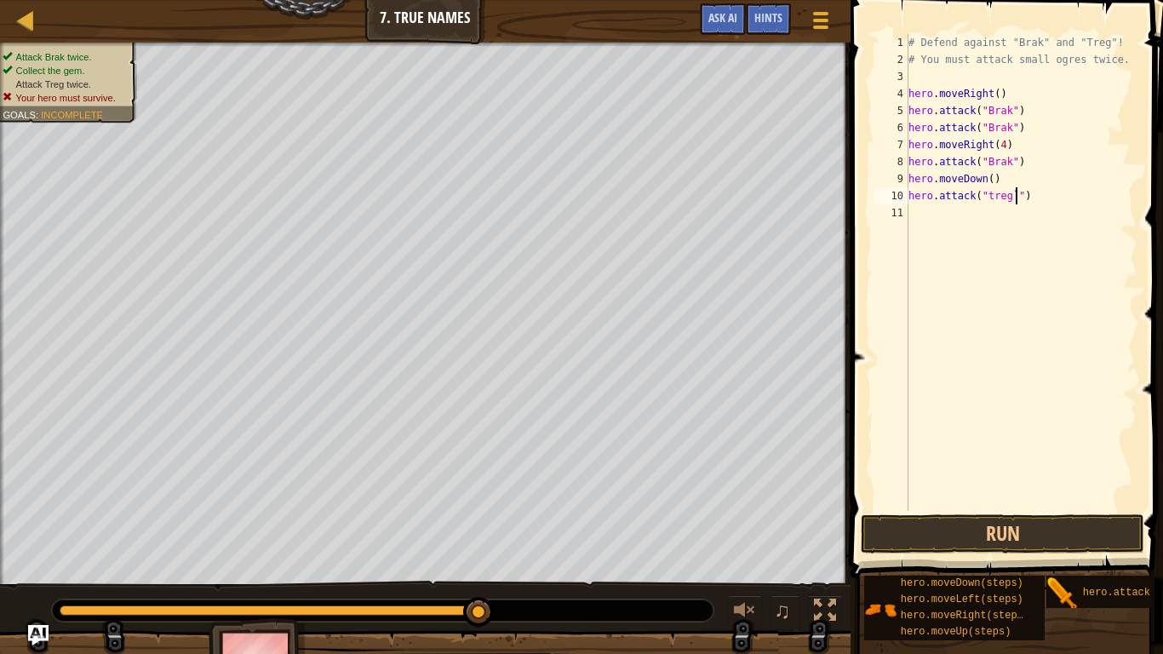
click at [1005, 146] on div "# Defend against "Brak" and "Treg"! # You must attack small ogres twice. hero .…" at bounding box center [1021, 289] width 233 height 511
drag, startPoint x: 1053, startPoint y: 162, endPoint x: 873, endPoint y: 164, distance: 179.7
click at [873, 164] on div "hero.moveRight() 1 2 3 4 5 6 7 8 9 10 11 # Defend against "Brak" and "Treg"! # …" at bounding box center [1004, 272] width 267 height 477
type textarea "hero.attack("Brak")"
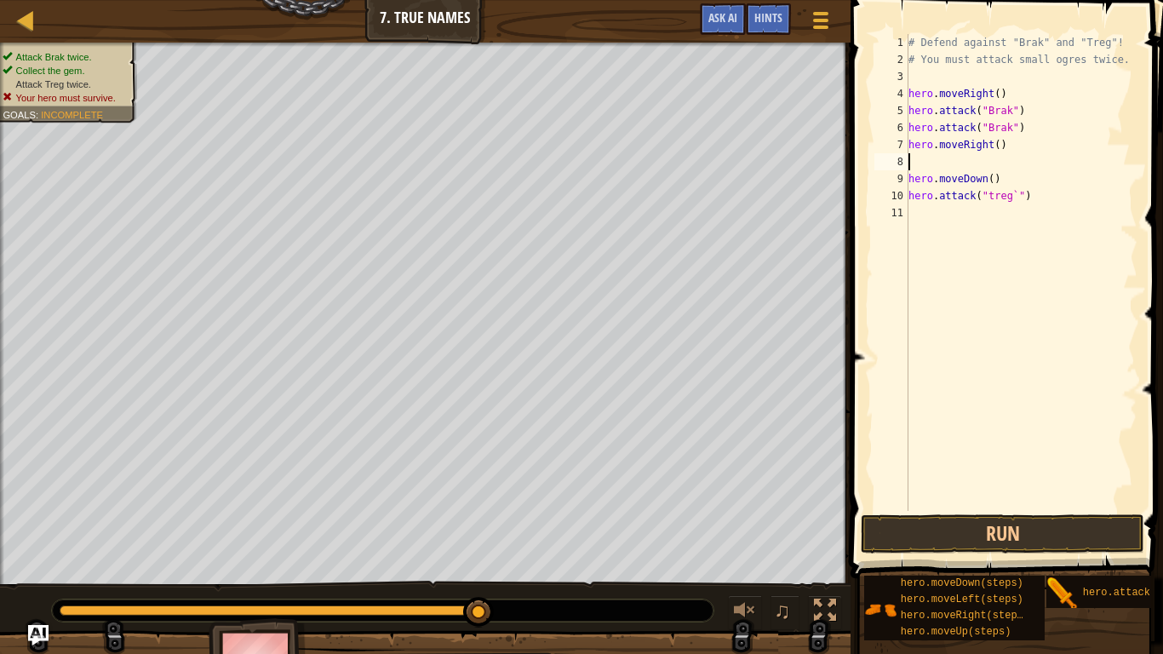
scroll to position [8, 0]
drag, startPoint x: 1014, startPoint y: 182, endPoint x: 894, endPoint y: 175, distance: 120.3
click at [894, 175] on div "1 2 3 4 5 6 7 8 9 10 11 # Defend against "Brak" and "Treg"! # You must attack s…" at bounding box center [1004, 272] width 267 height 477
type textarea "hero.moveDown()"
type textarea "hero.moveRight()"
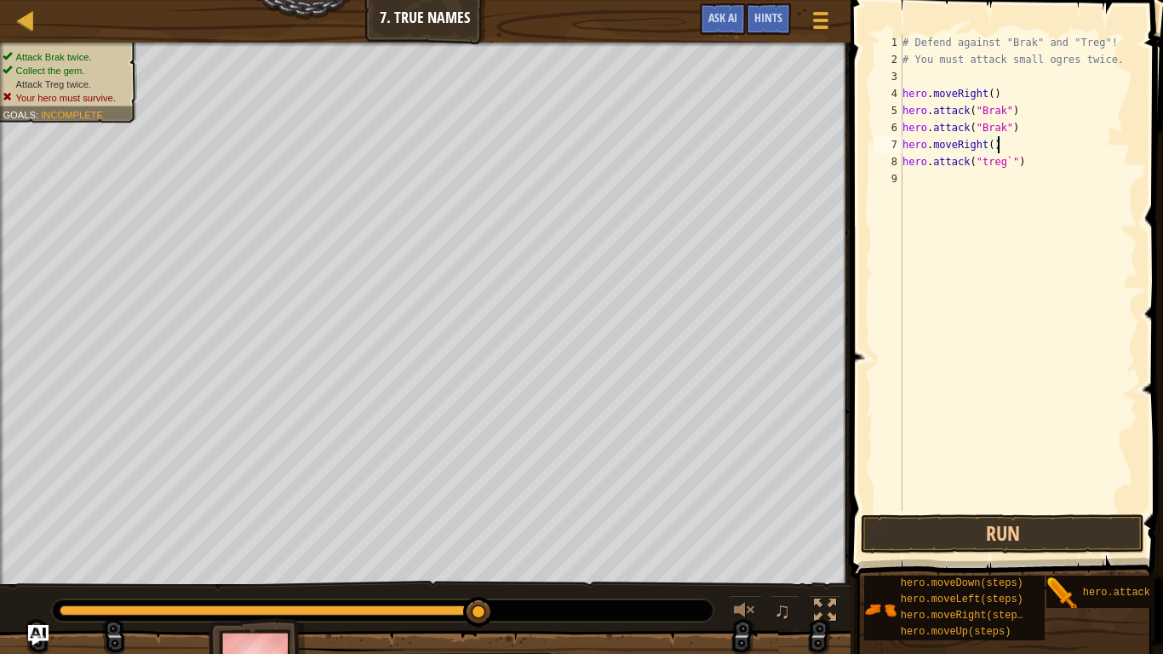
click at [938, 187] on div "# Defend against "Brak" and "Treg"! # You must attack small ogres twice. hero .…" at bounding box center [1018, 289] width 238 height 511
click at [986, 161] on div "# Defend against "Brak" and "Treg"! # You must attack small ogres twice. hero .…" at bounding box center [1018, 289] width 238 height 511
click at [1055, 163] on div "# Defend against "Brak" and "Treg"! # You must attack small ogres twice. hero .…" at bounding box center [1018, 289] width 238 height 511
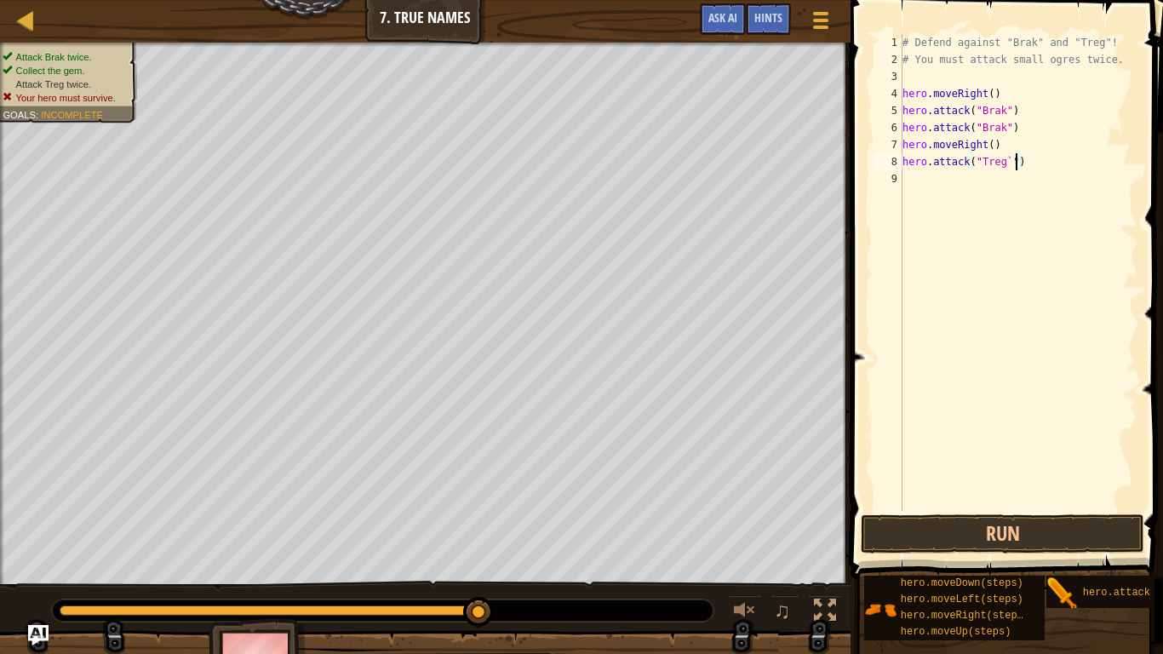
click at [1018, 166] on div "# Defend against "Brak" and "Treg"! # You must attack small ogres twice. hero .…" at bounding box center [1018, 289] width 238 height 511
type textarea "hero.attack("Treg`"2)"
click at [1026, 538] on button "Run" at bounding box center [1003, 533] width 284 height 39
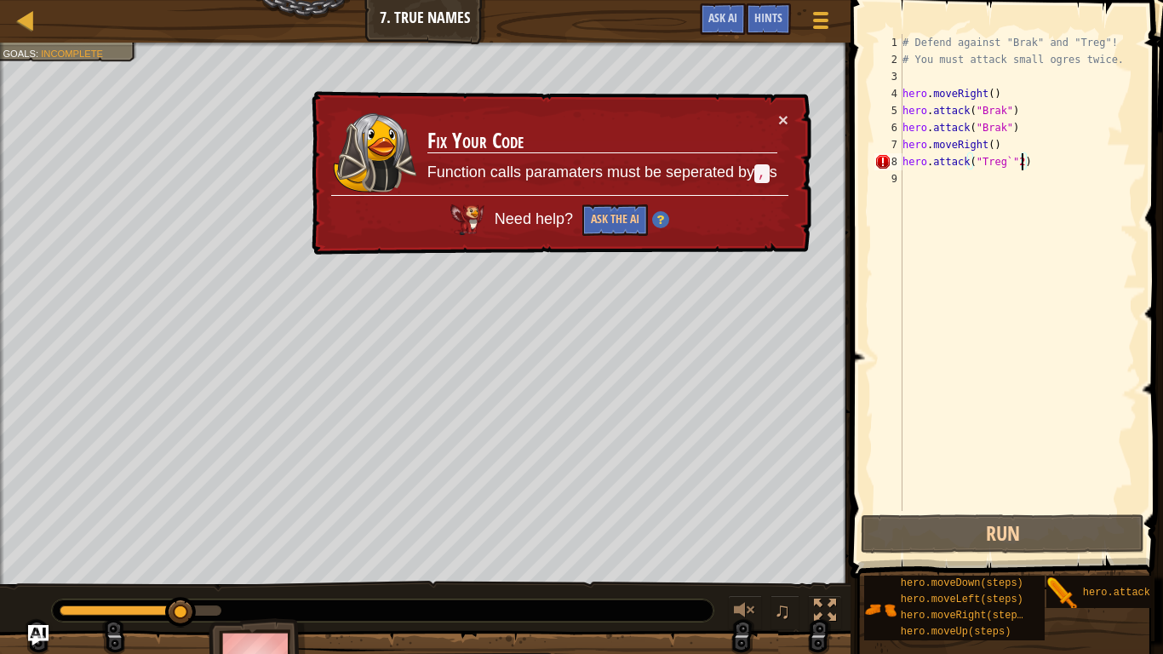
click at [1016, 171] on div "# Defend against "Brak" and "Treg"! # You must attack small ogres twice. hero .…" at bounding box center [1018, 289] width 238 height 511
click at [1015, 172] on div "# Defend against "Brak" and "Treg"! # You must attack small ogres twice. hero .…" at bounding box center [1018, 289] width 238 height 511
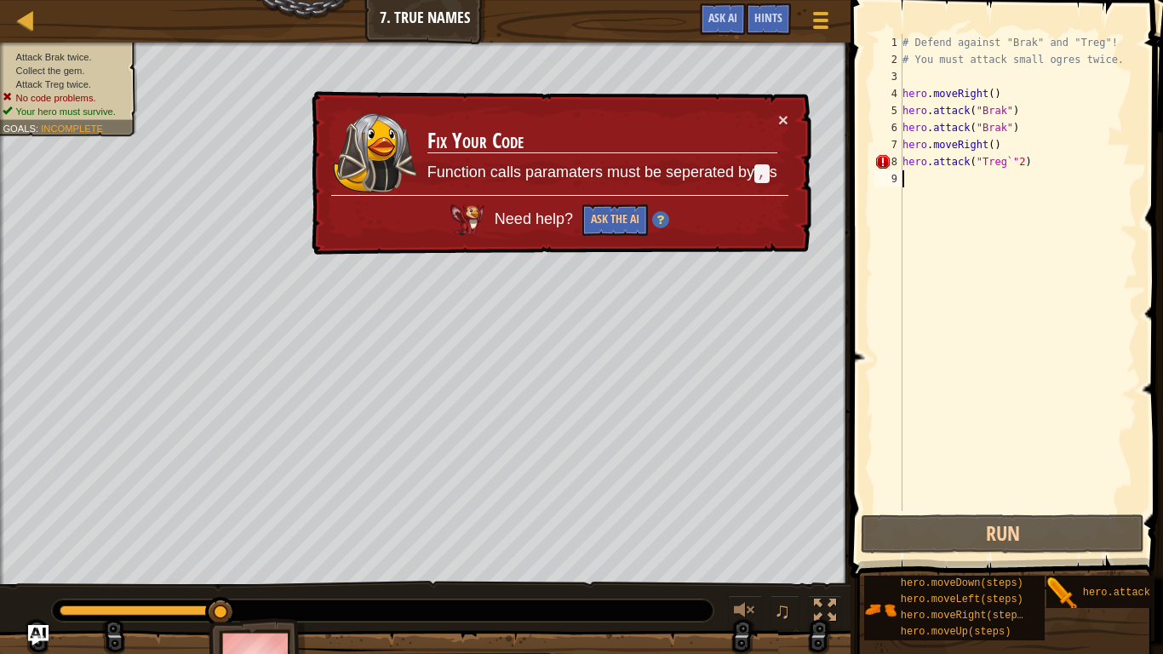
click at [1015, 165] on div "# Defend against "Brak" and "Treg"! # You must attack small ogres twice. hero .…" at bounding box center [1018, 289] width 238 height 511
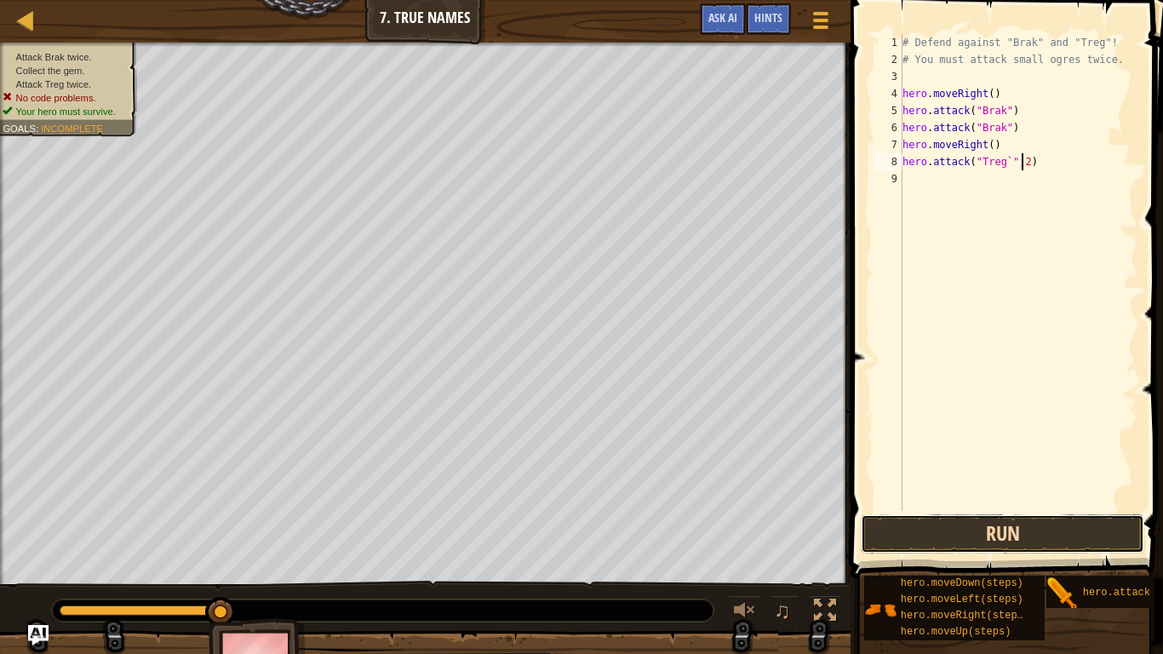
click at [977, 545] on button "Run" at bounding box center [1003, 533] width 284 height 39
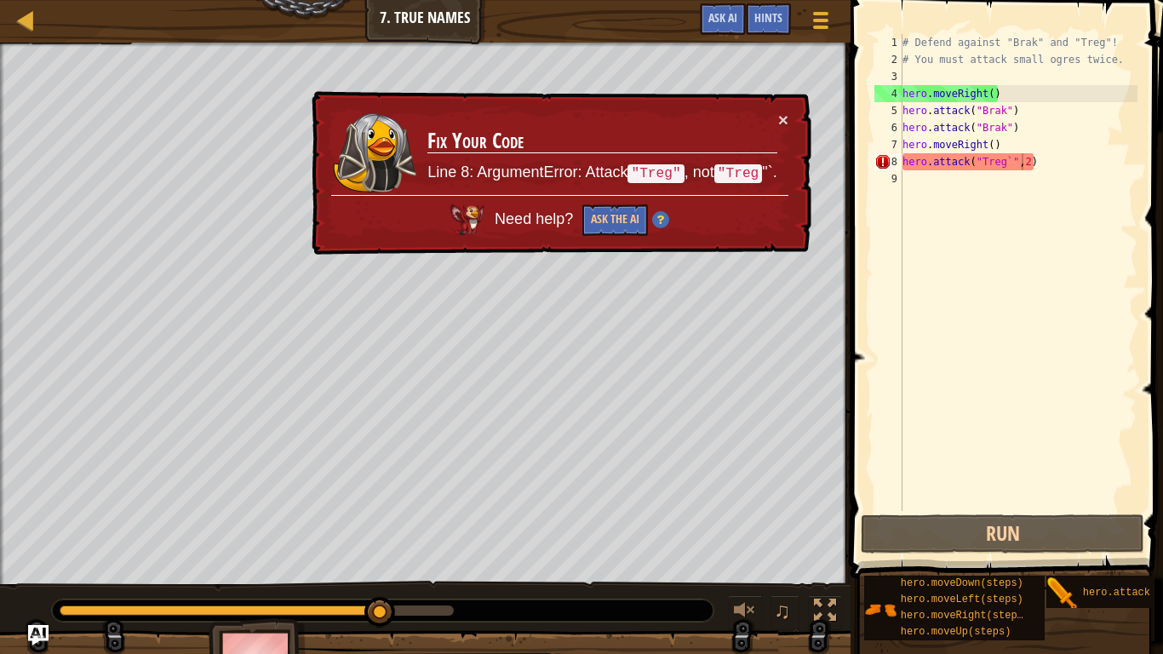
click at [646, 178] on code ""Treg"" at bounding box center [656, 173] width 56 height 19
click at [749, 177] on code ""Treg" at bounding box center [739, 173] width 49 height 19
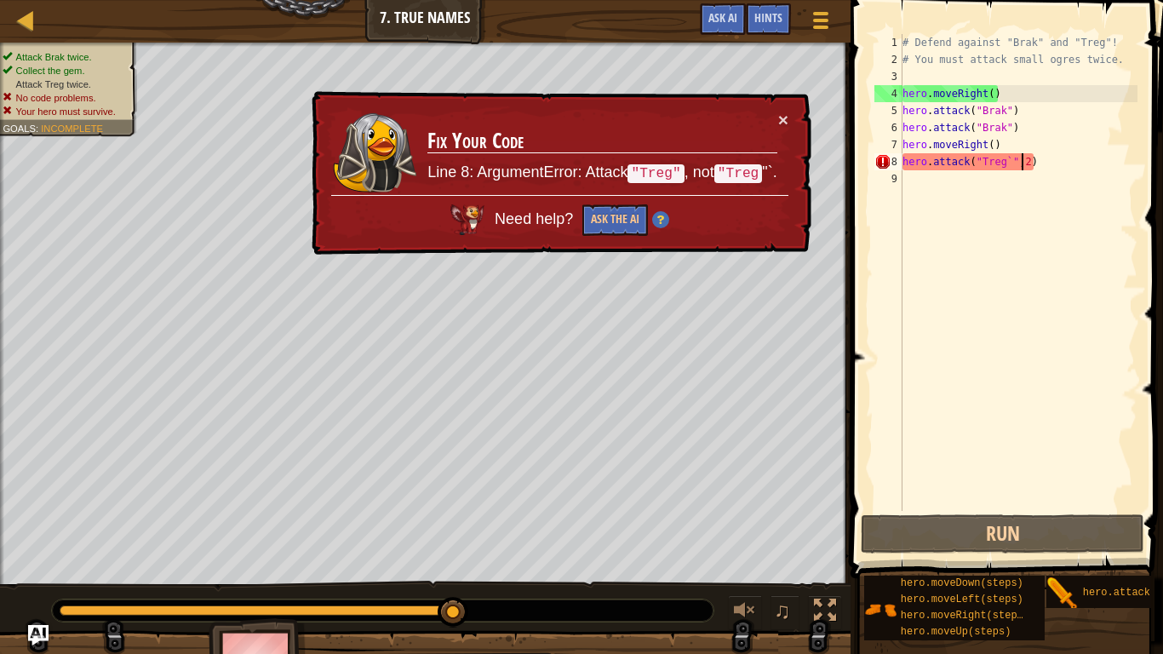
click at [799, 146] on div "× Fix Your Code Line 8: ArgumentError: Attack "Treg" , not "Treg "`. Need help?…" at bounding box center [559, 173] width 503 height 164
click at [772, 129] on h3 "Fix Your Code" at bounding box center [602, 141] width 349 height 24
click at [784, 115] on button "×" at bounding box center [783, 120] width 10 height 18
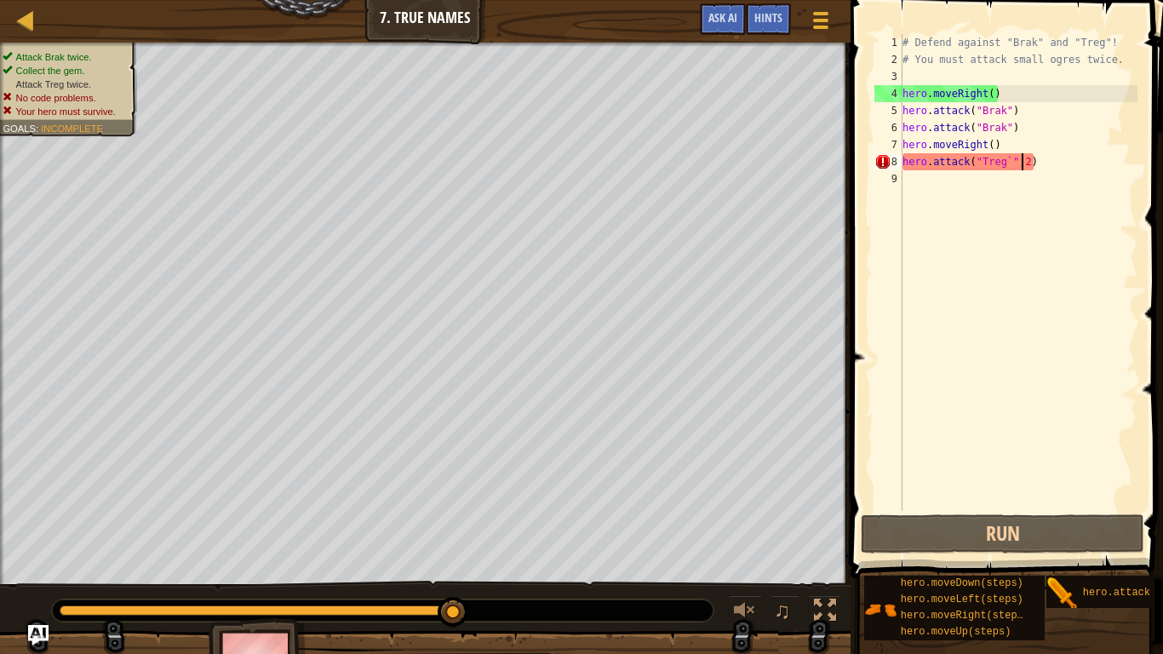
type textarea "hero.attack("Treg`"2)"
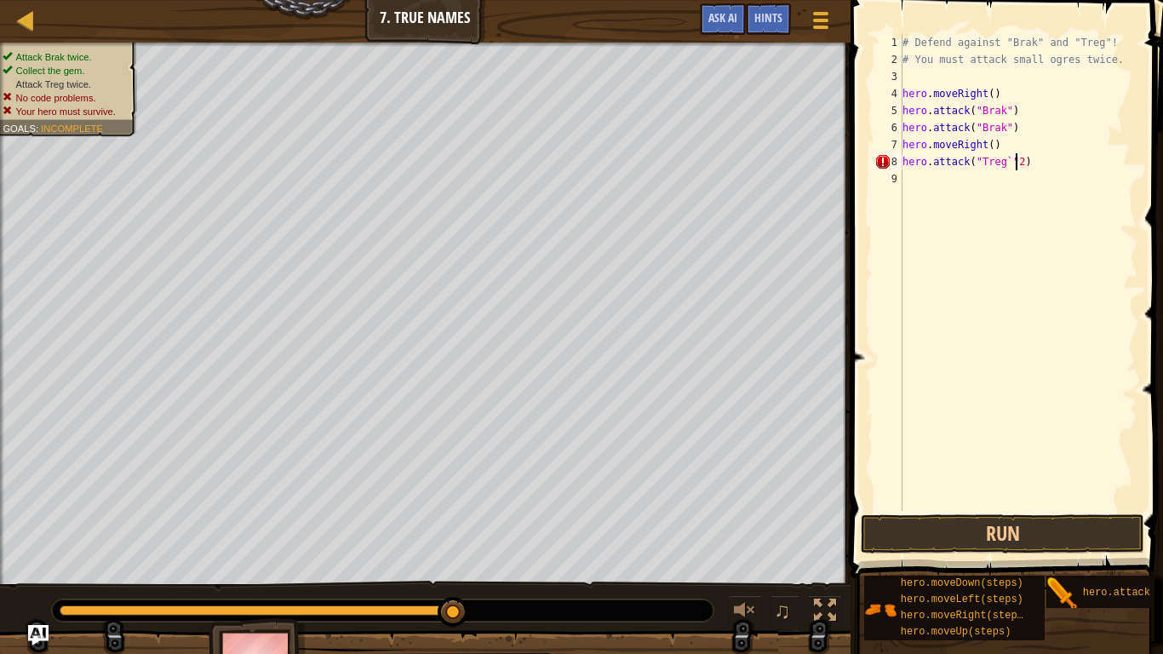
click at [1023, 171] on div "# Defend against "Brak" and "Treg"! # You must attack small ogres twice. hero .…" at bounding box center [1018, 289] width 238 height 511
click at [1025, 163] on div "# Defend against "Brak" and "Treg"! # You must attack small ogres twice. hero .…" at bounding box center [1018, 289] width 238 height 511
type textarea "hero.attack("Treg")"
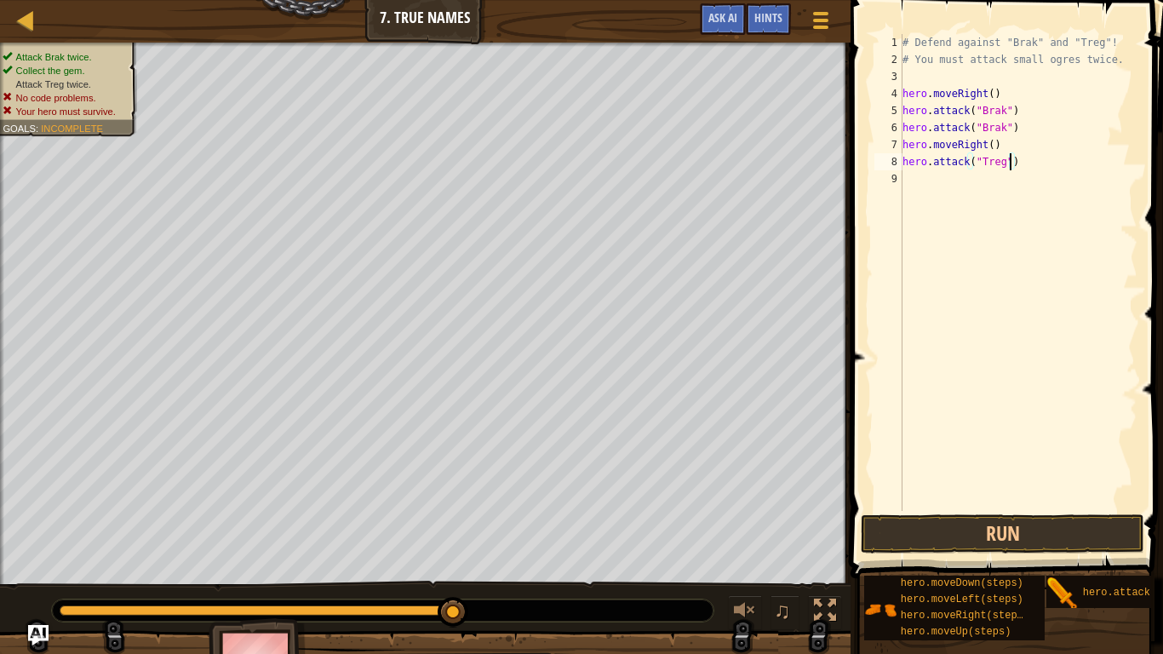
click at [923, 183] on div "# Defend against "Brak" and "Treg"! # You must attack small ogres twice. hero .…" at bounding box center [1018, 289] width 238 height 511
click at [909, 187] on div "# Defend against "Brak" and "Treg"! # You must attack small ogres twice. hero .…" at bounding box center [1018, 289] width 238 height 511
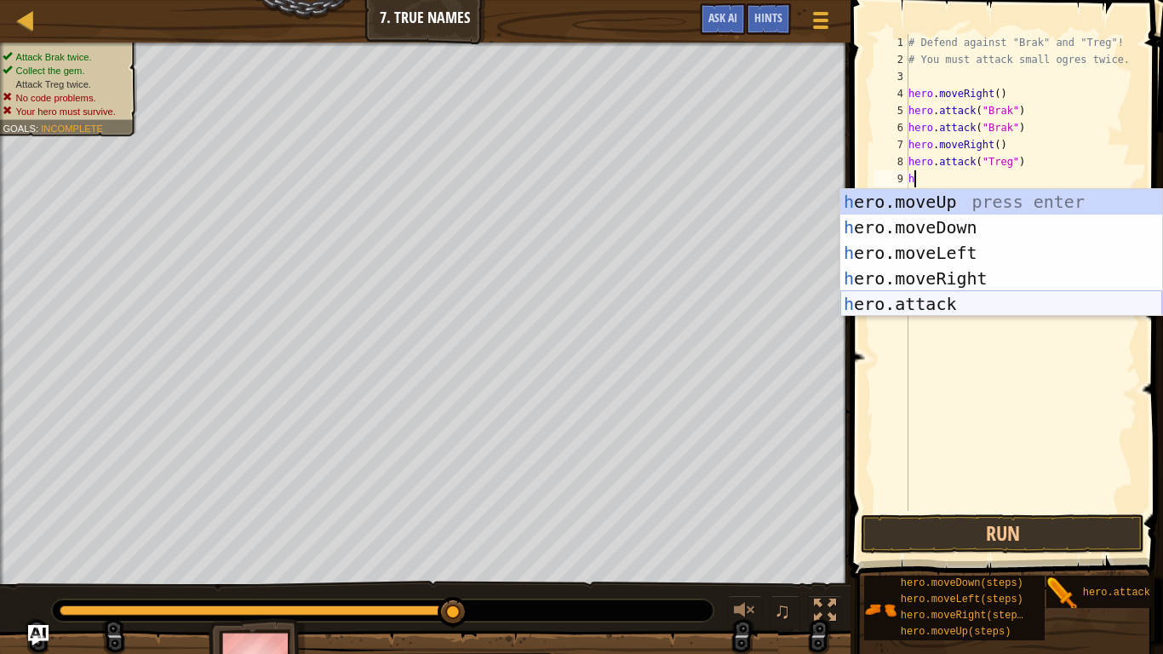
click at [966, 309] on div "h ero.moveUp press enter h ero.moveDown press enter h ero.moveLeft press enter …" at bounding box center [1002, 278] width 322 height 179
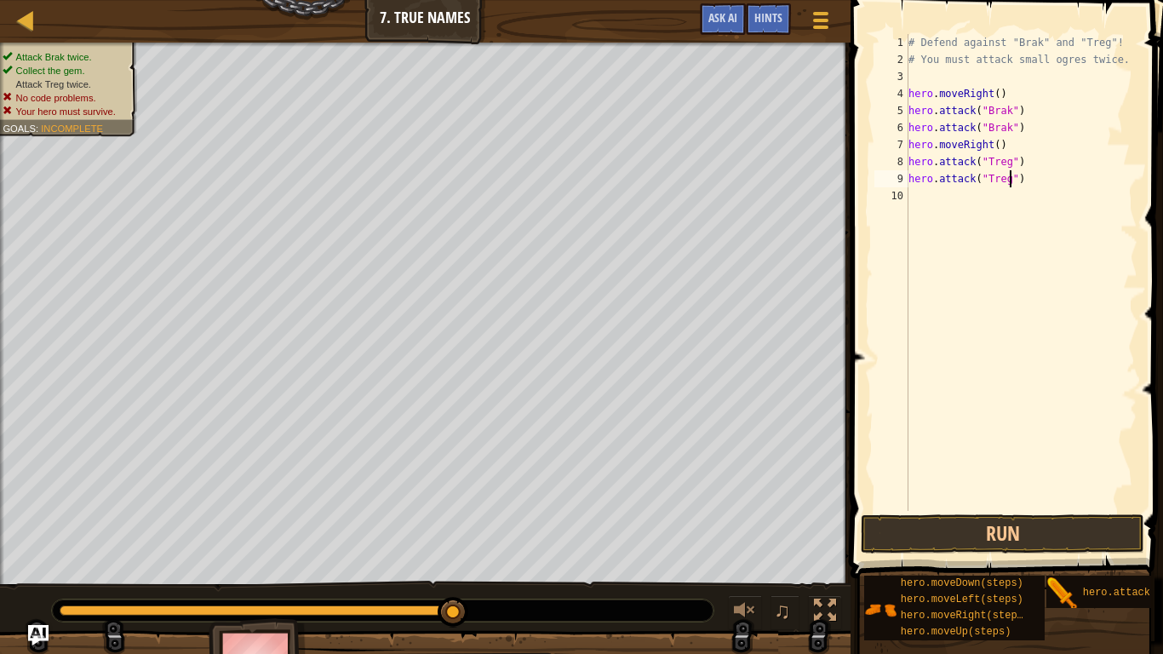
scroll to position [8, 14]
type textarea "hero.attack("Treg")"
click at [939, 526] on button "Run" at bounding box center [1003, 533] width 284 height 39
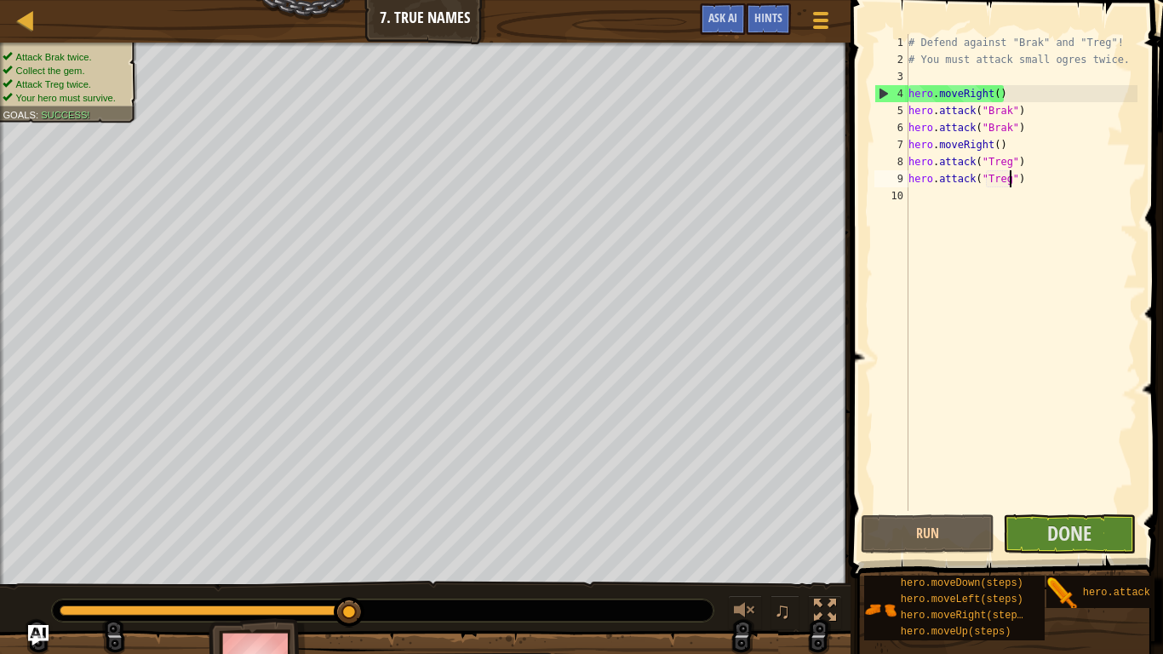
click at [914, 189] on div "# Defend against "Brak" and "Treg"! # You must attack small ogres twice. hero .…" at bounding box center [1021, 289] width 233 height 511
type textarea "h"
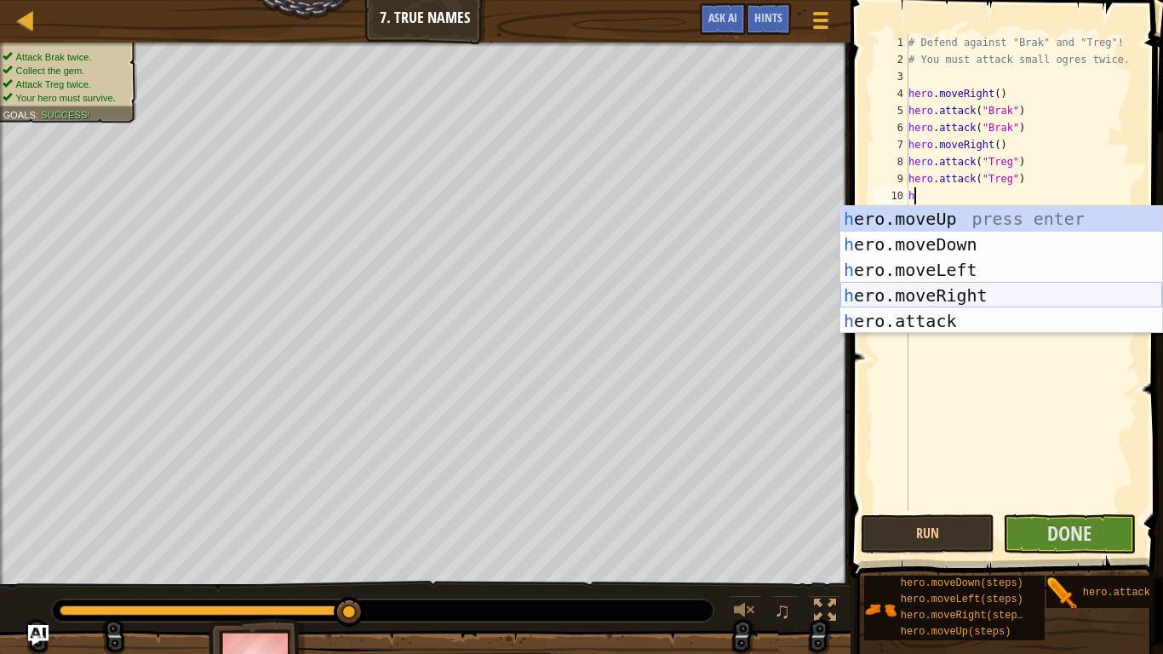
click at [971, 293] on div "h ero.moveUp press enter h ero.moveDown press enter h ero.moveLeft press enter …" at bounding box center [1002, 295] width 322 height 179
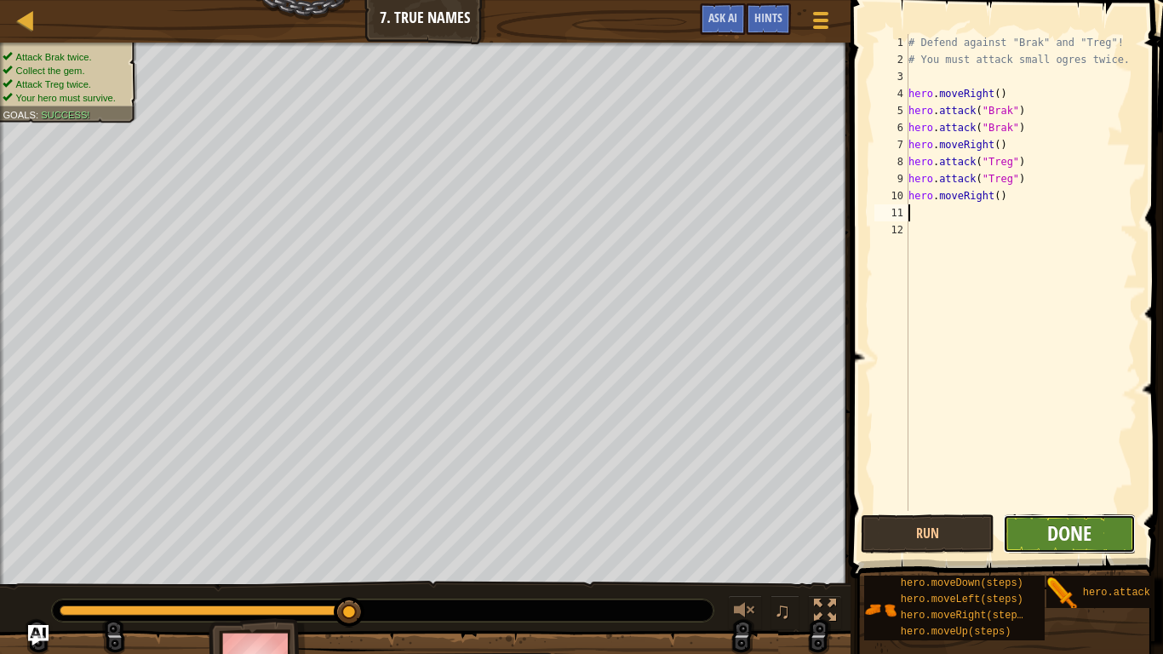
click at [1057, 536] on span "Done" at bounding box center [1070, 533] width 44 height 27
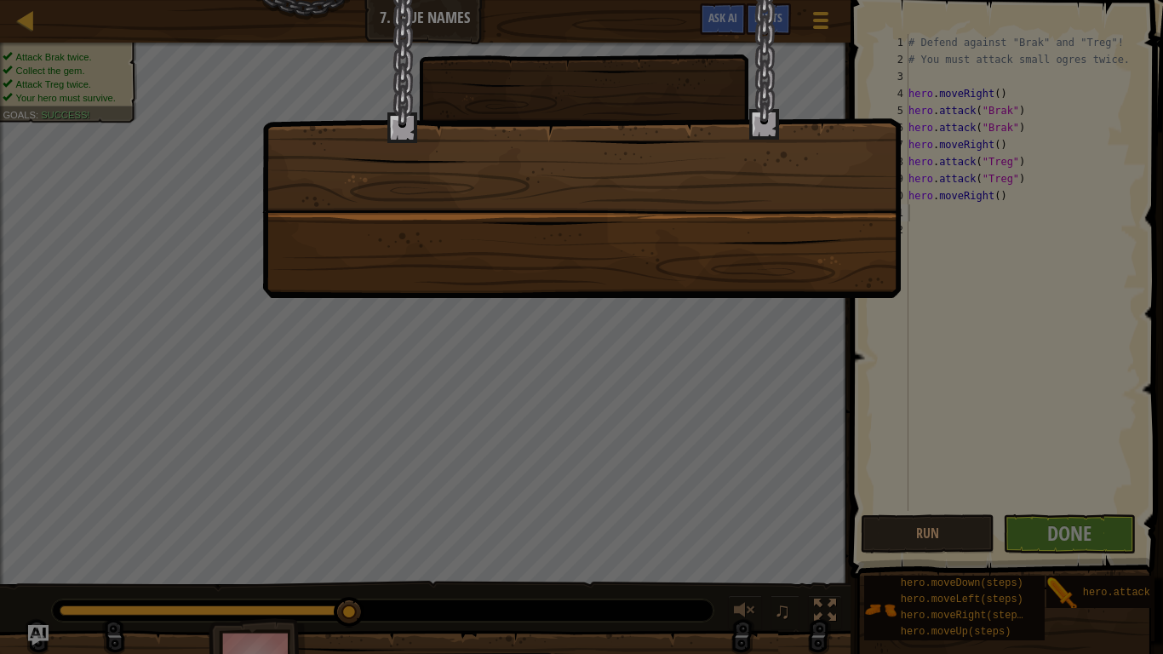
click at [763, 238] on div at bounding box center [581, 149] width 639 height 298
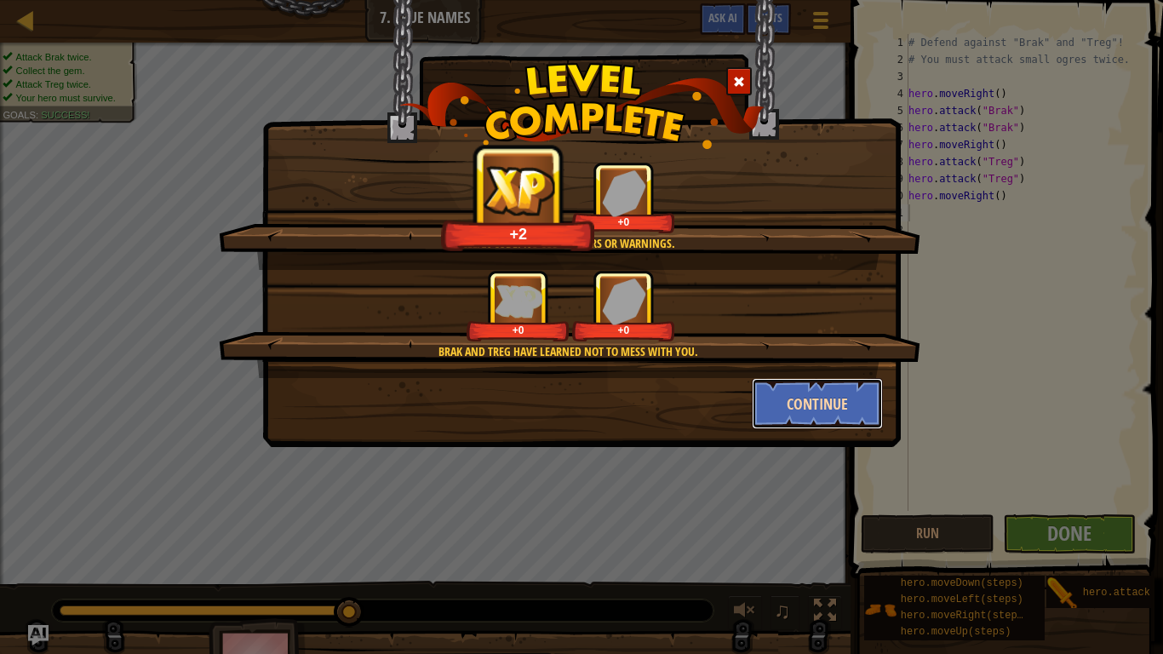
click at [822, 407] on button "Continue" at bounding box center [818, 403] width 132 height 51
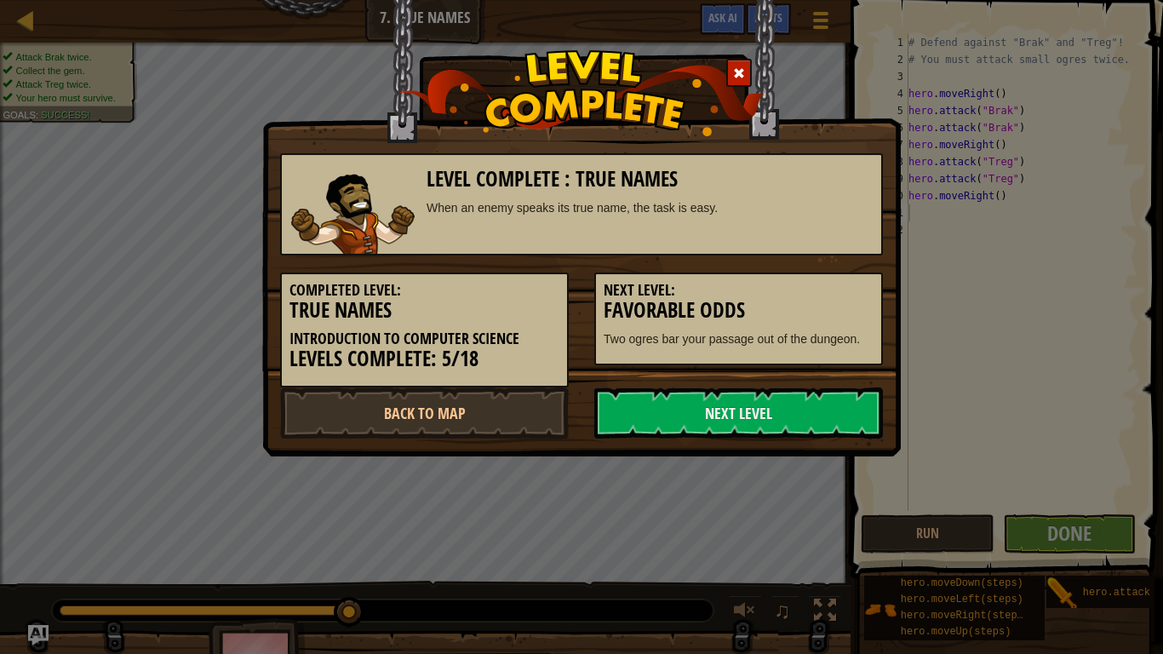
click at [822, 407] on link "Next Level" at bounding box center [738, 413] width 289 height 51
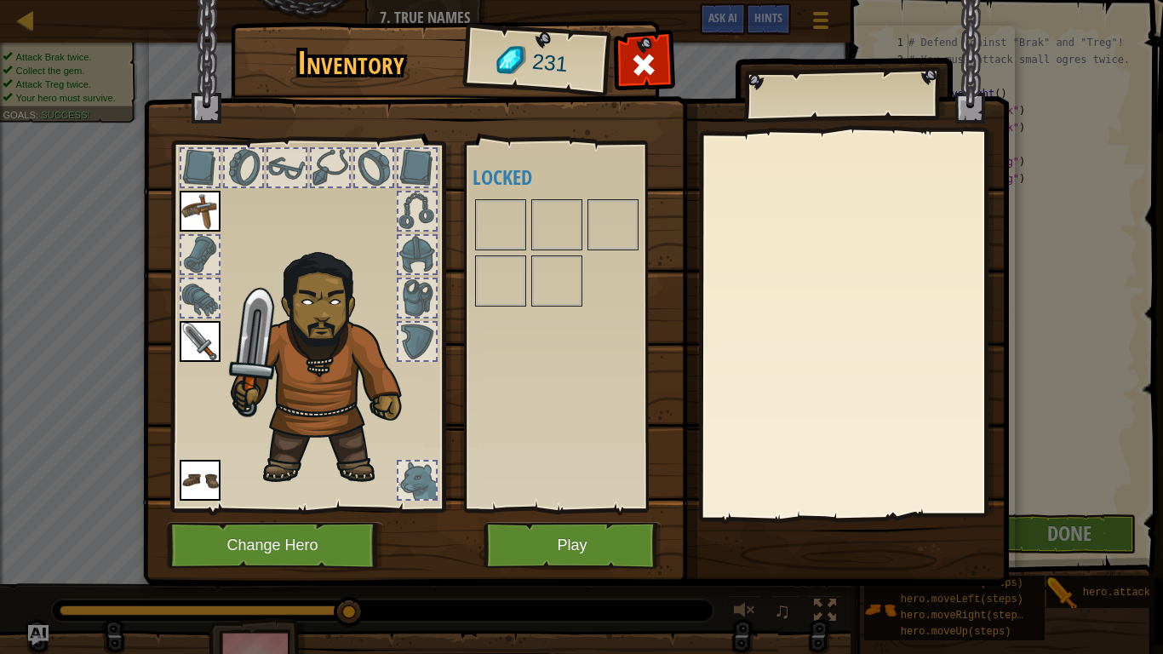
click at [822, 407] on div at bounding box center [854, 325] width 301 height 382
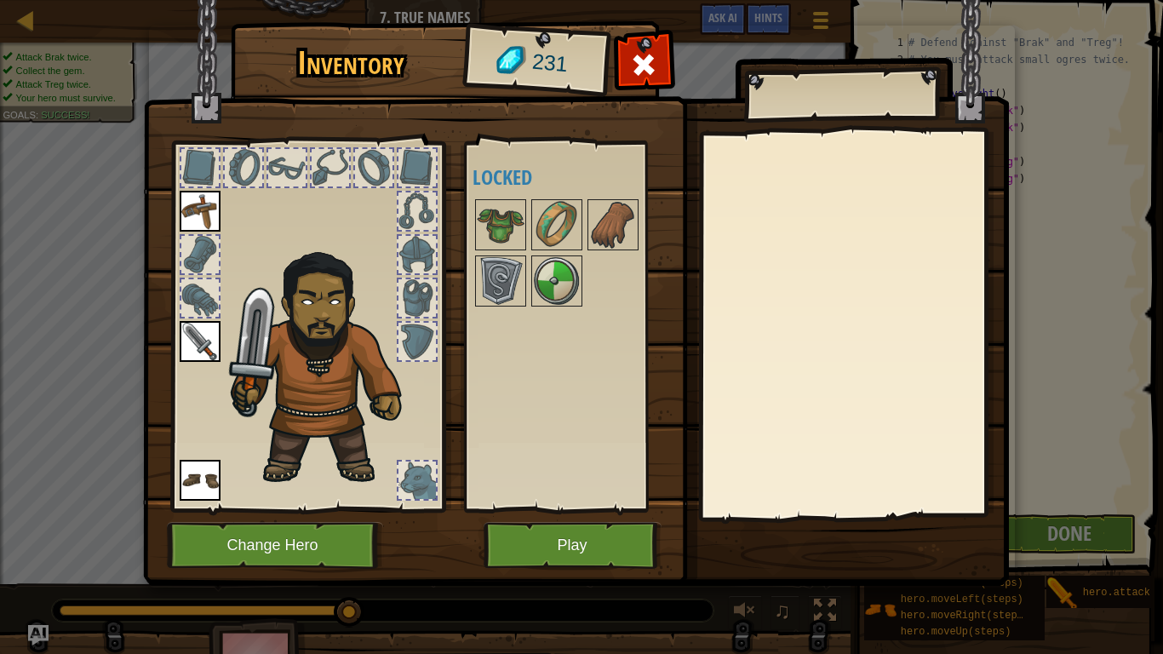
click at [187, 316] on div at bounding box center [199, 297] width 37 height 37
click at [531, 549] on button "Play" at bounding box center [573, 545] width 178 height 47
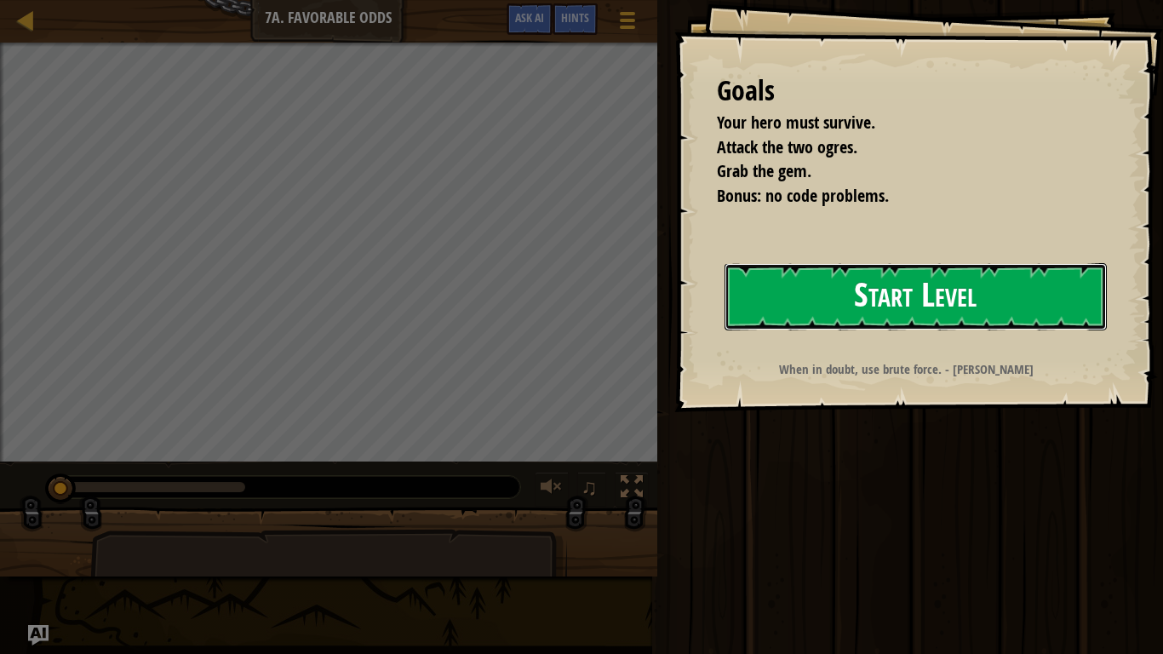
click at [769, 273] on button "Start Level" at bounding box center [916, 296] width 382 height 67
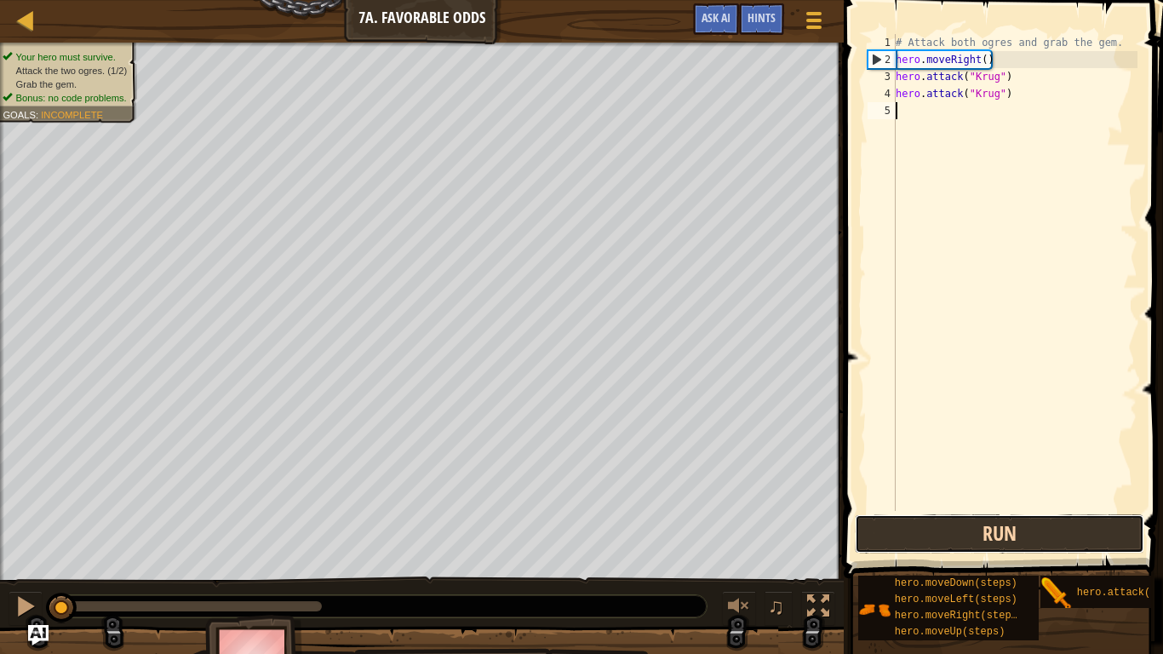
click at [930, 540] on button "Run" at bounding box center [1000, 533] width 290 height 39
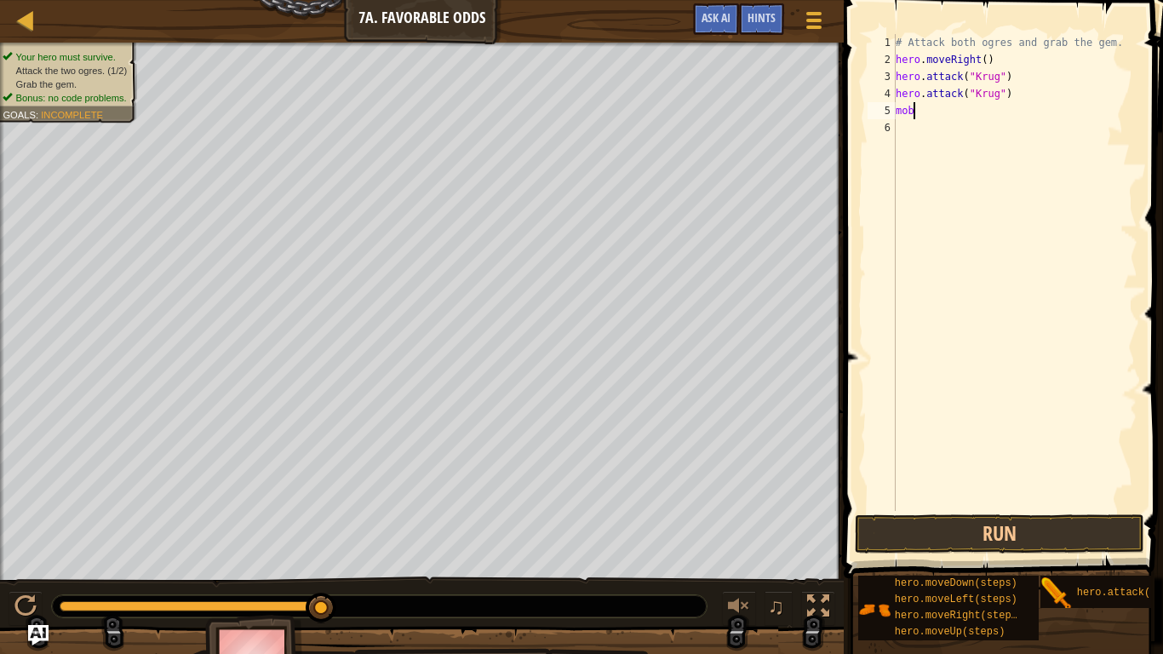
scroll to position [8, 1]
type textarea "m"
type textarea "h"
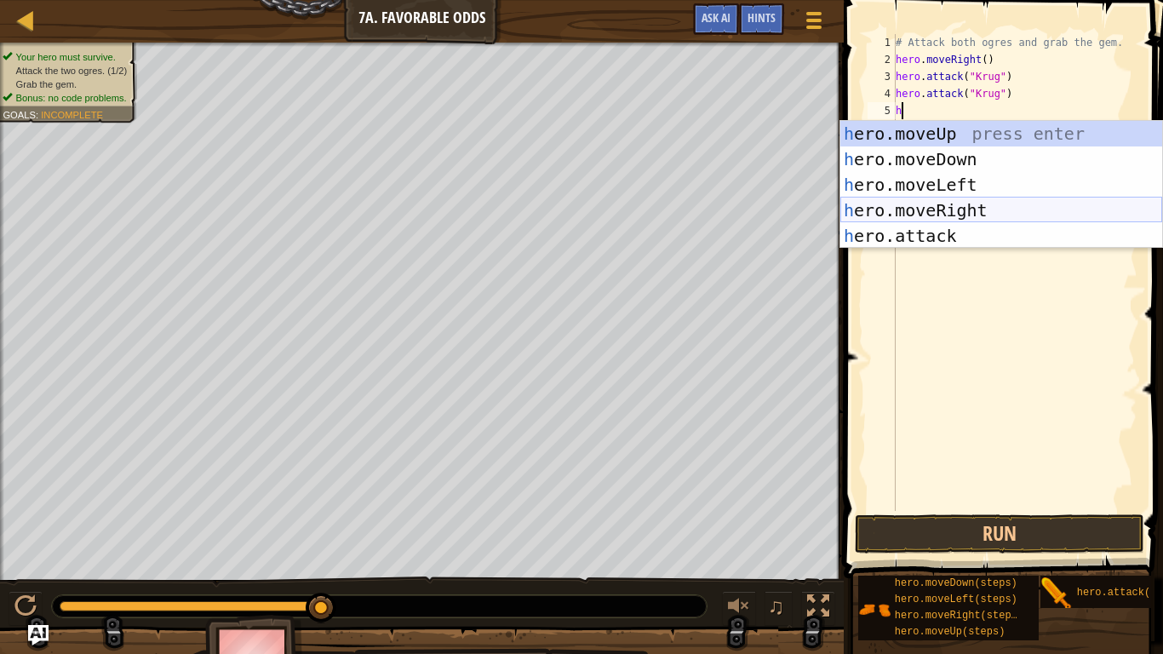
click at [946, 198] on div "h ero.moveUp press enter h ero.moveDown press enter h ero.moveLeft press enter …" at bounding box center [1002, 210] width 322 height 179
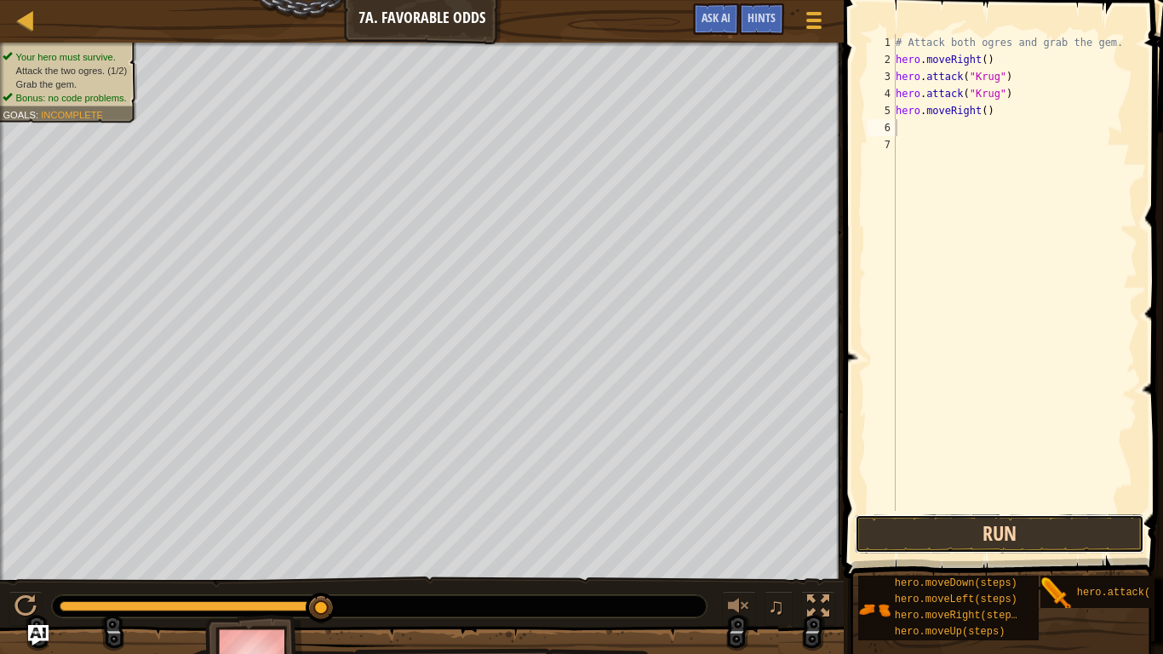
click at [962, 536] on button "Run" at bounding box center [1000, 533] width 290 height 39
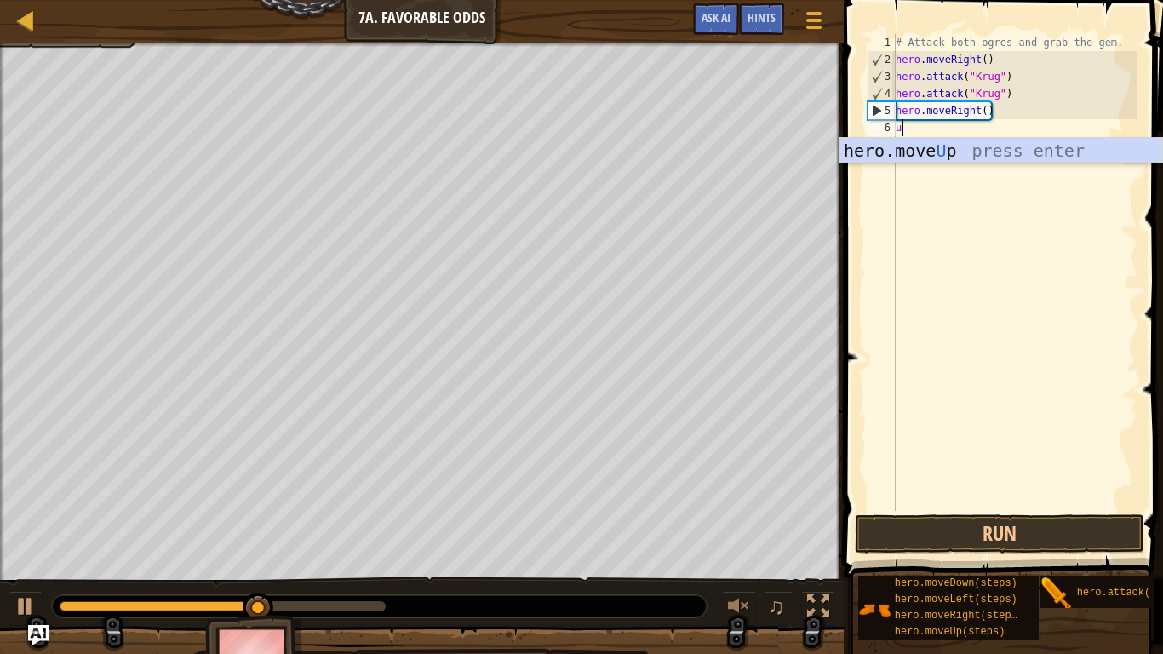
type textarea "up"
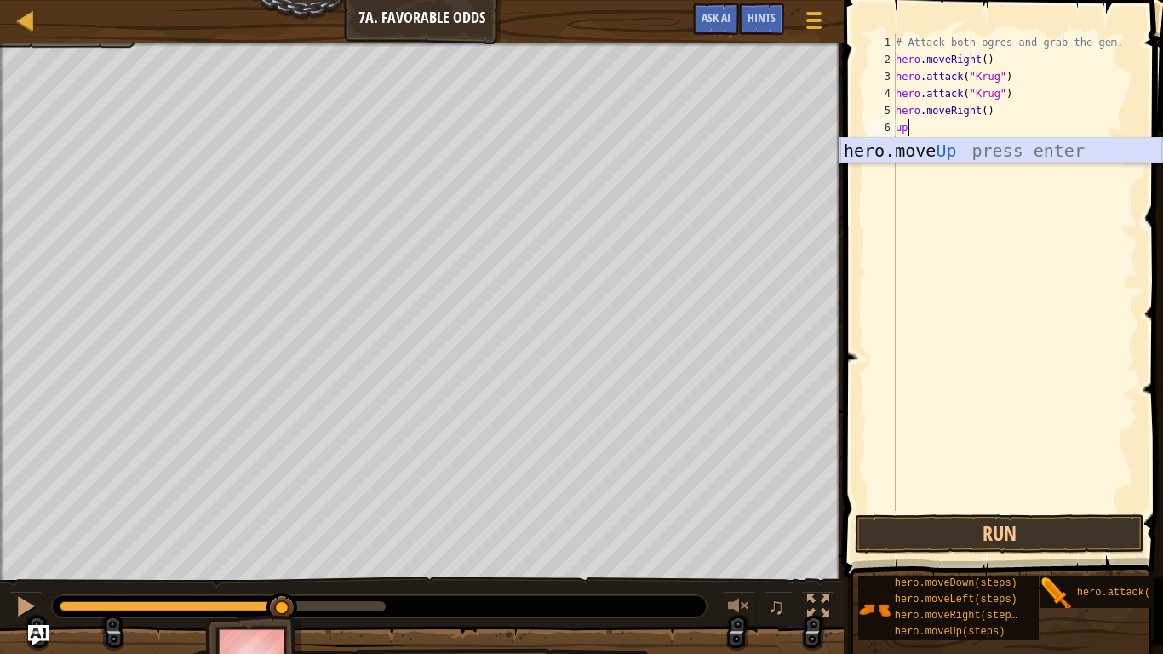
click at [933, 149] on div "hero.move Up press enter" at bounding box center [1002, 176] width 322 height 77
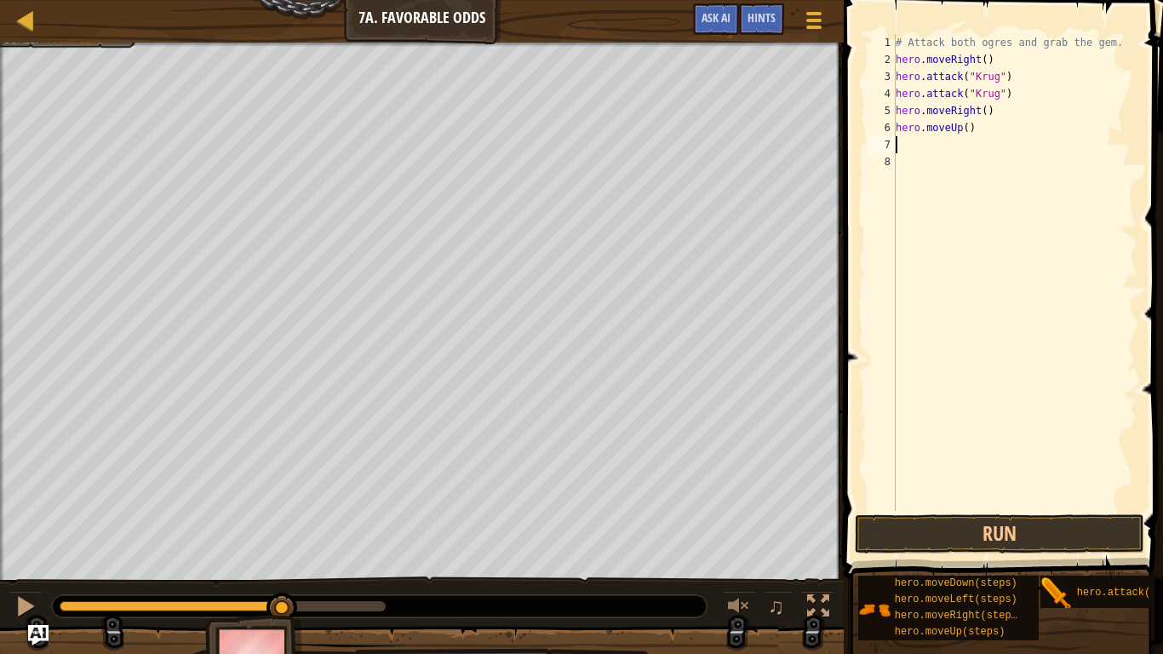
scroll to position [8, 0]
type textarea "h"
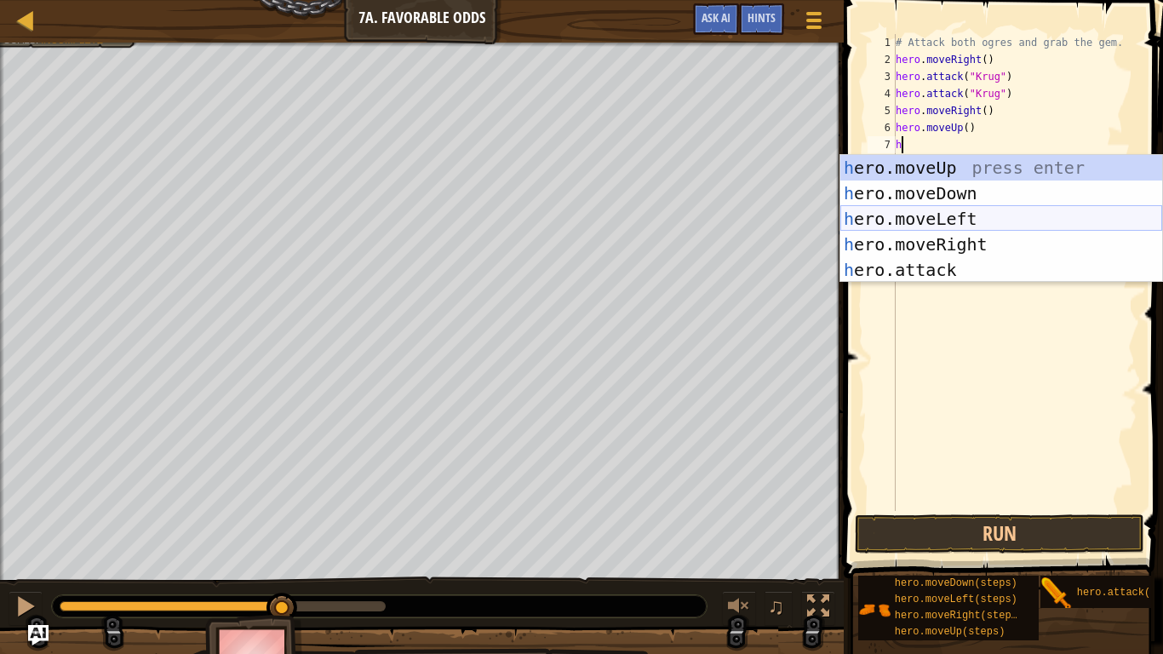
click at [909, 212] on div "h ero.moveUp press enter h ero.moveDown press enter h ero.moveLeft press enter …" at bounding box center [1002, 244] width 322 height 179
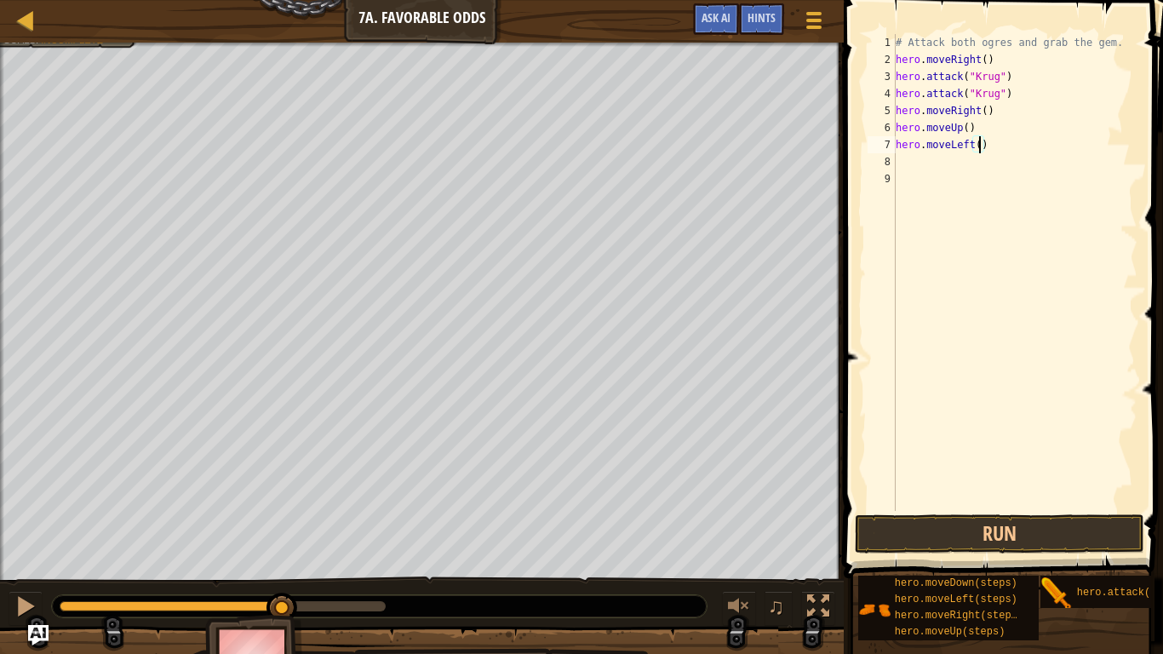
click at [982, 151] on div "# Attack both ogres and grab the gem. hero . moveRight ( ) hero . attack ( "[PE…" at bounding box center [1015, 289] width 245 height 511
type textarea "hero.moveLeft(3)"
click at [899, 171] on div "# Attack both ogres and grab the gem. hero . moveRight ( ) hero . attack ( "[PE…" at bounding box center [1015, 289] width 245 height 511
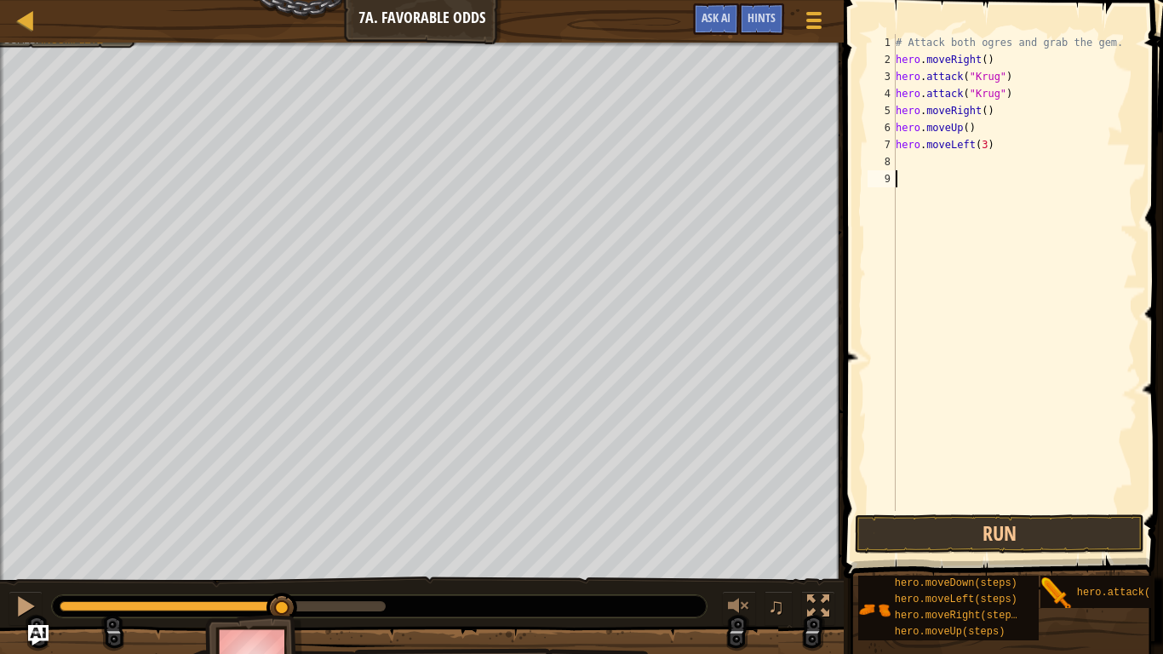
click at [899, 170] on div "# Attack both ogres and grab the gem. hero . moveRight ( ) hero . attack ( "[PE…" at bounding box center [1015, 289] width 245 height 511
click at [900, 158] on div "# Attack both ogres and grab the gem. hero . moveRight ( ) hero . attack ( "[PE…" at bounding box center [1015, 289] width 245 height 511
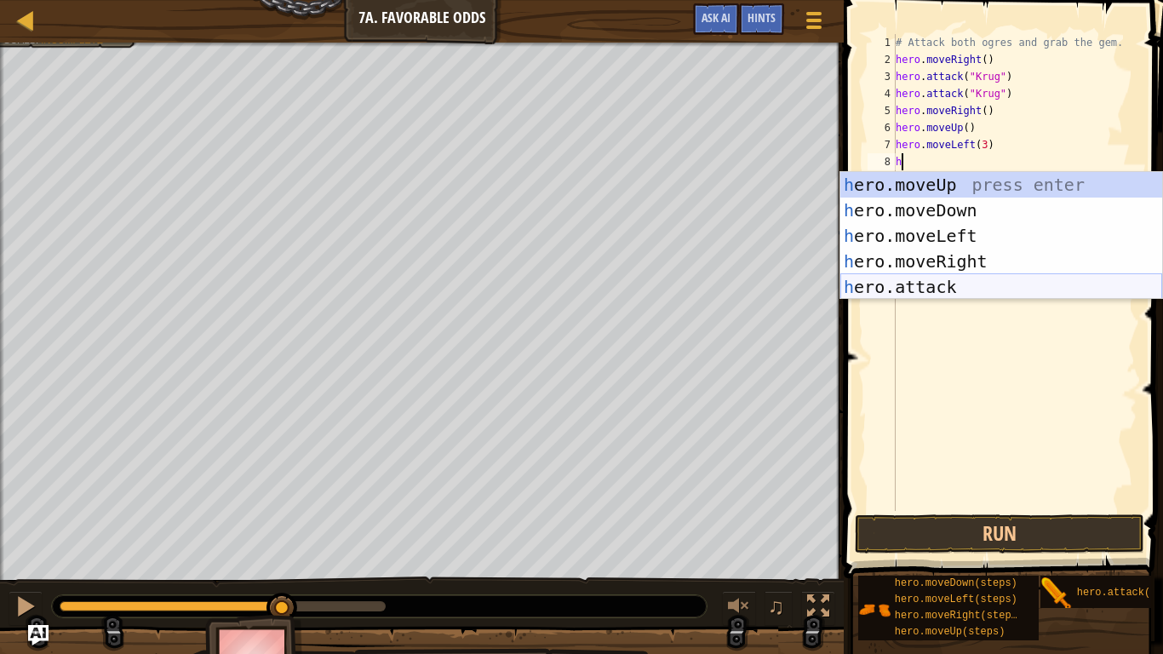
click at [920, 290] on div "h ero.moveUp press enter h ero.moveDown press enter h ero.moveLeft press enter …" at bounding box center [1002, 261] width 322 height 179
type textarea "hero.attack("Enemy Name")"
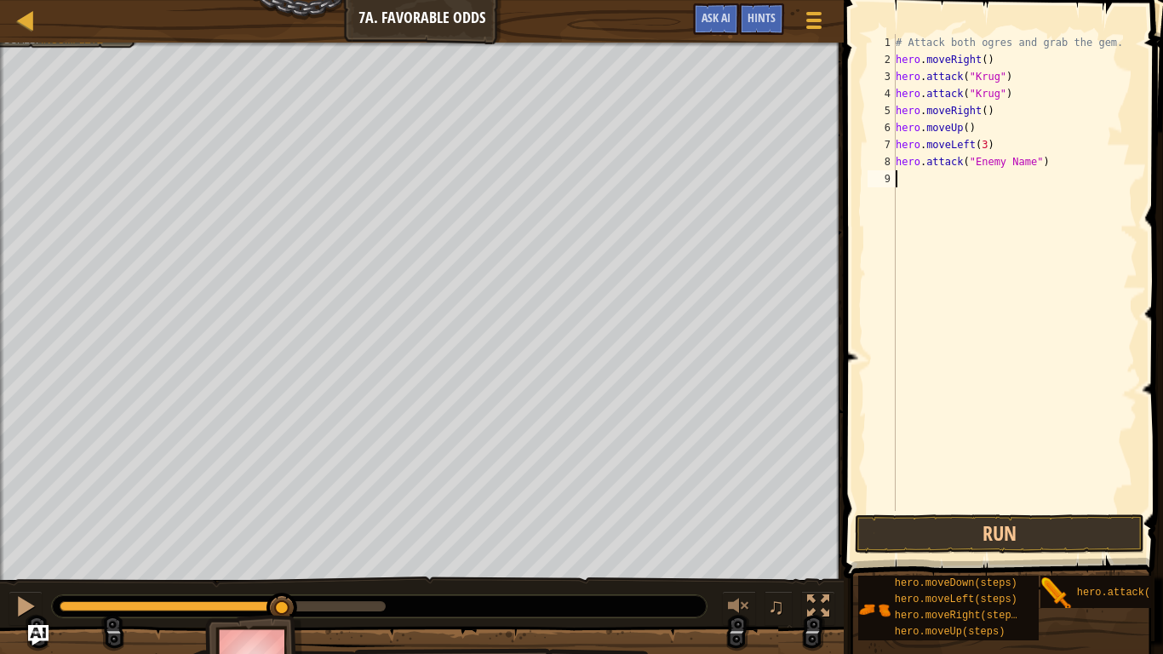
click at [915, 181] on div "# Attack both ogres and grab the gem. hero . moveRight ( ) hero . attack ( "[PE…" at bounding box center [1015, 289] width 245 height 511
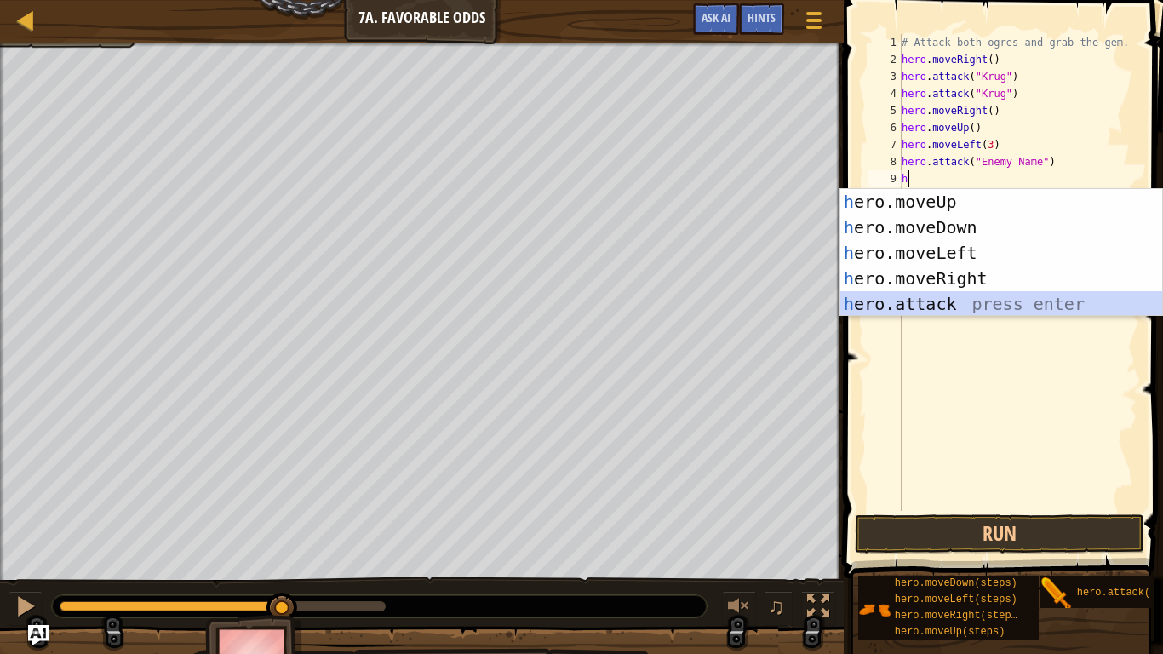
click at [919, 303] on div "h ero.moveUp press enter h ero.moveDown press enter h ero.moveLeft press enter …" at bounding box center [1002, 278] width 322 height 179
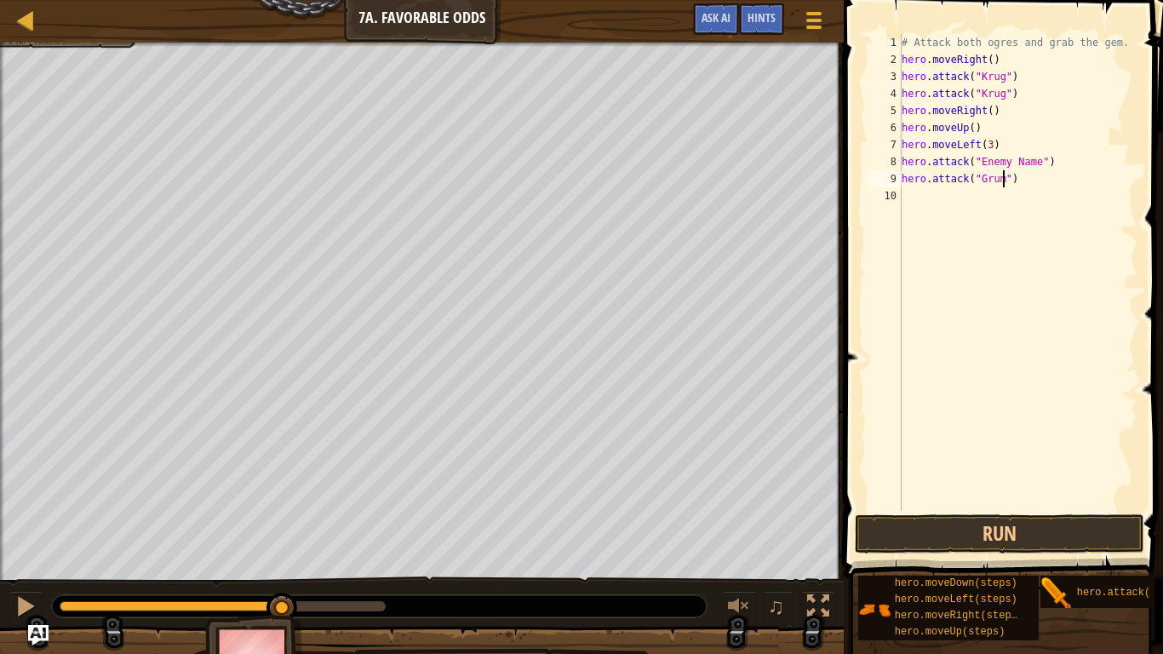
scroll to position [8, 16]
click at [1038, 162] on div "# Attack both ogres and grab the gem. hero . moveRight ( ) hero . attack ( "[PE…" at bounding box center [1018, 289] width 239 height 511
type textarea "hero.attack("Grump")"
click at [950, 524] on button "Run" at bounding box center [1000, 533] width 290 height 39
